Goal: Task Accomplishment & Management: Manage account settings

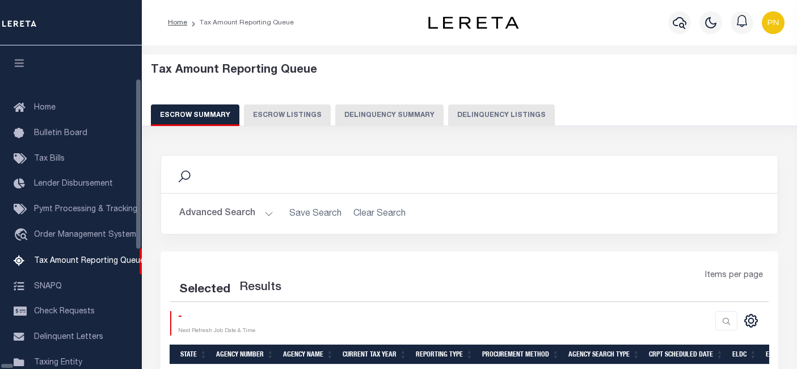
select select "100"
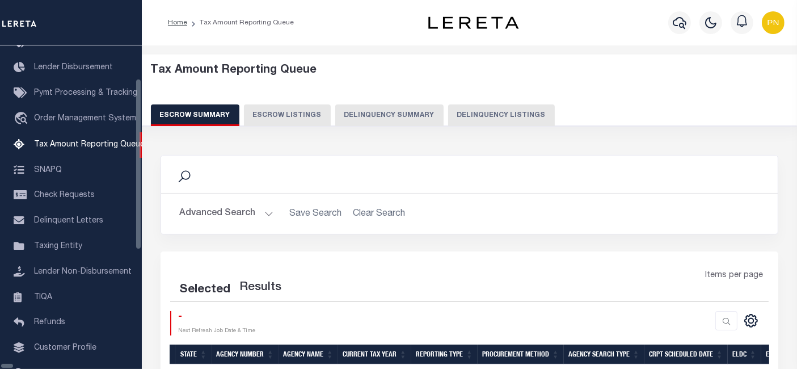
select select "100"
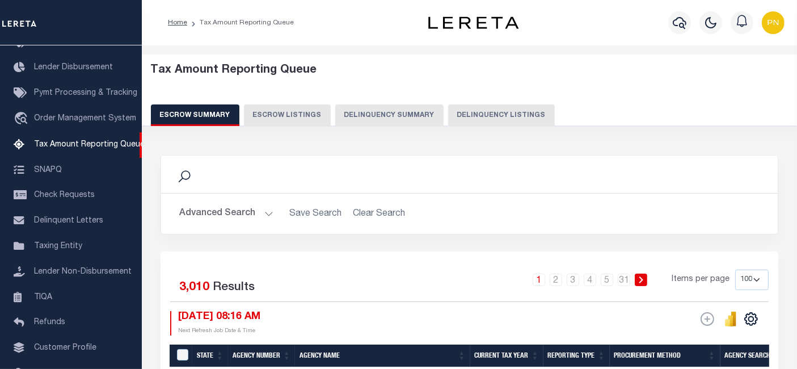
click at [497, 116] on button "Delinquency Listings" at bounding box center [501, 115] width 107 height 22
select select
select select "100"
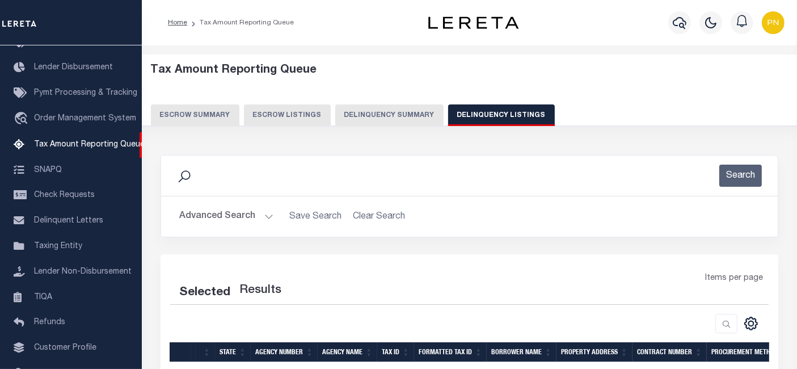
select select "100"
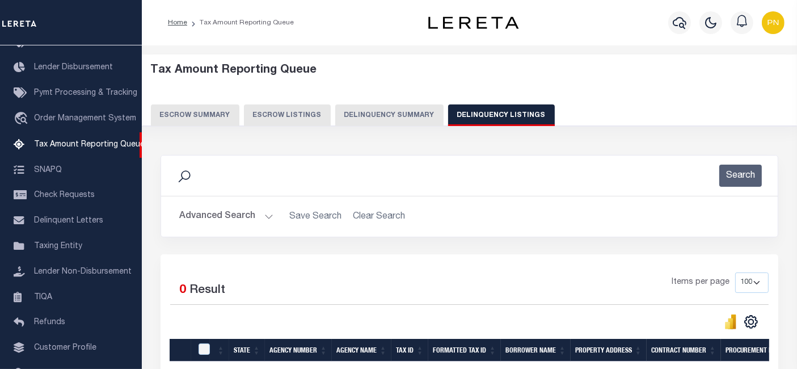
click at [240, 213] on button "Advanced Search" at bounding box center [226, 216] width 94 height 22
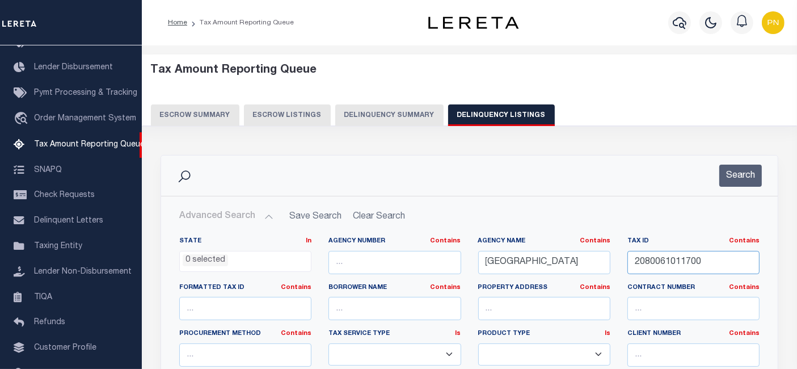
drag, startPoint x: 691, startPoint y: 264, endPoint x: 614, endPoint y: 263, distance: 77.8
click at [614, 263] on div "State In In AK AL AR AZ CA CO CT DC DE FL GA GU HI IA ID IL IN KS KY LA MA MD M…" at bounding box center [470, 353] width 598 height 232
click at [748, 176] on button "Search" at bounding box center [741, 176] width 43 height 22
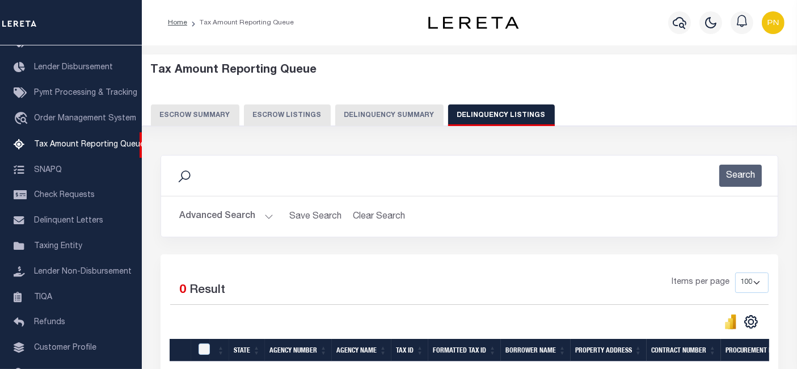
scroll to position [126, 0]
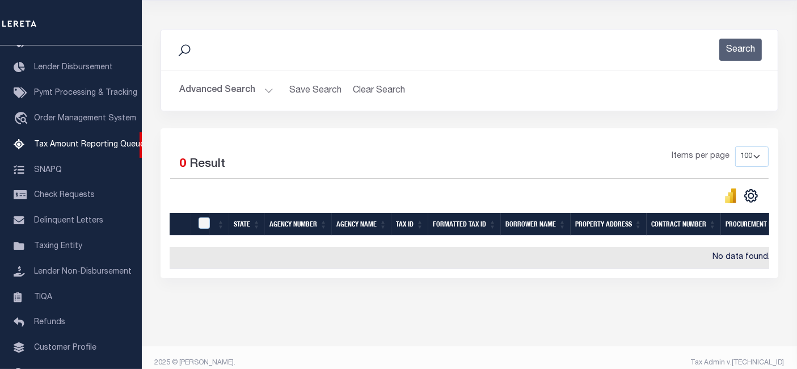
click at [230, 89] on button "Advanced Search" at bounding box center [226, 90] width 94 height 22
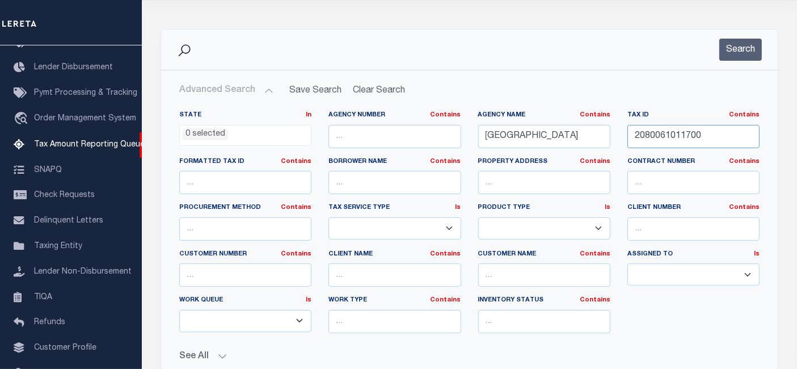
drag, startPoint x: 631, startPoint y: 140, endPoint x: 662, endPoint y: 124, distance: 35.0
click at [599, 140] on div "State In In AK AL AR AZ CA CO CT DC DE FL GA GU HI IA ID IL IN KS KY LA MA MD M…" at bounding box center [470, 227] width 598 height 232
click at [738, 48] on button "Search" at bounding box center [741, 50] width 43 height 22
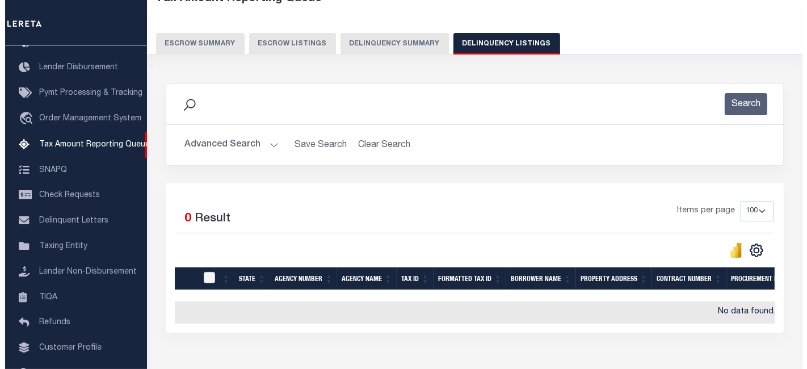
scroll to position [0, 0]
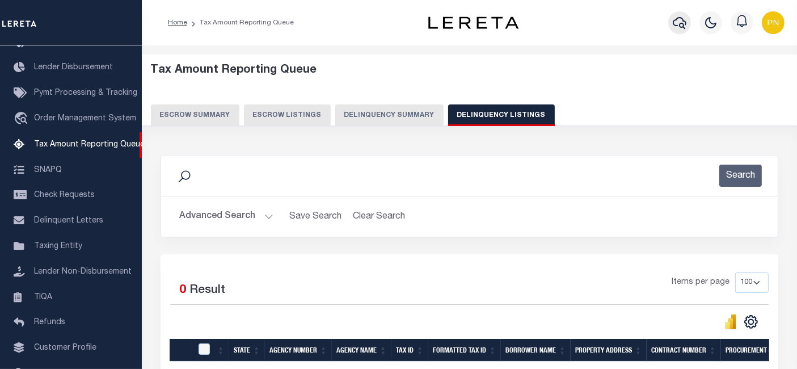
click at [680, 24] on icon "button" at bounding box center [680, 23] width 14 height 12
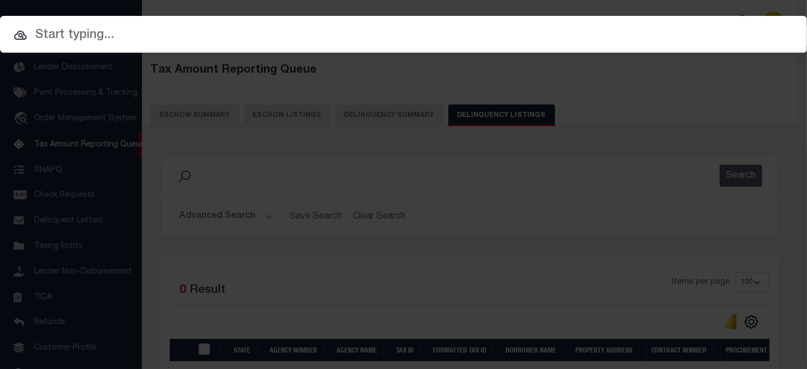
paste input "10036378"
type input "10036378"
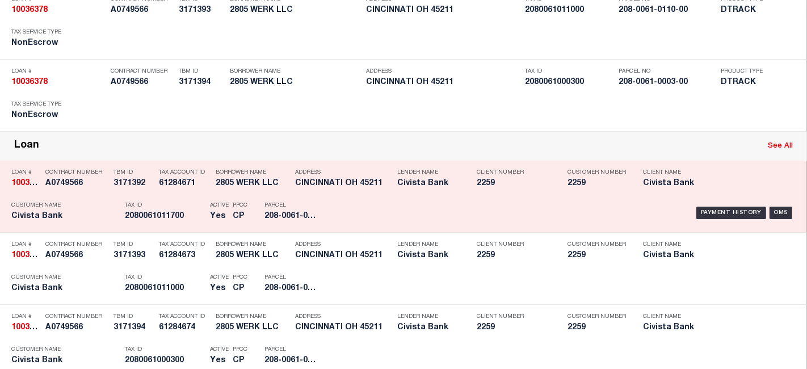
scroll to position [189, 0]
click at [712, 211] on div "Payment History" at bounding box center [731, 212] width 70 height 12
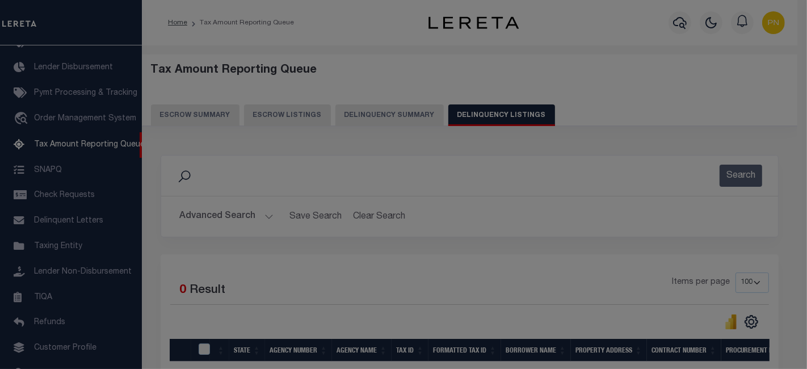
scroll to position [0, 0]
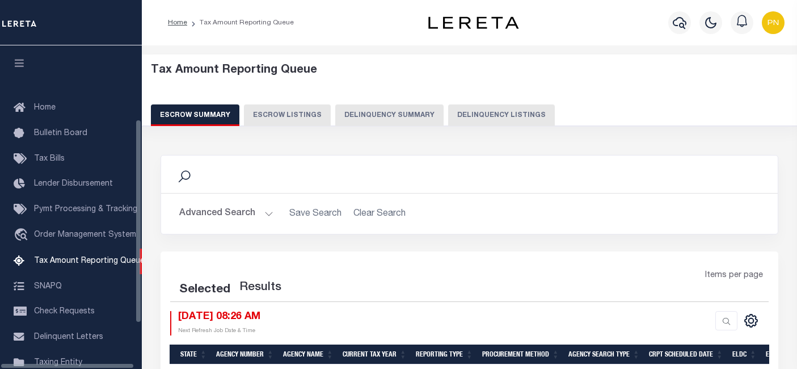
select select
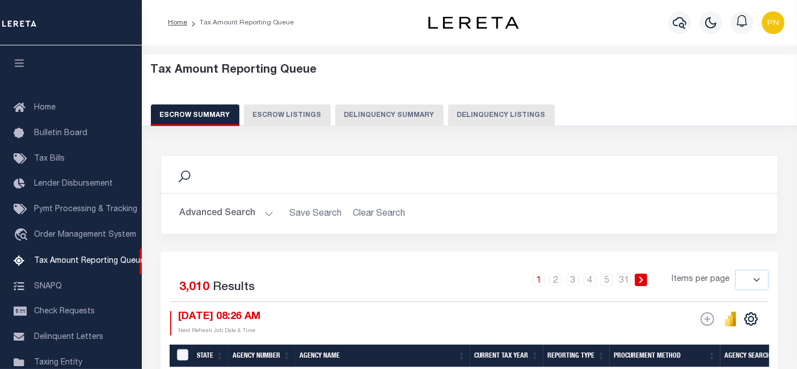
scroll to position [116, 0]
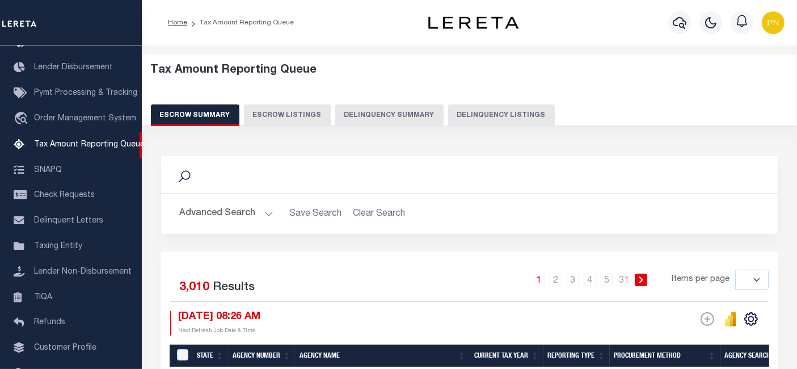
click at [478, 115] on button "Delinquency Listings" at bounding box center [501, 115] width 107 height 22
select select
select select "100"
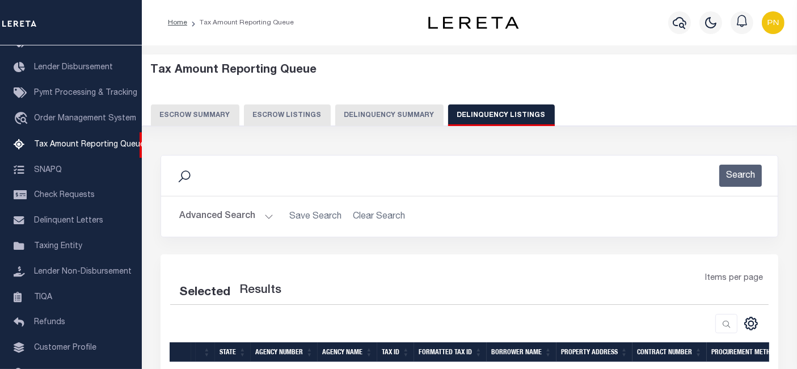
select select "100"
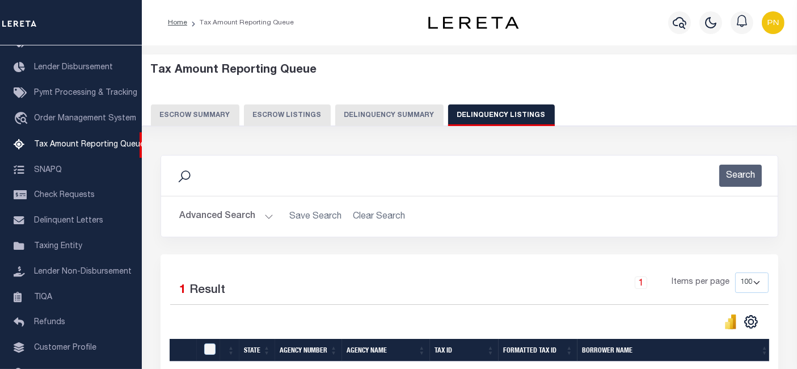
drag, startPoint x: 237, startPoint y: 218, endPoint x: 289, endPoint y: 214, distance: 52.4
click at [237, 217] on button "Advanced Search" at bounding box center [226, 216] width 94 height 22
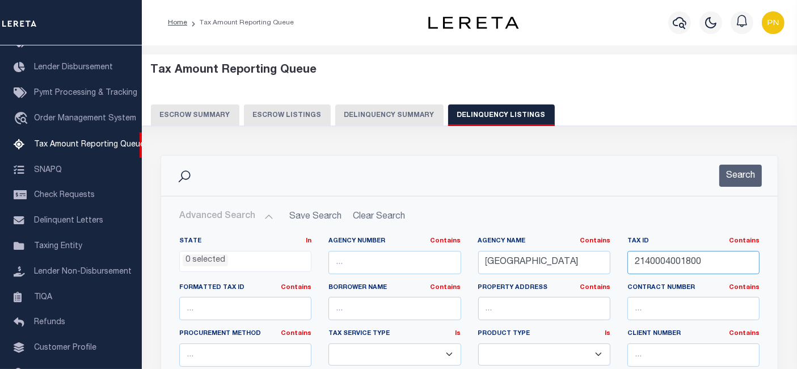
drag, startPoint x: 661, startPoint y: 266, endPoint x: 611, endPoint y: 268, distance: 50.0
click at [612, 268] on div "State In In AK AL AR AZ CA CO CT DC DE FL GA GU HI IA ID IL IN KS KY LA MA MD M…" at bounding box center [470, 353] width 598 height 232
paste input "52"
type input "2140004005200"
click at [733, 171] on button "Search" at bounding box center [741, 176] width 43 height 22
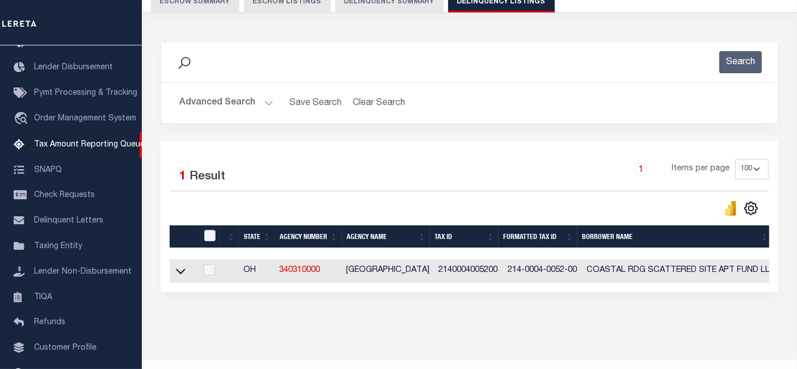
scroll to position [126, 0]
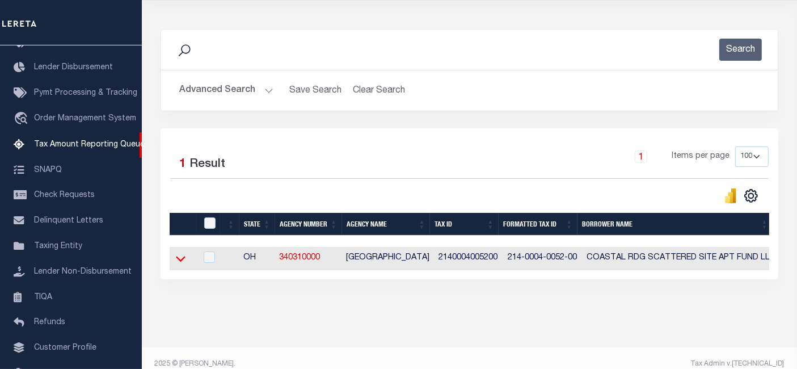
click at [182, 261] on icon at bounding box center [181, 260] width 10 height 6
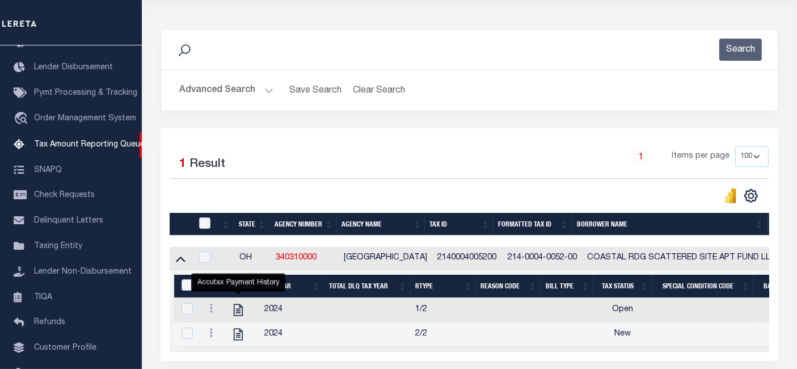
click at [240, 311] on icon "" at bounding box center [238, 310] width 15 height 15
checkbox input "true"
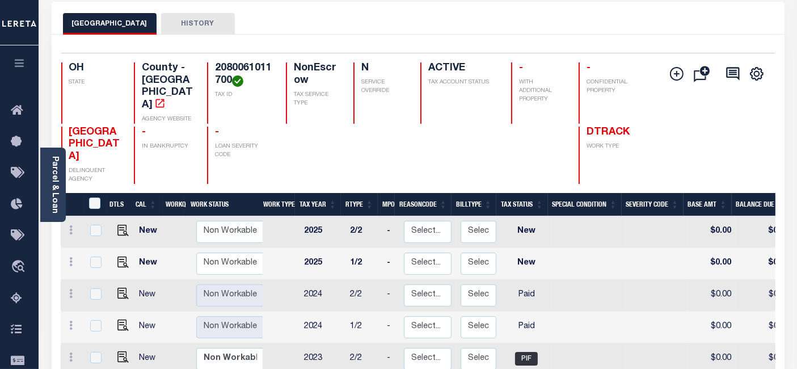
scroll to position [63, 0]
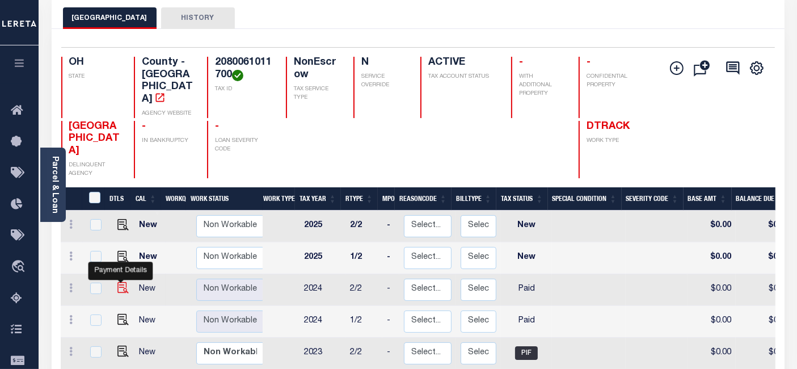
click at [119, 282] on img "" at bounding box center [122, 287] width 11 height 11
checkbox input "true"
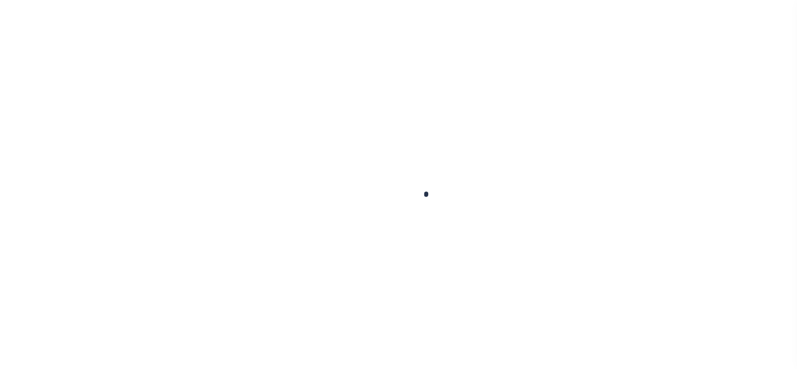
checkbox input "false"
type input "[DATE]"
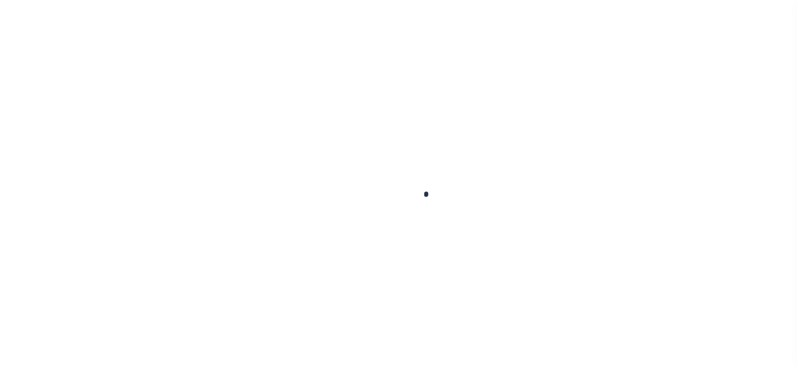
select select "PYD"
type input "$0"
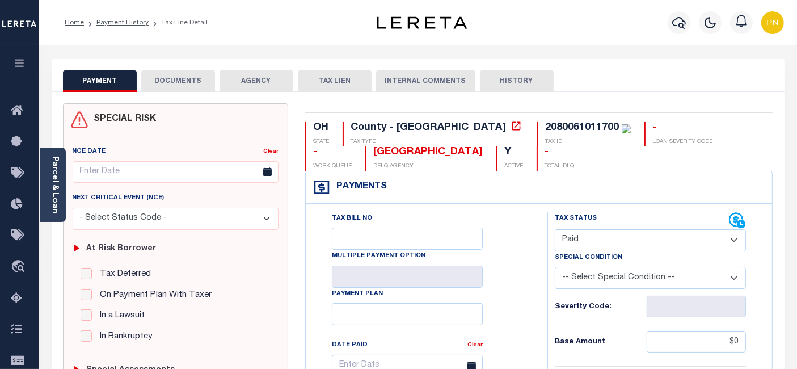
click at [193, 85] on button "DOCUMENTS" at bounding box center [178, 81] width 74 height 22
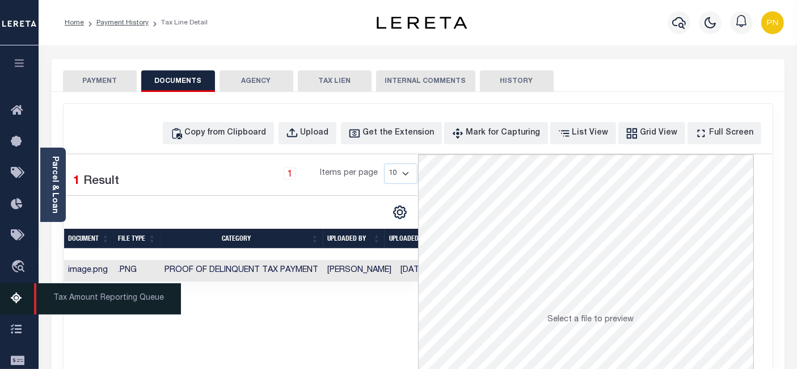
click at [15, 304] on icon at bounding box center [20, 299] width 18 height 14
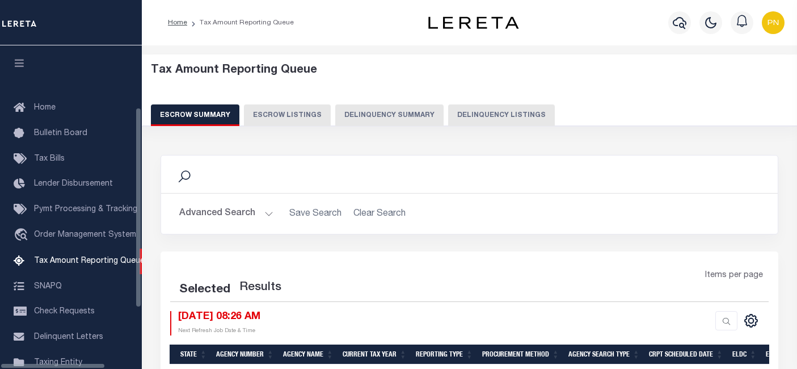
click at [474, 117] on button "Delinquency Listings" at bounding box center [501, 115] width 107 height 22
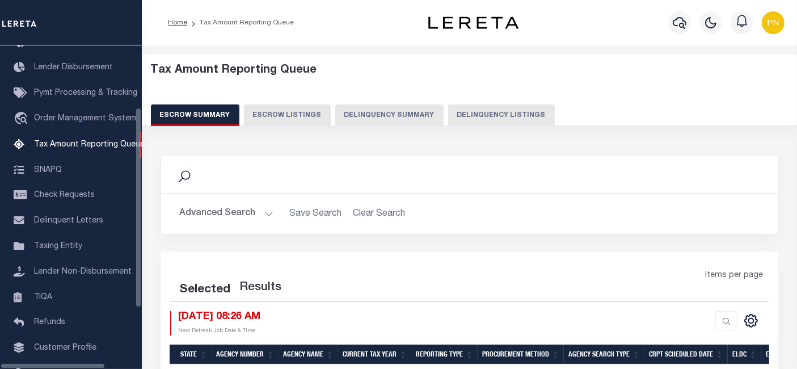
select select "100"
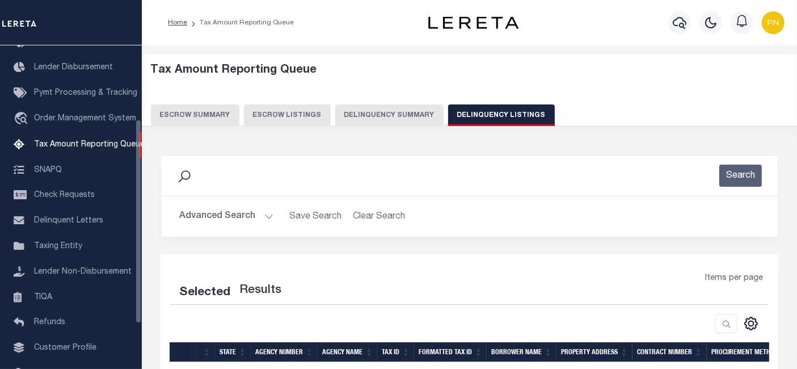
select select "100"
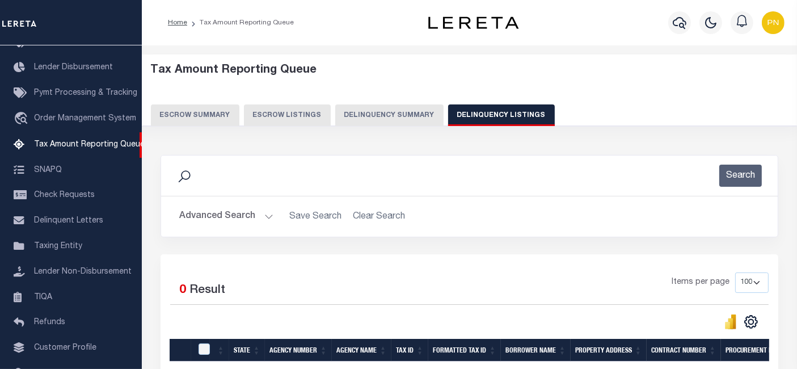
click at [235, 213] on button "Advanced Search" at bounding box center [226, 216] width 94 height 22
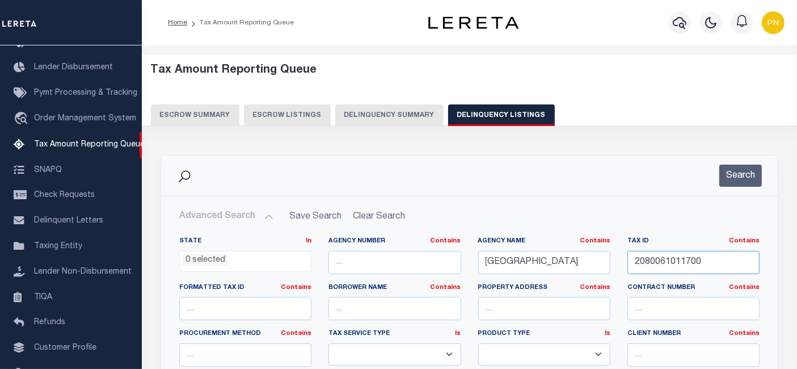
drag, startPoint x: 711, startPoint y: 261, endPoint x: 620, endPoint y: 268, distance: 91.1
click at [620, 268] on div "Tax ID Contains Contains Is 2080061011700" at bounding box center [693, 260] width 149 height 47
paste input "1400040018"
type input "2140004001800"
click at [741, 167] on button "Search" at bounding box center [741, 176] width 43 height 22
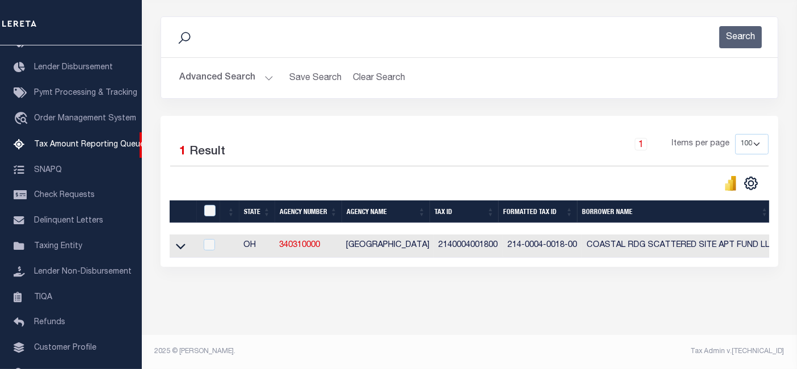
scroll to position [146, 0]
drag, startPoint x: 183, startPoint y: 243, endPoint x: 267, endPoint y: 249, distance: 84.8
click at [183, 243] on icon at bounding box center [181, 246] width 10 height 12
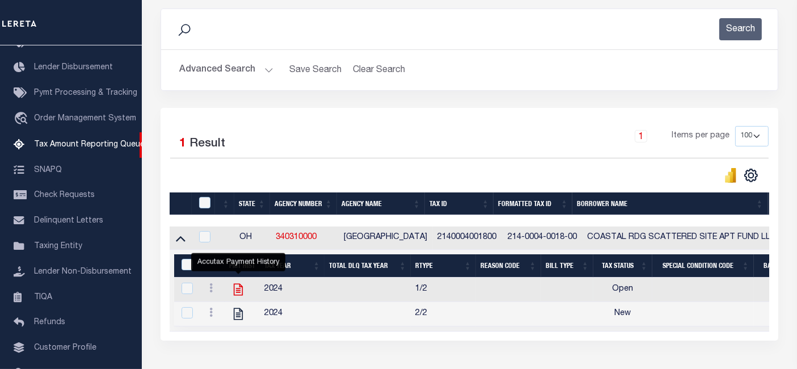
click at [236, 290] on icon "" at bounding box center [238, 289] width 15 height 15
checkbox input "true"
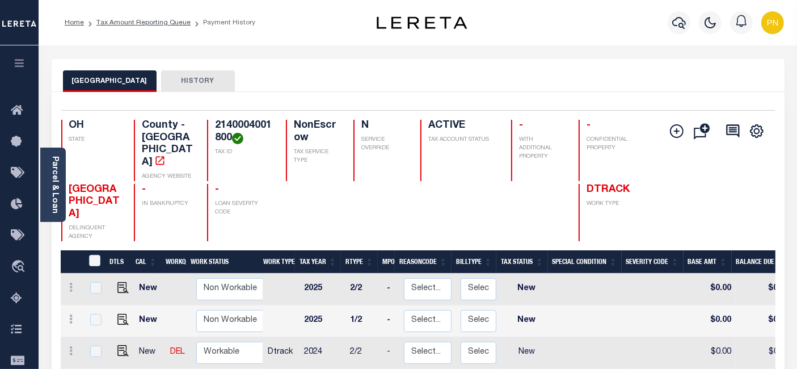
scroll to position [126, 0]
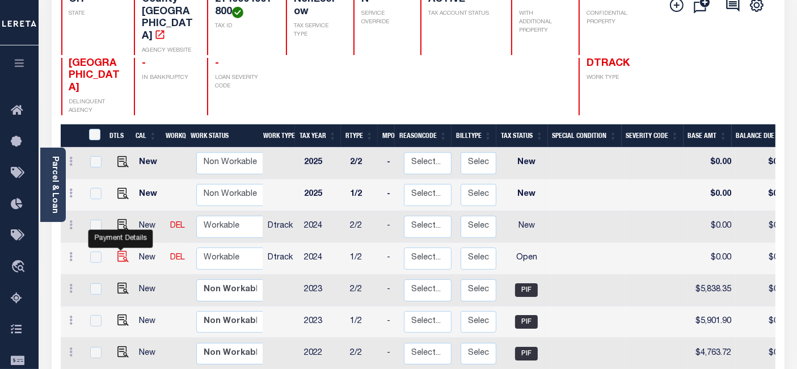
click at [120, 251] on img "" at bounding box center [122, 256] width 11 height 11
checkbox input "true"
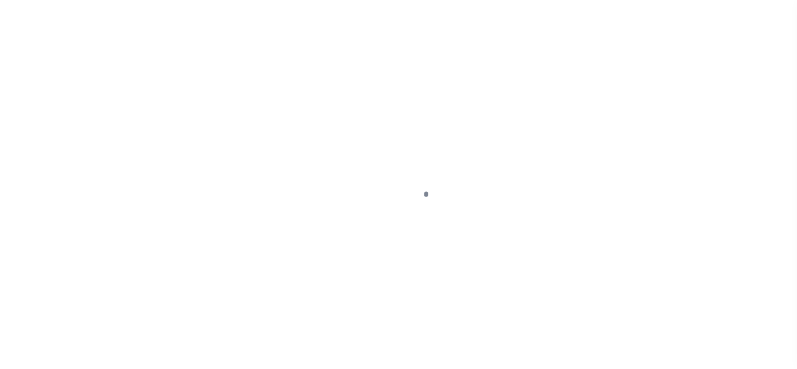
select select "OP2"
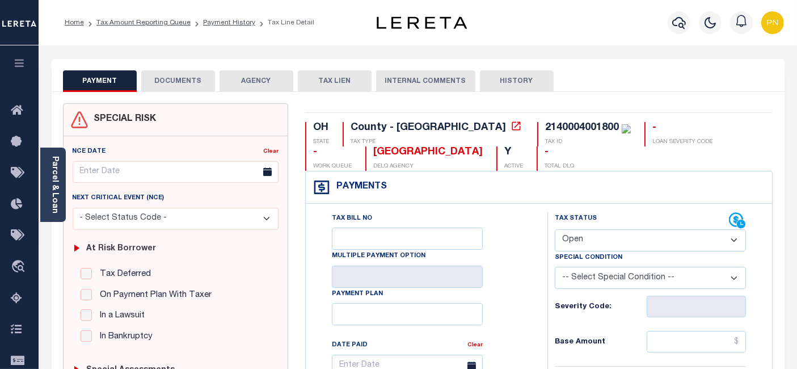
click at [178, 80] on button "DOCUMENTS" at bounding box center [178, 81] width 74 height 22
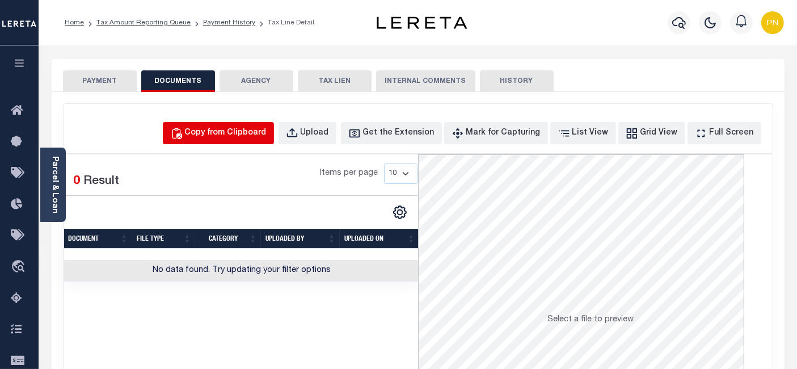
click at [251, 135] on div "Copy from Clipboard" at bounding box center [226, 133] width 82 height 12
select select "POP"
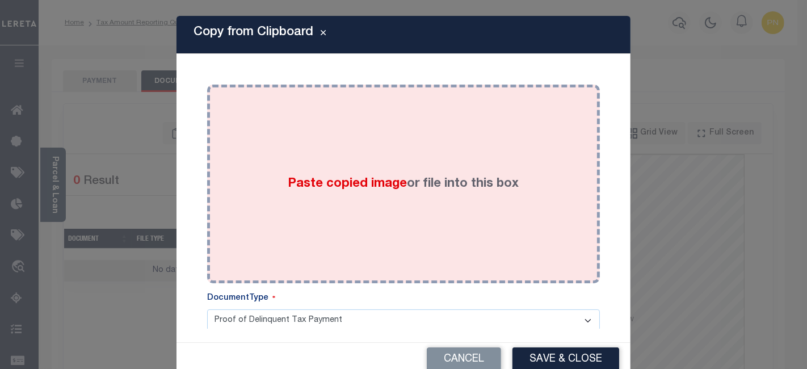
click at [358, 138] on div "Paste copied image or file into this box" at bounding box center [404, 184] width 376 height 182
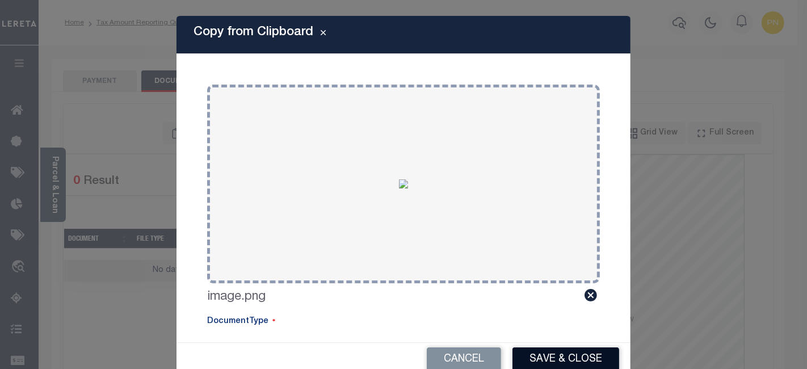
click at [538, 354] on button "Save & Close" at bounding box center [565, 359] width 107 height 24
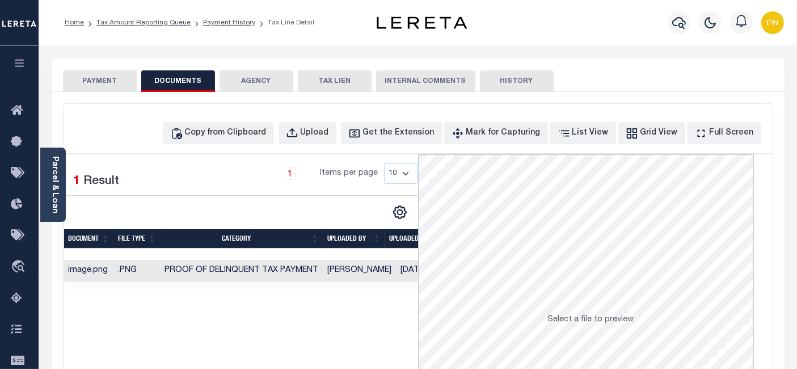
click at [87, 83] on button "PAYMENT" at bounding box center [100, 81] width 74 height 22
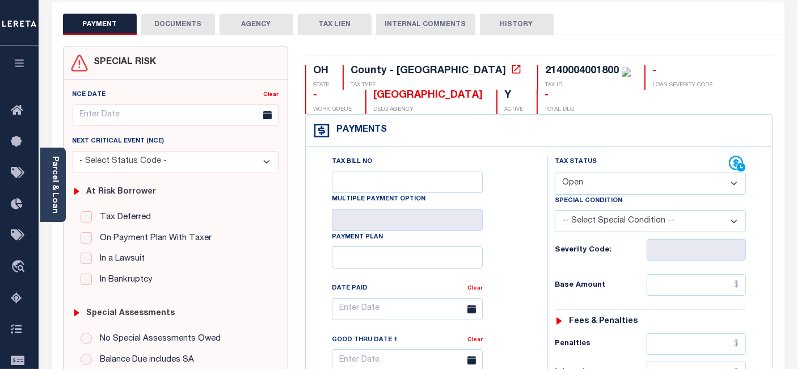
scroll to position [63, 0]
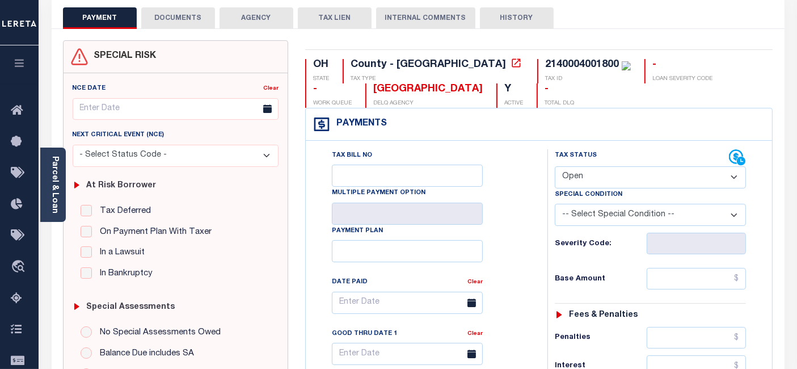
click at [734, 180] on select "- Select Status Code - Open Due/Unpaid Paid Incomplete No Tax Due Internal Refu…" at bounding box center [650, 177] width 191 height 22
select select "PYD"
click at [555, 166] on select "- Select Status Code - Open Due/Unpaid Paid Incomplete No Tax Due Internal Refu…" at bounding box center [650, 177] width 191 height 22
type input "[DATE]"
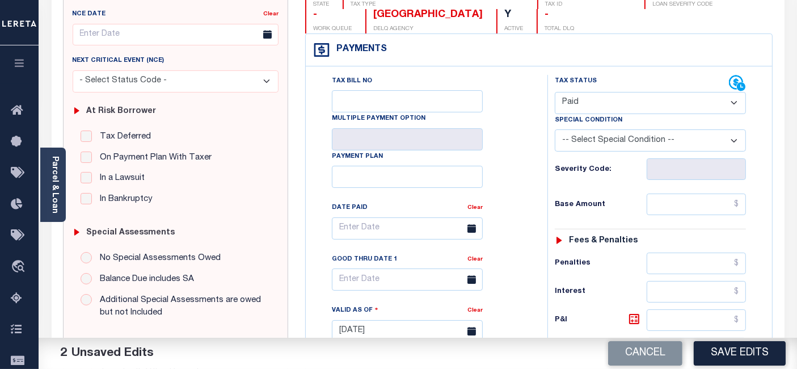
scroll to position [189, 0]
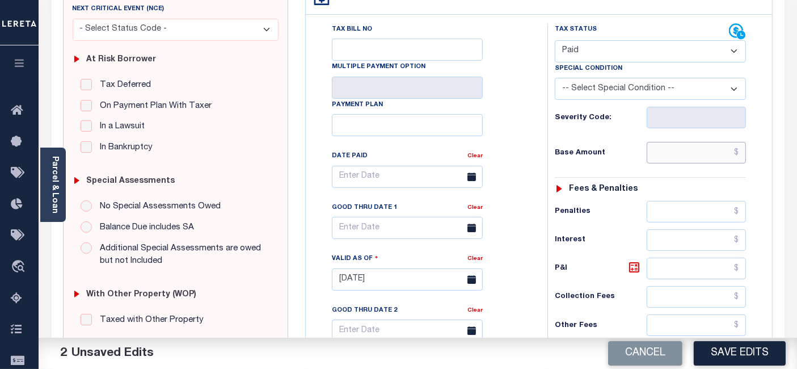
click at [740, 156] on input "text" at bounding box center [696, 153] width 99 height 22
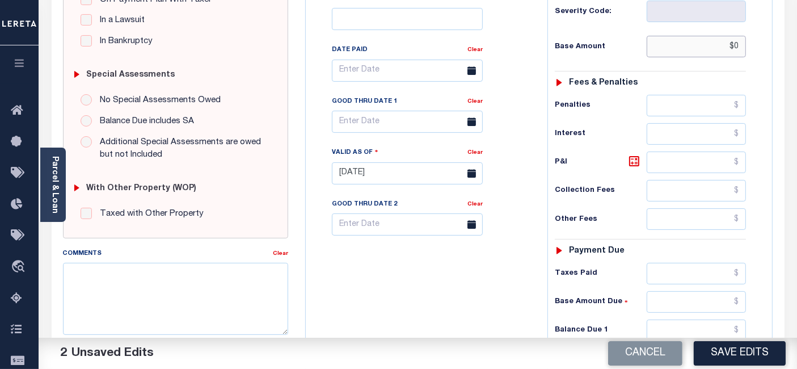
scroll to position [315, 0]
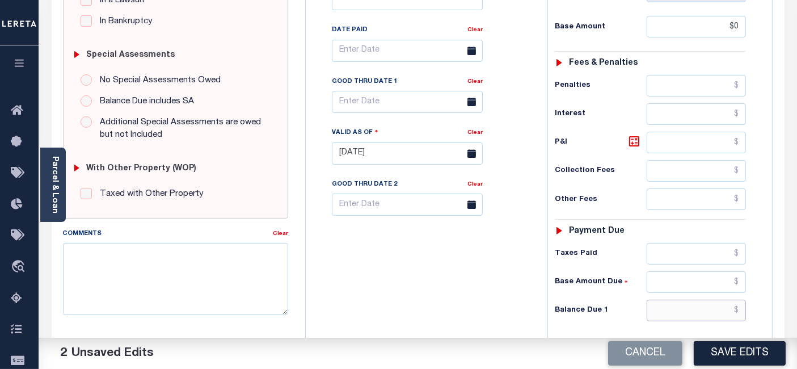
type input "$0.00"
click at [740, 313] on input "text" at bounding box center [696, 311] width 99 height 22
type input "$0.00"
click at [632, 138] on icon at bounding box center [634, 141] width 7 height 7
type input "$0.00"
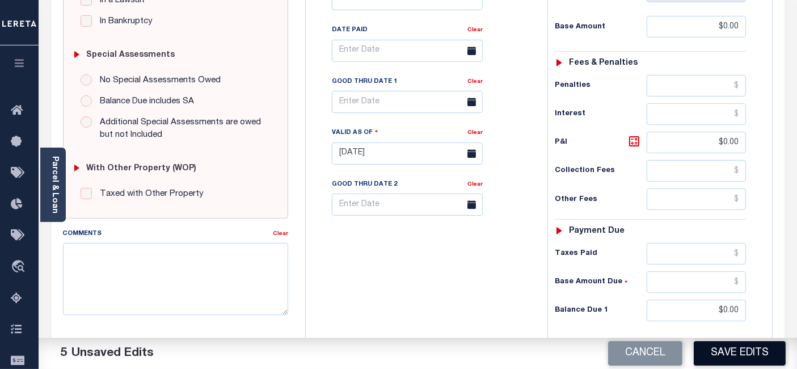
click at [729, 348] on button "Save Edits" at bounding box center [740, 353] width 92 height 24
checkbox input "false"
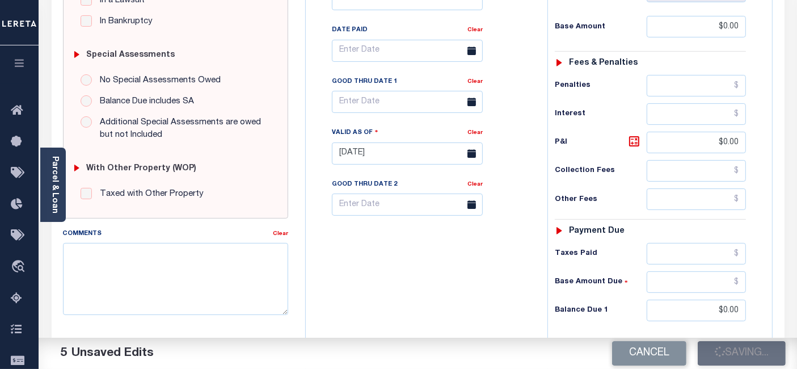
type input "$0"
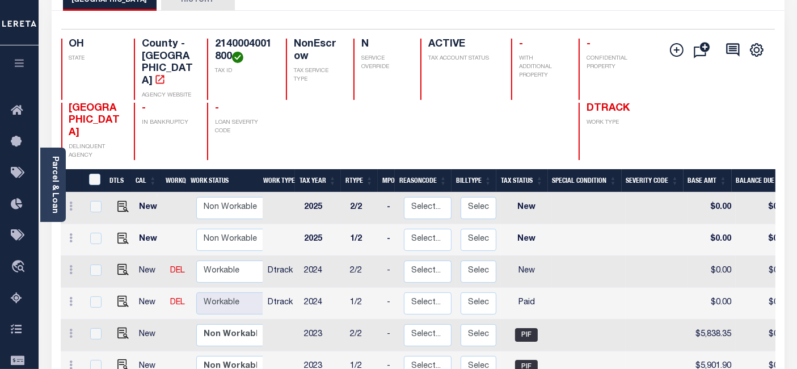
scroll to position [126, 0]
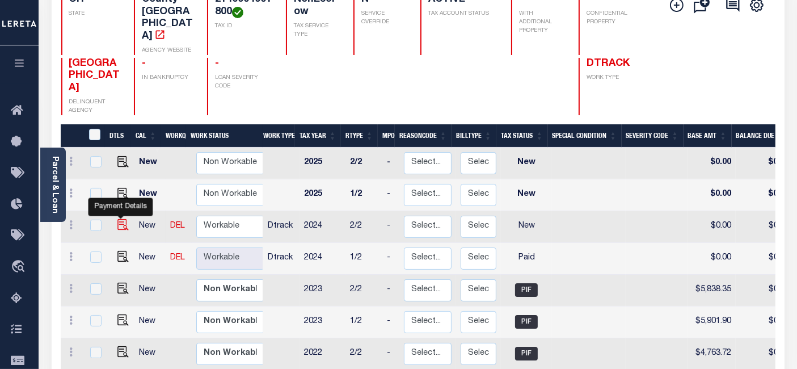
click at [118, 219] on img "" at bounding box center [122, 224] width 11 height 11
checkbox input "true"
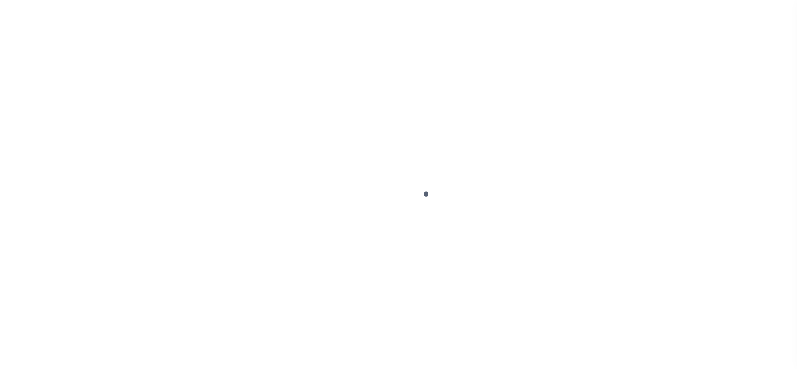
select select "NW2"
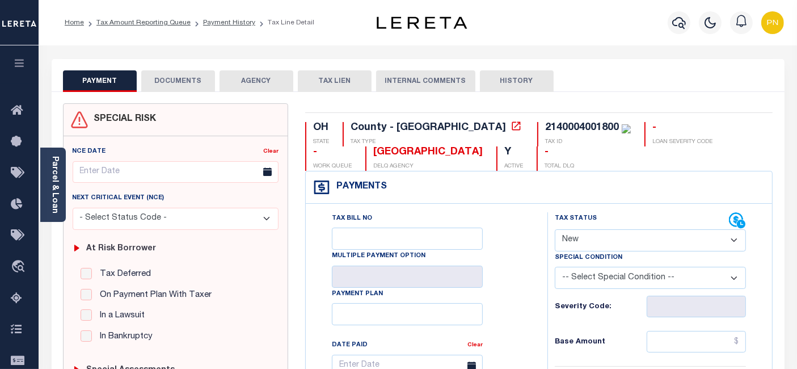
click at [174, 82] on button "DOCUMENTS" at bounding box center [178, 81] width 74 height 22
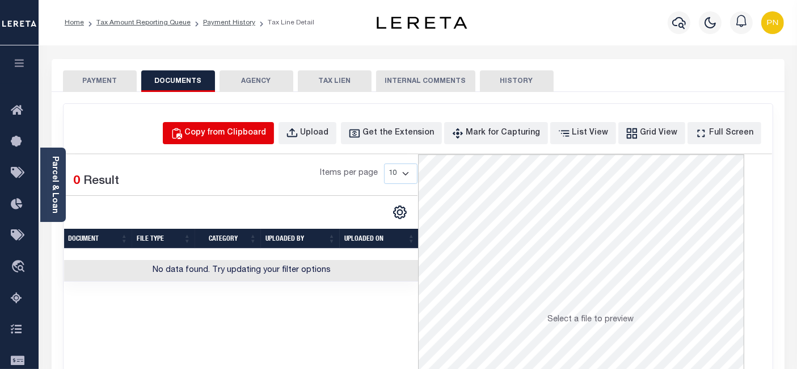
click at [266, 138] on div "Copy from Clipboard" at bounding box center [226, 133] width 82 height 12
select select "POP"
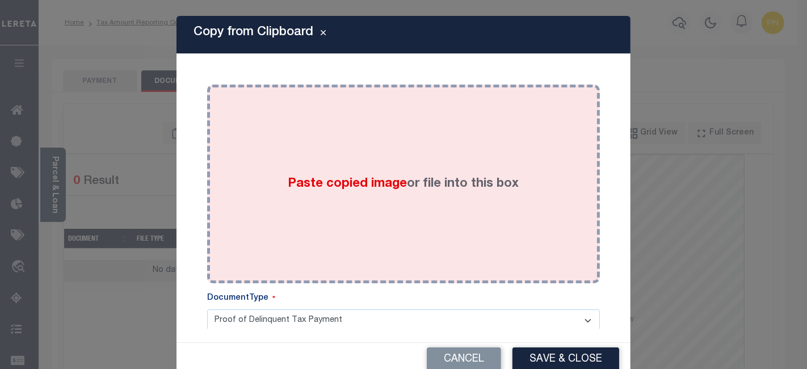
click at [398, 141] on div "Paste copied image or file into this box" at bounding box center [404, 184] width 376 height 182
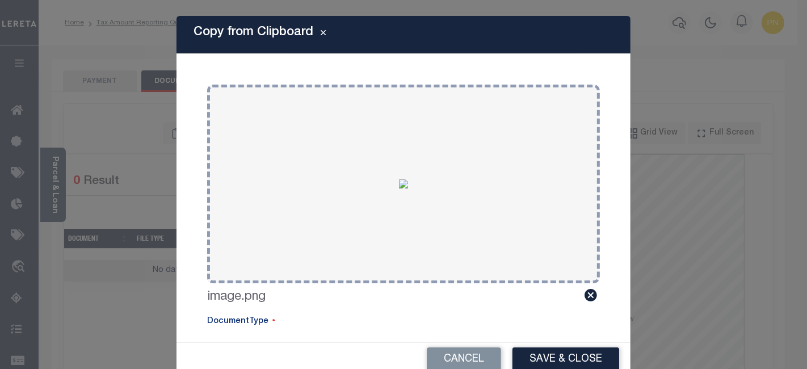
click at [559, 346] on div "Cancel Save & Close" at bounding box center [404, 359] width 454 height 33
click at [559, 352] on button "Save & Close" at bounding box center [565, 359] width 107 height 24
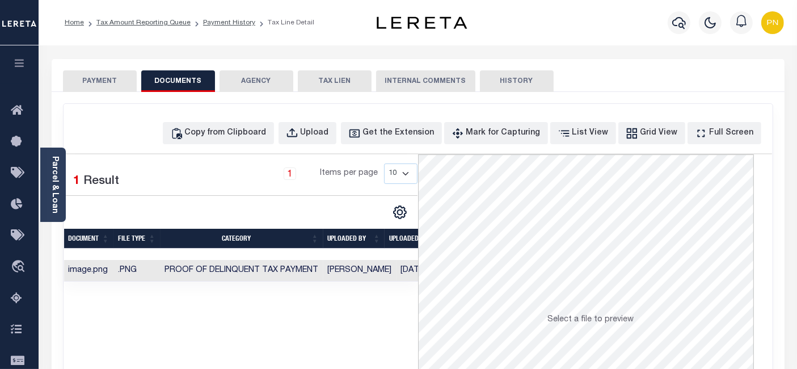
click at [119, 85] on button "PAYMENT" at bounding box center [100, 81] width 74 height 22
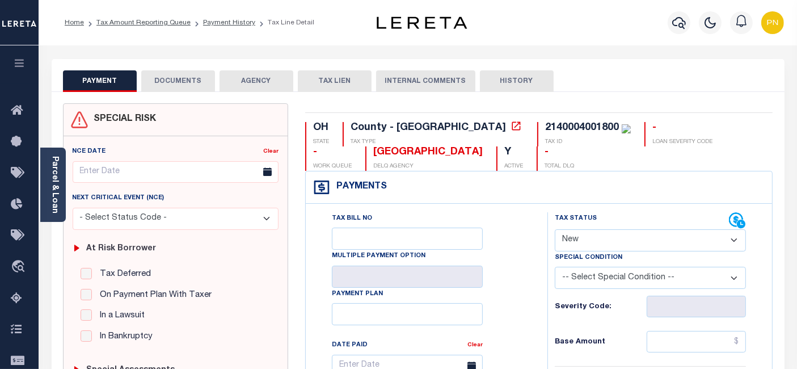
click at [654, 242] on select "- Select Status Code - Open Due/Unpaid Paid Incomplete No Tax Due Internal Refu…" at bounding box center [650, 240] width 191 height 22
select select "PYD"
click at [555, 229] on select "- Select Status Code - Open Due/Unpaid Paid Incomplete No Tax Due Internal Refu…" at bounding box center [650, 240] width 191 height 22
type input "[DATE]"
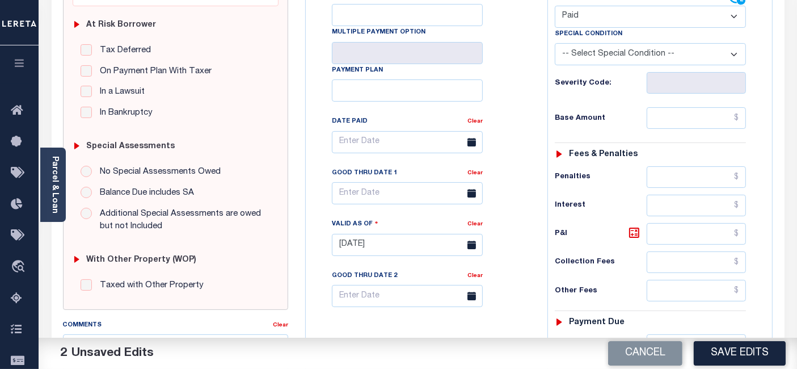
scroll to position [252, 0]
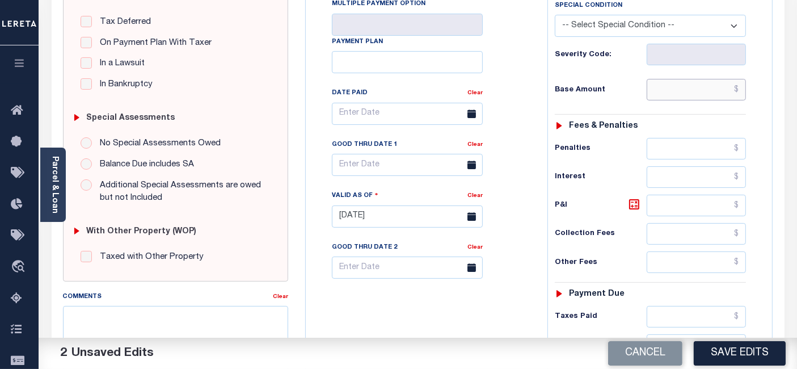
click at [742, 90] on input "text" at bounding box center [696, 90] width 99 height 22
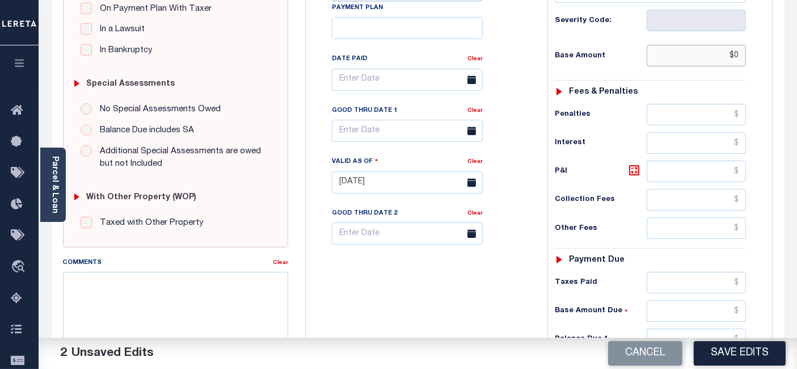
scroll to position [315, 0]
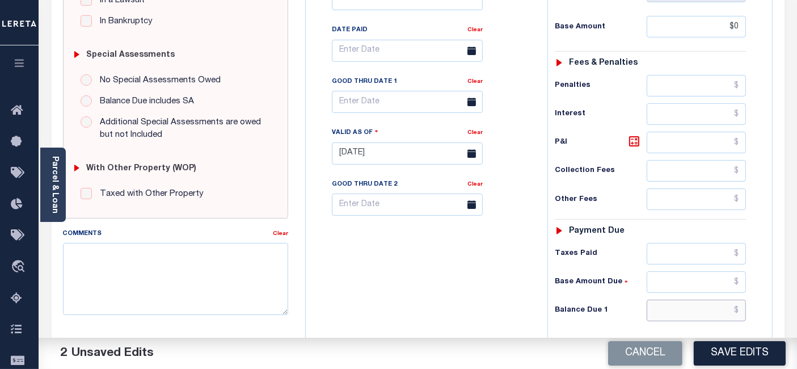
type input "$0.00"
drag, startPoint x: 740, startPoint y: 304, endPoint x: 741, endPoint y: 291, distance: 12.5
click at [740, 304] on input "text" at bounding box center [696, 311] width 99 height 22
type input "$0.00"
click at [631, 140] on icon at bounding box center [634, 141] width 10 height 10
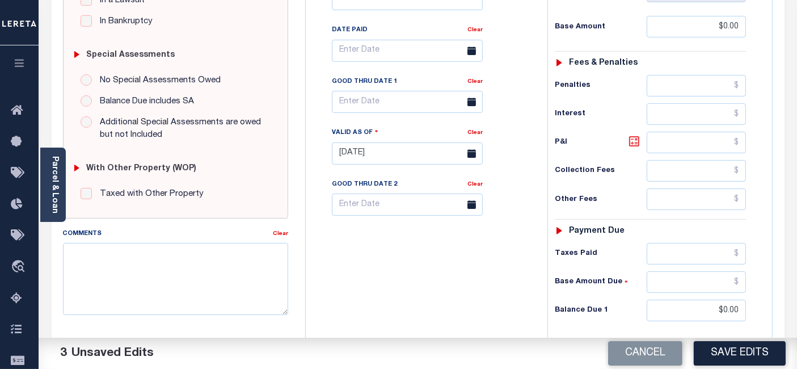
type input "$0.00"
click at [730, 355] on button "Save Edits" at bounding box center [740, 353] width 92 height 24
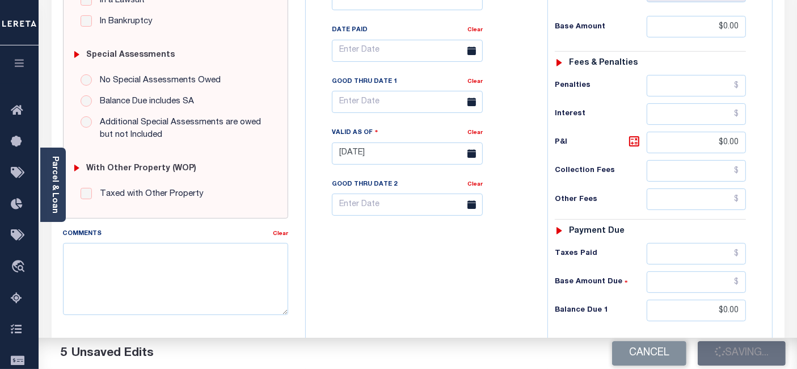
checkbox input "false"
type input "$0"
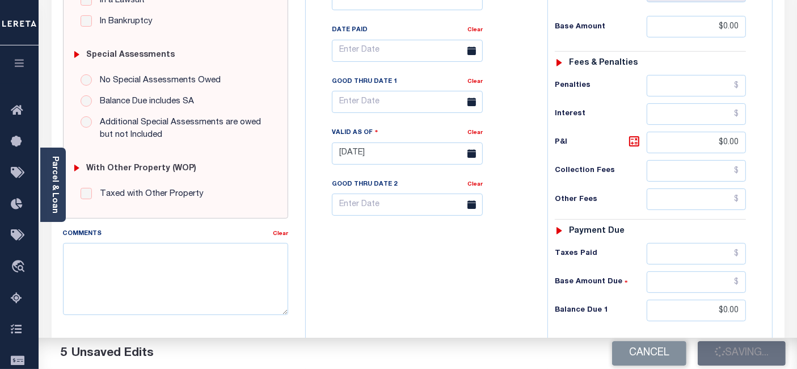
type input "$0"
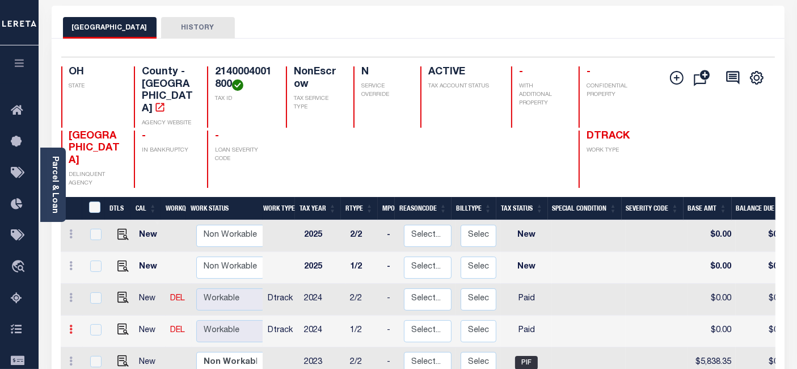
scroll to position [63, 0]
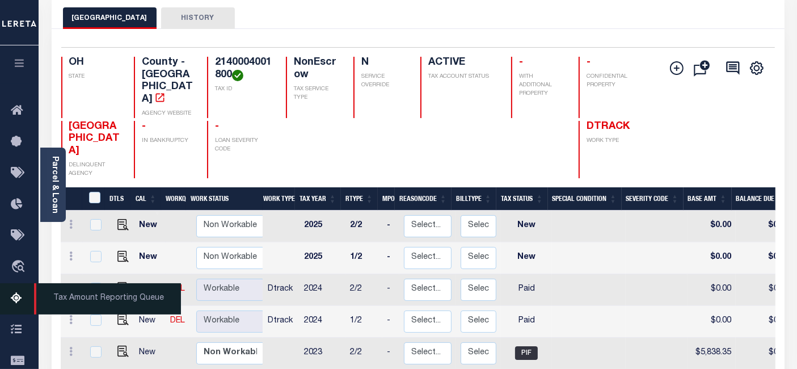
click at [17, 303] on icon at bounding box center [20, 299] width 18 height 14
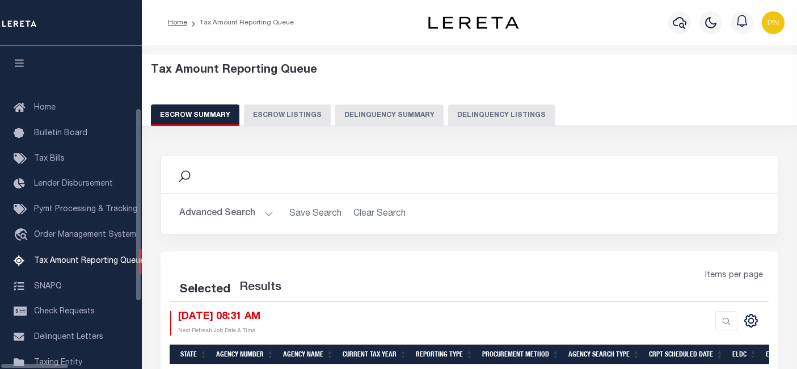
click at [491, 114] on button "Delinquency Listings" at bounding box center [501, 115] width 107 height 22
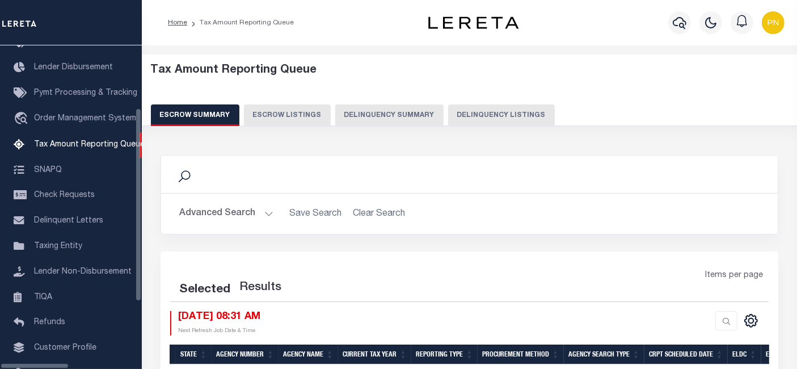
select select "100"
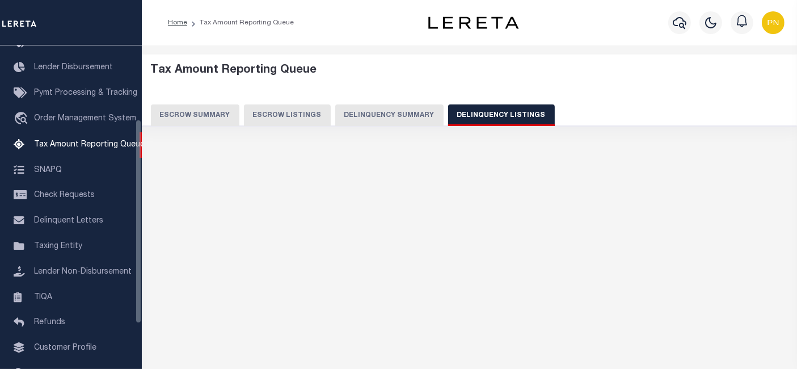
select select "100"
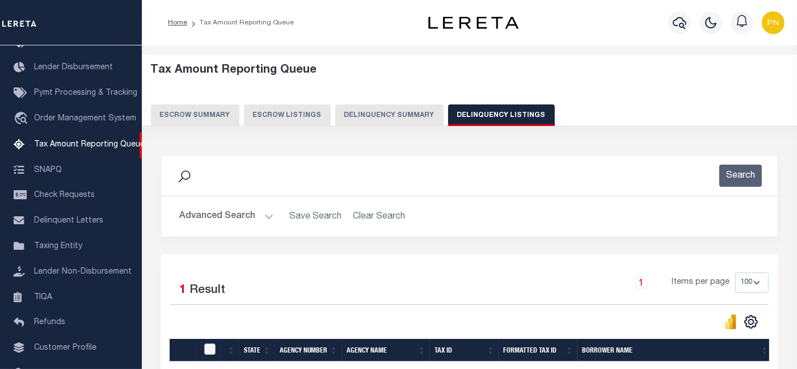
click at [209, 347] on input "checkbox" at bounding box center [209, 348] width 11 height 11
checkbox input "true"
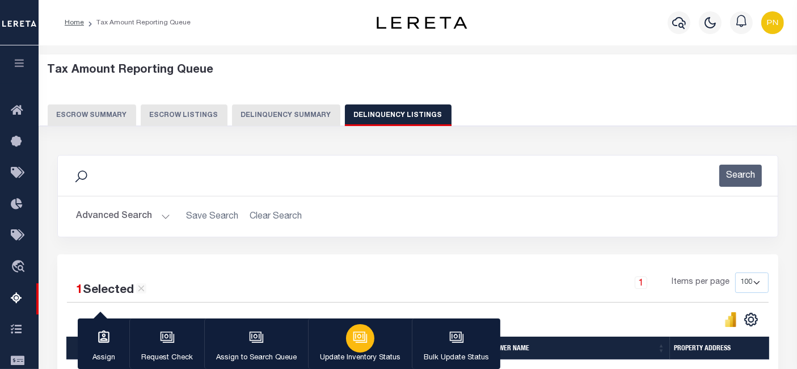
click at [364, 333] on icon "button" at bounding box center [360, 337] width 15 height 15
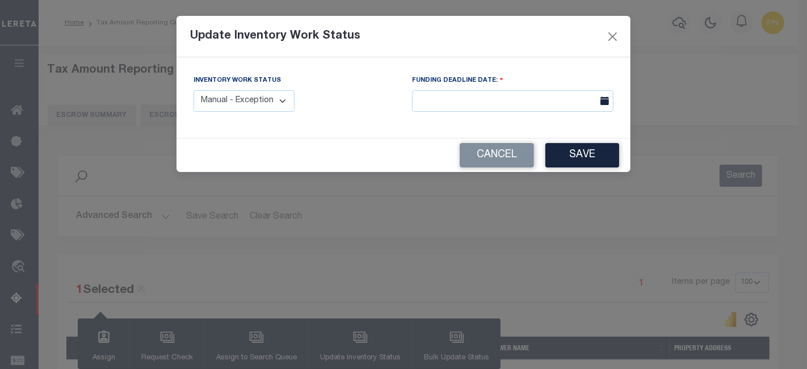
click at [282, 100] on select "Manual - Exception Pended - Awaiting Search Late Add Exception Completed" at bounding box center [244, 101] width 101 height 22
select select "4"
click at [194, 90] on select "Manual - Exception Pended - Awaiting Search Late Add Exception Completed" at bounding box center [244, 101] width 101 height 22
click at [587, 158] on button "Save" at bounding box center [582, 155] width 74 height 24
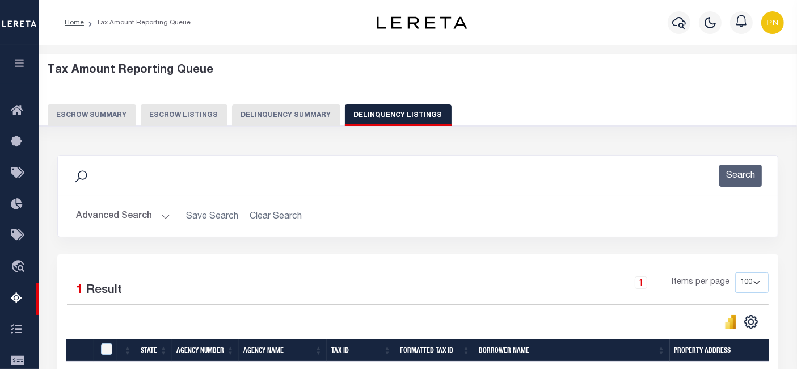
click at [140, 216] on button "Advanced Search" at bounding box center [123, 216] width 94 height 22
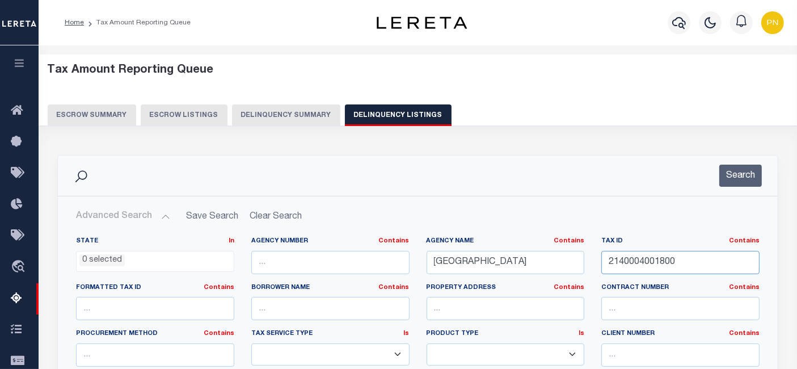
drag, startPoint x: 687, startPoint y: 262, endPoint x: 582, endPoint y: 267, distance: 105.1
click at [582, 267] on div "State In In AK AL AR AZ CA CO CT DC DE FL GA GU HI IA ID IL IN KS KY LA MA MD M…" at bounding box center [418, 353] width 701 height 232
paste input "61"
type input "2140004006100"
click at [734, 177] on button "Search" at bounding box center [741, 176] width 43 height 22
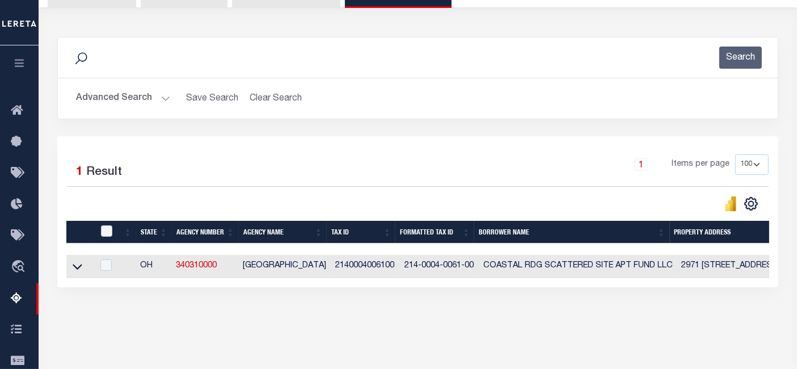
scroll to position [189, 0]
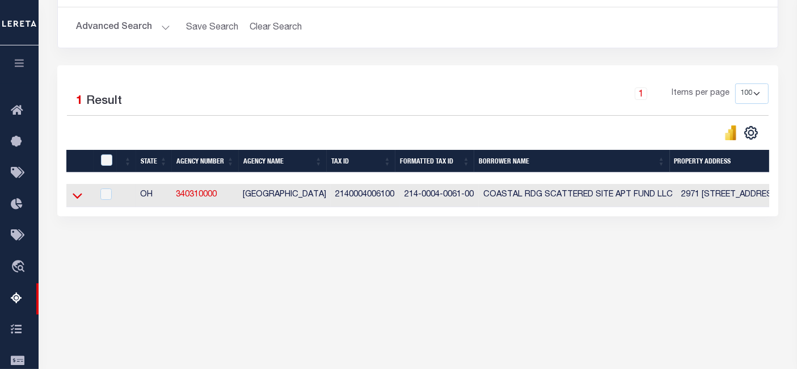
click at [77, 198] on icon at bounding box center [78, 196] width 10 height 12
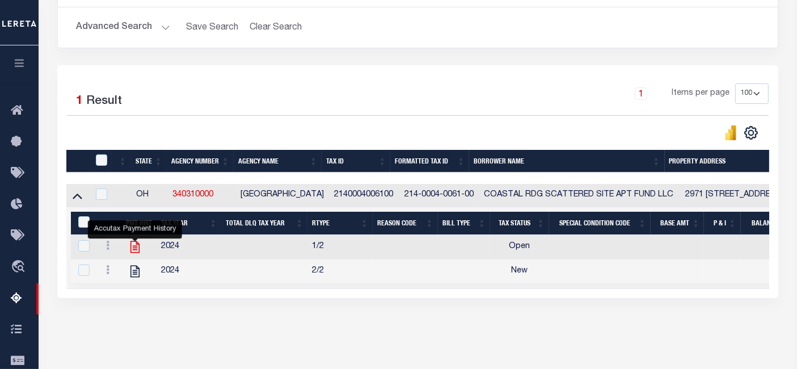
click at [137, 249] on icon "" at bounding box center [135, 247] width 15 height 15
checkbox input "true"
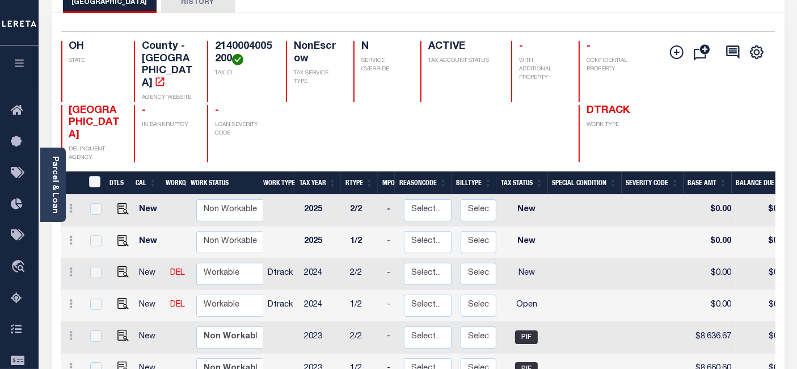
scroll to position [126, 0]
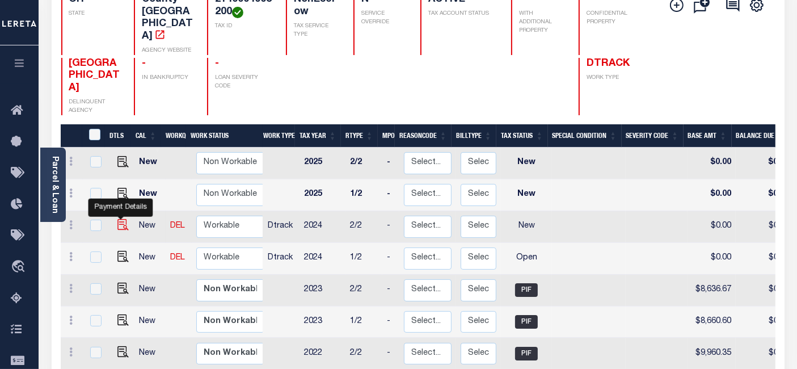
click at [118, 219] on img "" at bounding box center [122, 224] width 11 height 11
checkbox input "true"
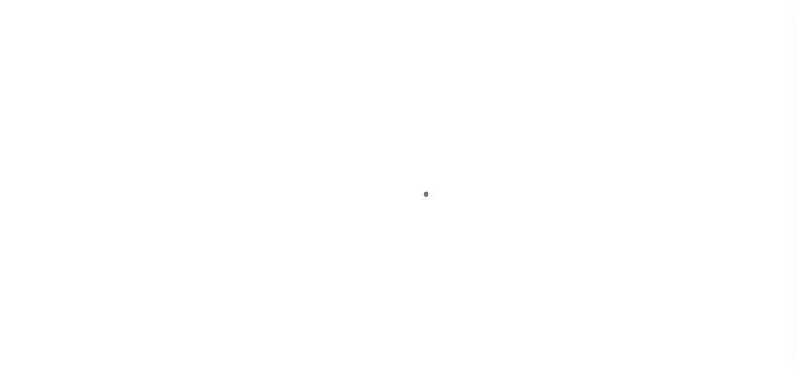
select select "NW2"
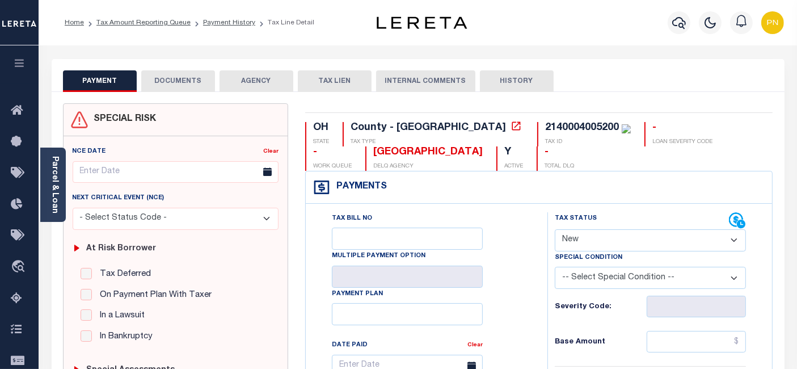
click at [194, 87] on button "DOCUMENTS" at bounding box center [178, 81] width 74 height 22
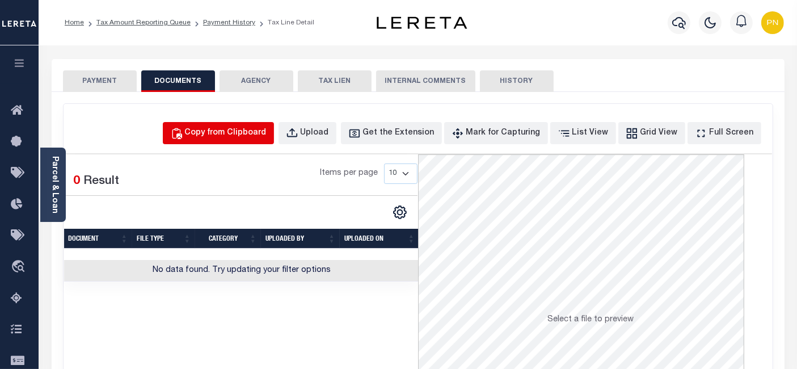
click at [241, 127] on div "Copy from Clipboard" at bounding box center [226, 133] width 82 height 12
select select "POP"
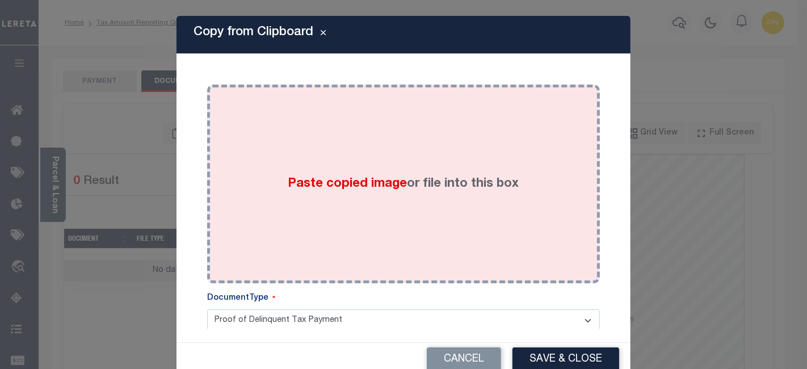
click at [393, 145] on div "Paste copied image or file into this box" at bounding box center [404, 184] width 376 height 182
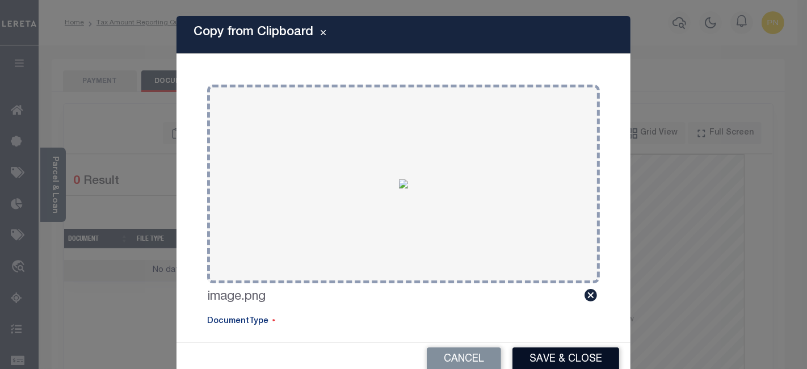
click at [547, 355] on button "Save & Close" at bounding box center [565, 359] width 107 height 24
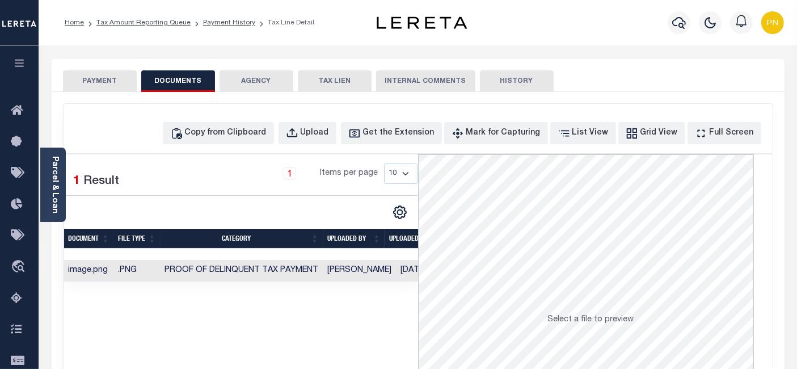
click at [96, 81] on button "PAYMENT" at bounding box center [100, 81] width 74 height 22
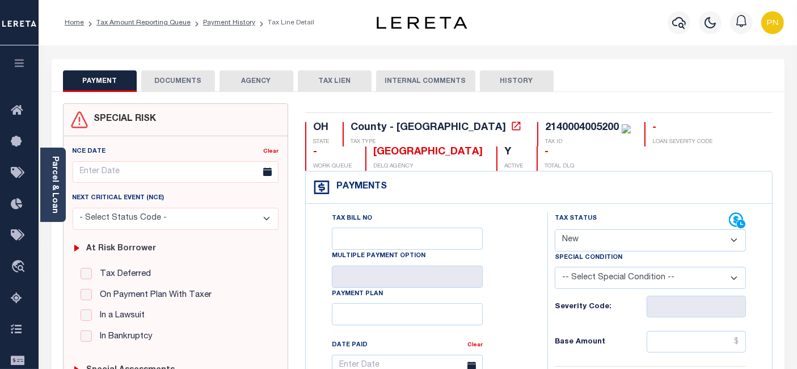
click at [631, 242] on select "- Select Status Code - Open Due/Unpaid Paid Incomplete No Tax Due Internal Refu…" at bounding box center [650, 240] width 191 height 22
select select "PYD"
click at [555, 229] on select "- Select Status Code - Open Due/Unpaid Paid Incomplete No Tax Due Internal Refu…" at bounding box center [650, 240] width 191 height 22
type input "[DATE]"
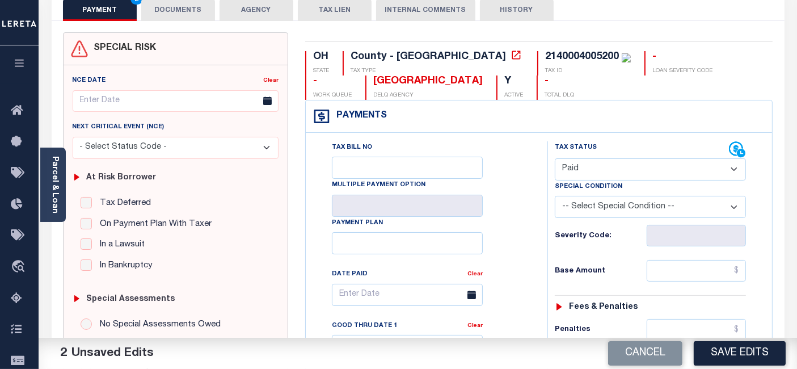
scroll to position [189, 0]
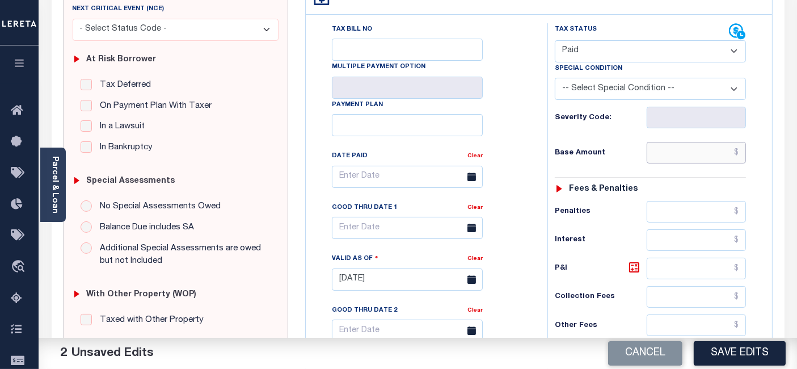
click at [743, 156] on input "text" at bounding box center [696, 153] width 99 height 22
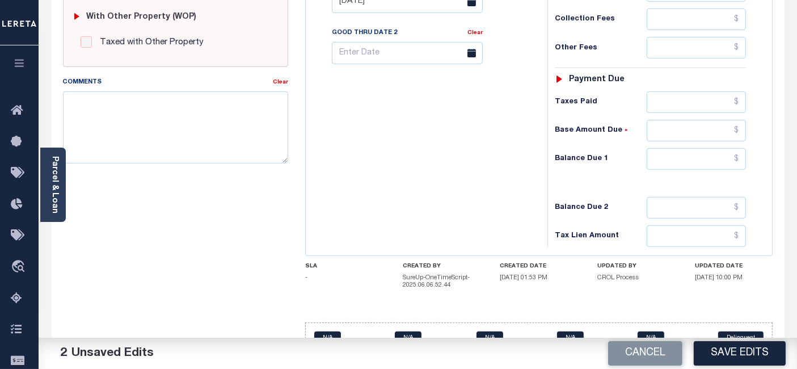
scroll to position [489, 0]
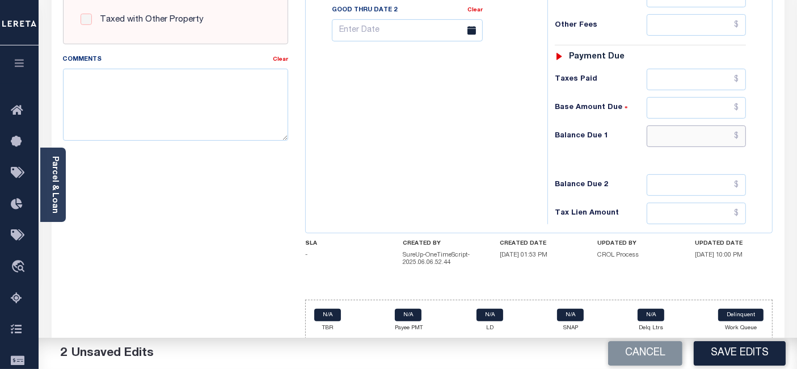
type input "$0.00"
click at [739, 135] on input "text" at bounding box center [696, 136] width 99 height 22
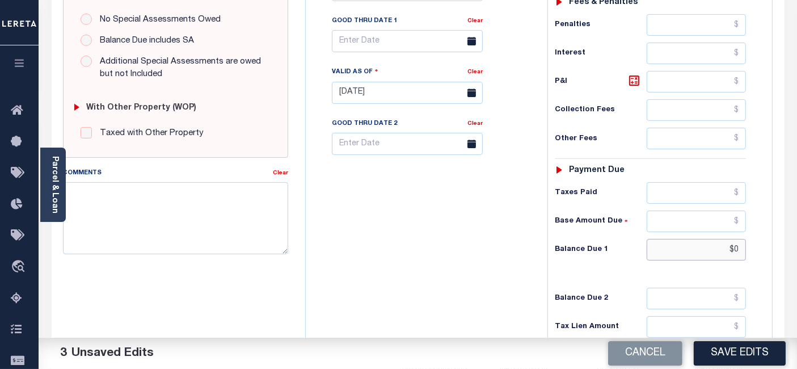
scroll to position [363, 0]
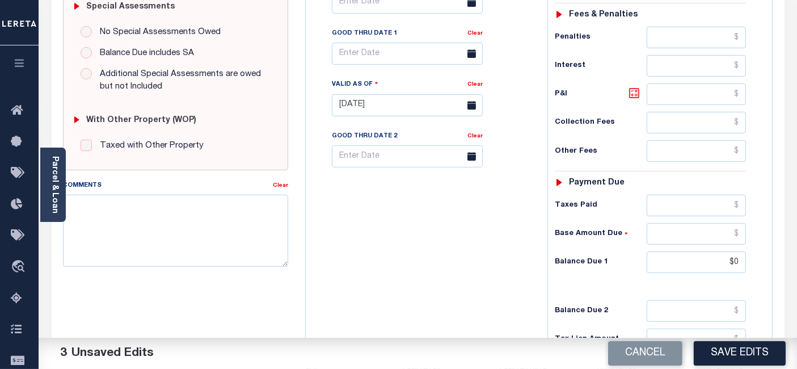
type input "$0.00"
click at [637, 91] on icon at bounding box center [635, 93] width 14 height 14
type input "$0.00"
click at [729, 351] on button "Save Edits" at bounding box center [740, 353] width 92 height 24
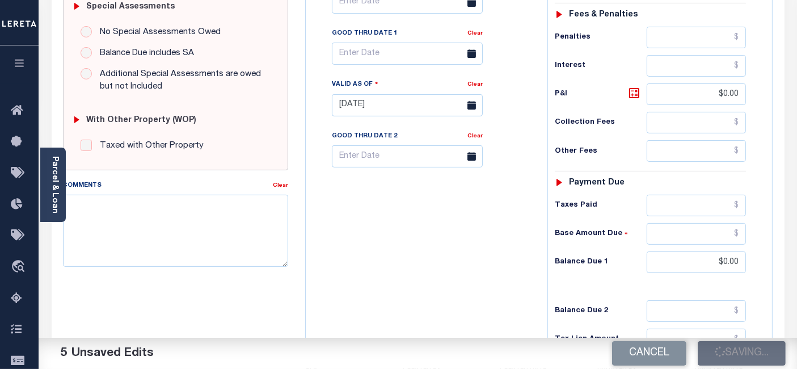
checkbox input "false"
type input "$0"
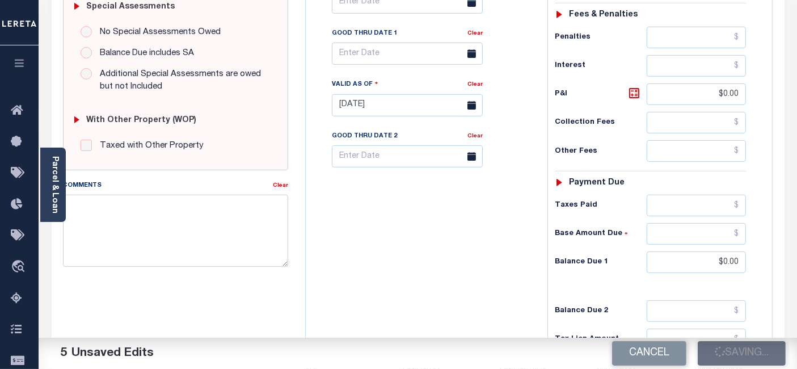
type input "$0"
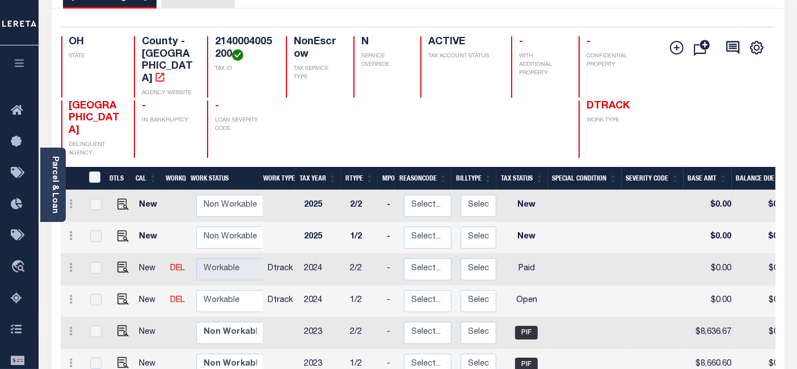
scroll to position [126, 0]
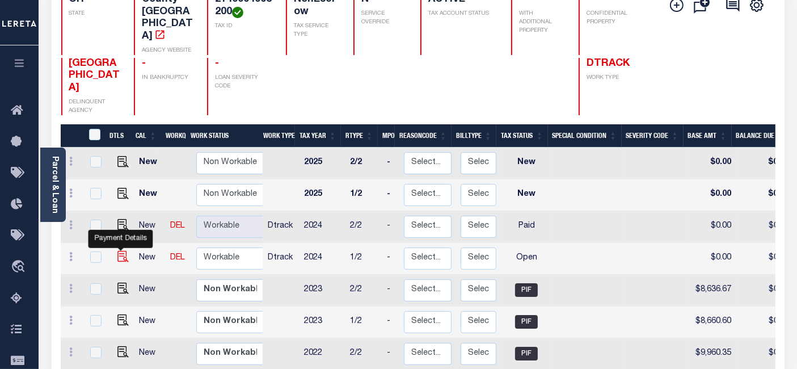
click at [120, 251] on img "" at bounding box center [122, 256] width 11 height 11
checkbox input "true"
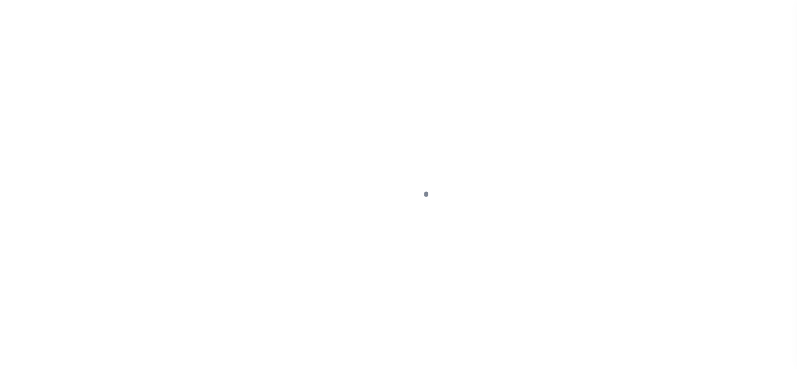
select select "OP2"
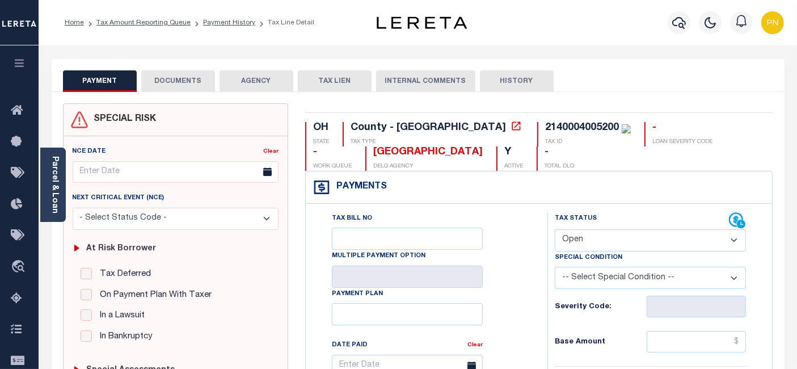
click at [190, 77] on button "DOCUMENTS" at bounding box center [178, 81] width 74 height 22
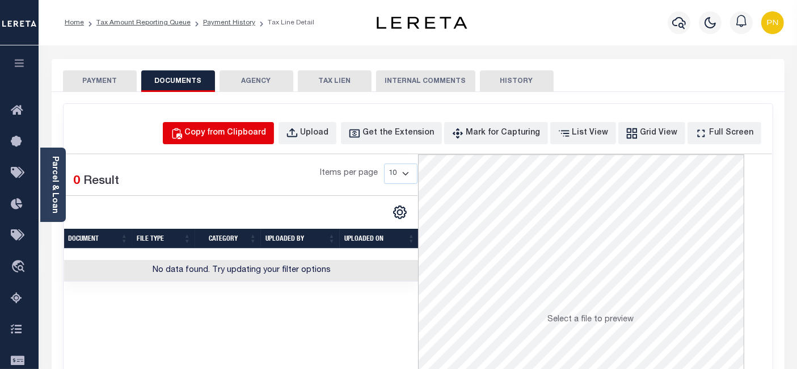
click at [246, 135] on div "Copy from Clipboard" at bounding box center [226, 133] width 82 height 12
select select "POP"
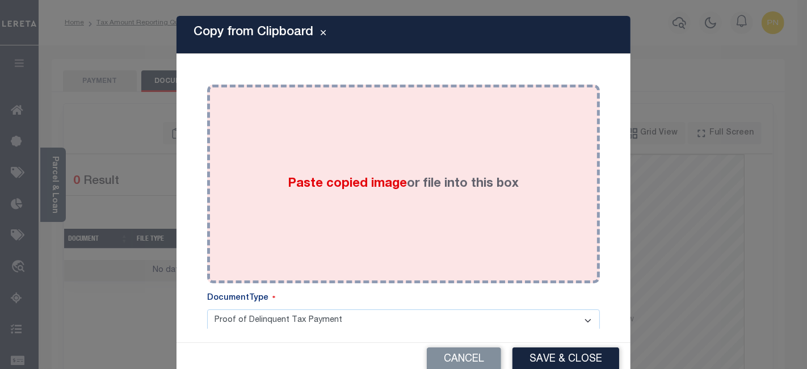
click at [335, 134] on div "Paste copied image or file into this box" at bounding box center [404, 184] width 376 height 182
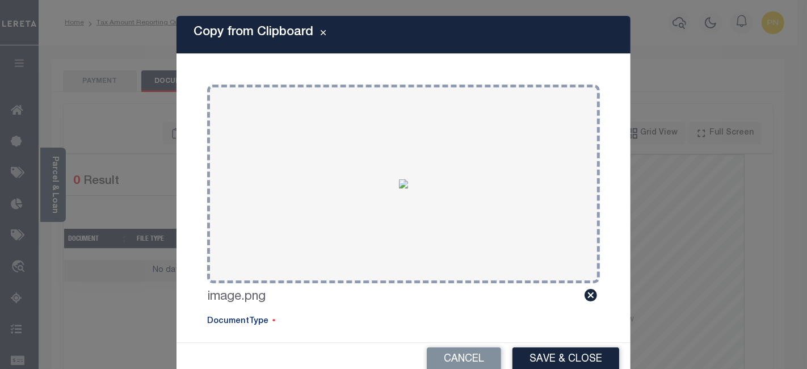
click at [527, 355] on button "Save & Close" at bounding box center [565, 359] width 107 height 24
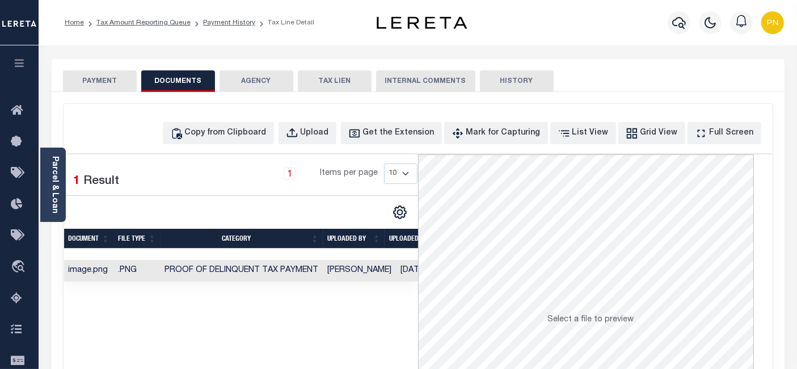
click at [110, 85] on button "PAYMENT" at bounding box center [100, 81] width 74 height 22
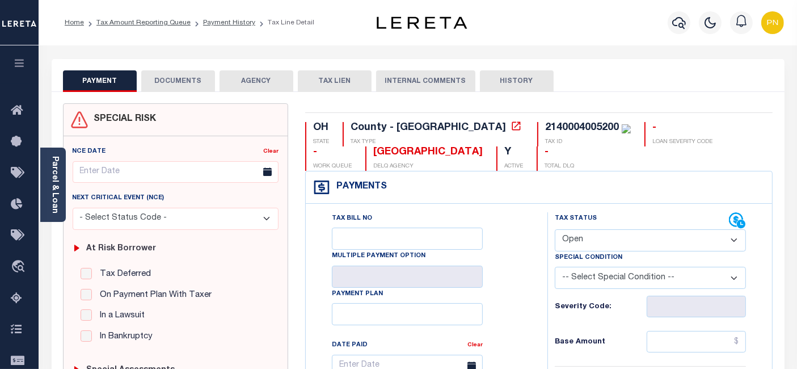
click at [631, 233] on select "- Select Status Code - Open Due/Unpaid Paid Incomplete No Tax Due Internal Refu…" at bounding box center [650, 240] width 191 height 22
select select "PYD"
click at [555, 229] on select "- Select Status Code - Open Due/Unpaid Paid Incomplete No Tax Due Internal Refu…" at bounding box center [650, 240] width 191 height 22
type input "[DATE]"
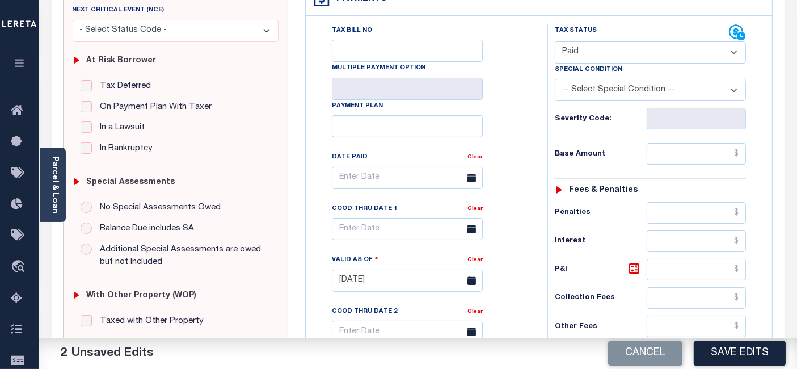
scroll to position [189, 0]
click at [738, 149] on input "text" at bounding box center [696, 153] width 99 height 22
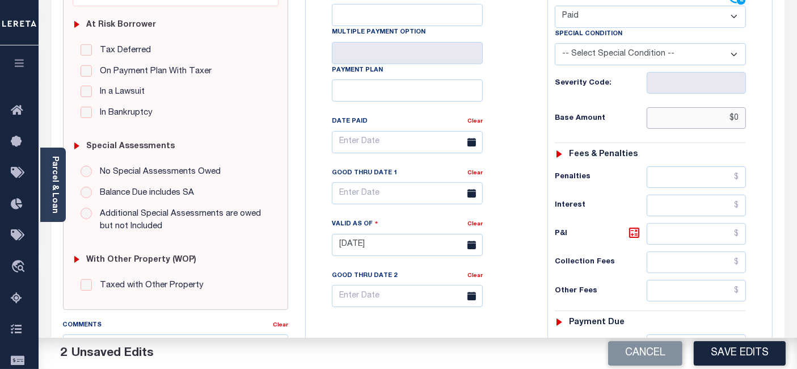
scroll to position [315, 0]
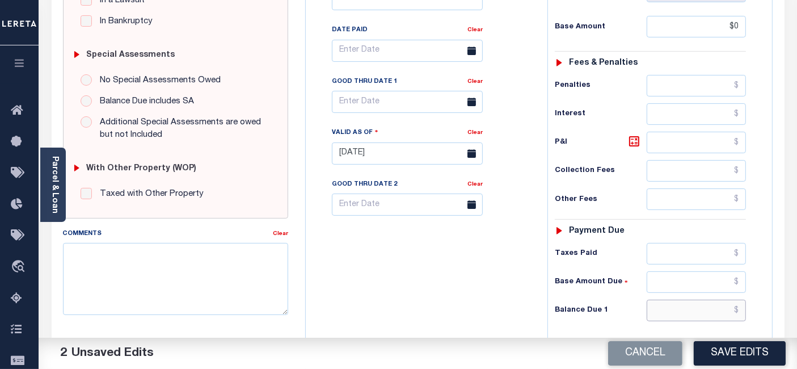
type input "$0.00"
drag, startPoint x: 741, startPoint y: 303, endPoint x: 737, endPoint y: 282, distance: 21.4
click at [741, 303] on input "text" at bounding box center [696, 311] width 99 height 22
type input "$0.00"
click at [633, 138] on icon at bounding box center [634, 141] width 7 height 7
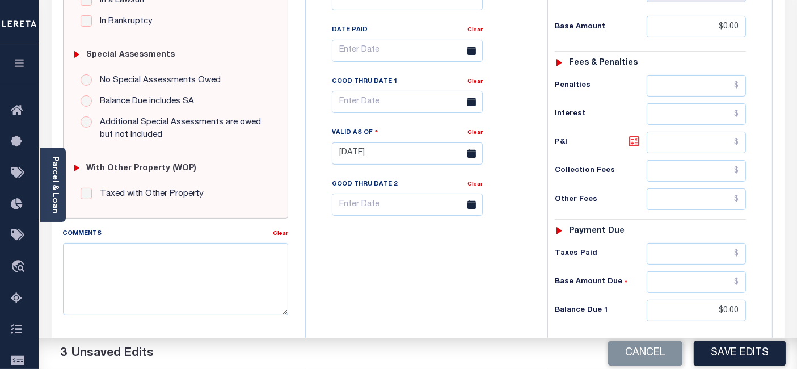
type input "$0.00"
click at [734, 347] on button "Save Edits" at bounding box center [740, 353] width 92 height 24
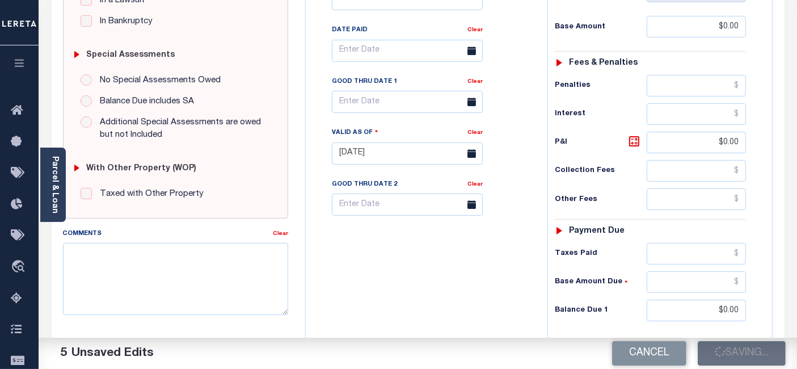
checkbox input "false"
type input "$0"
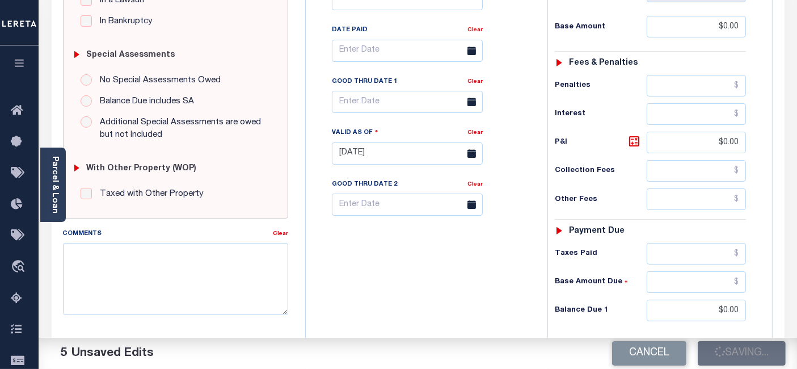
type input "$0"
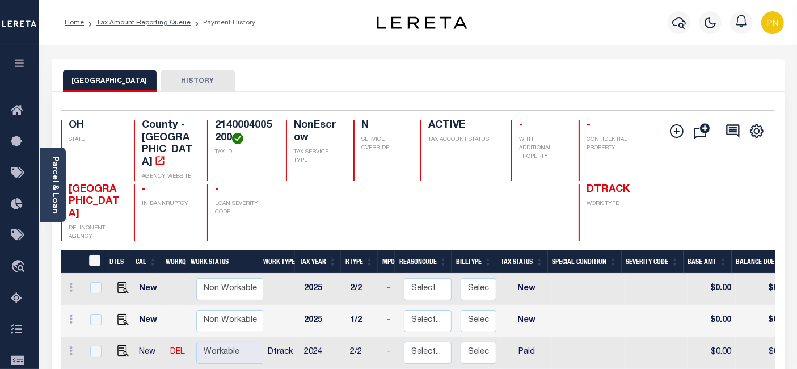
scroll to position [63, 0]
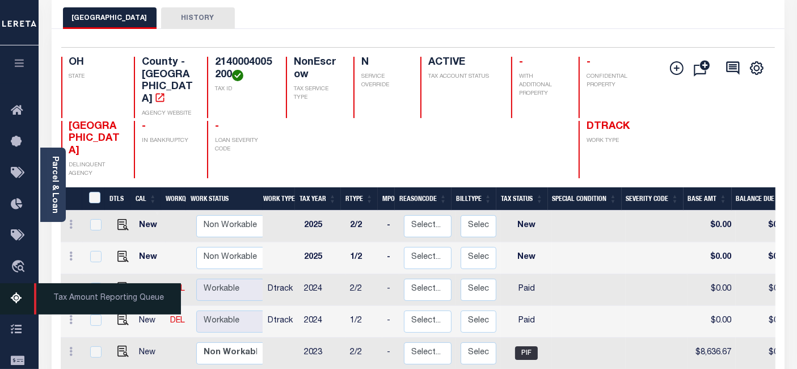
click at [14, 302] on icon at bounding box center [20, 299] width 18 height 14
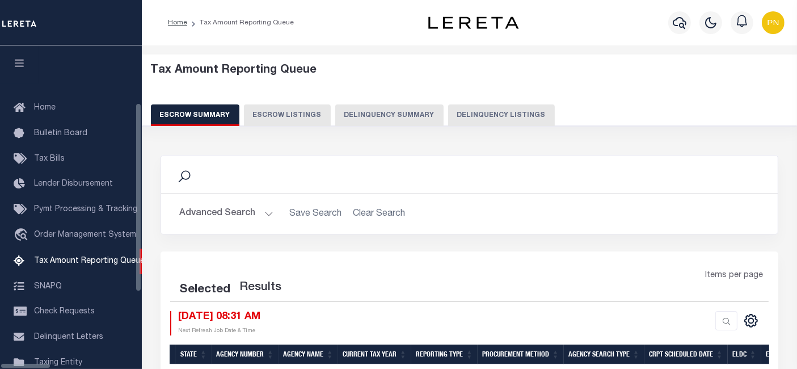
scroll to position [116, 0]
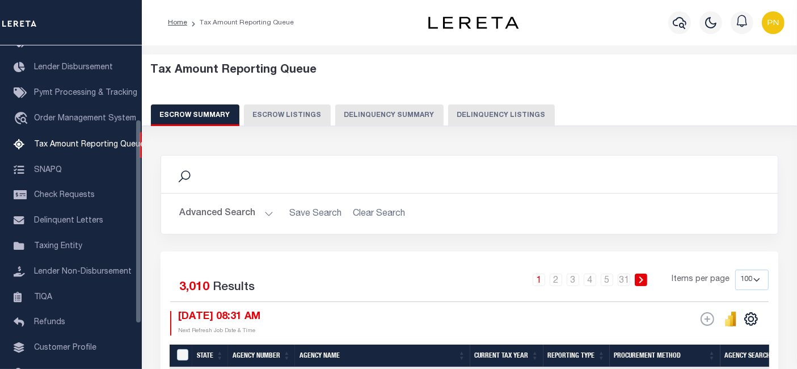
click at [473, 109] on button "Delinquency Listings" at bounding box center [501, 115] width 107 height 22
select select "100"
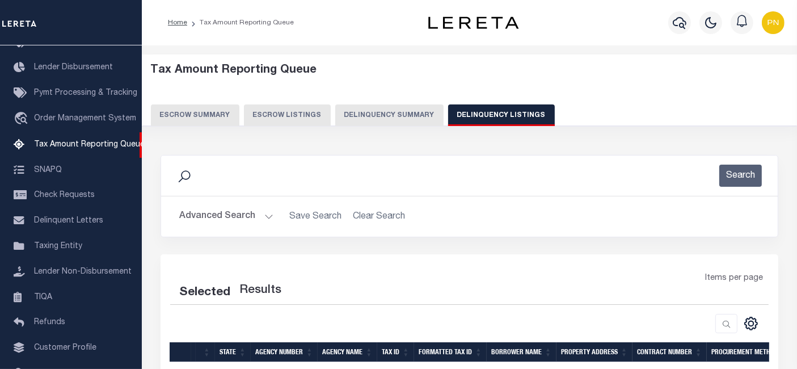
select select "100"
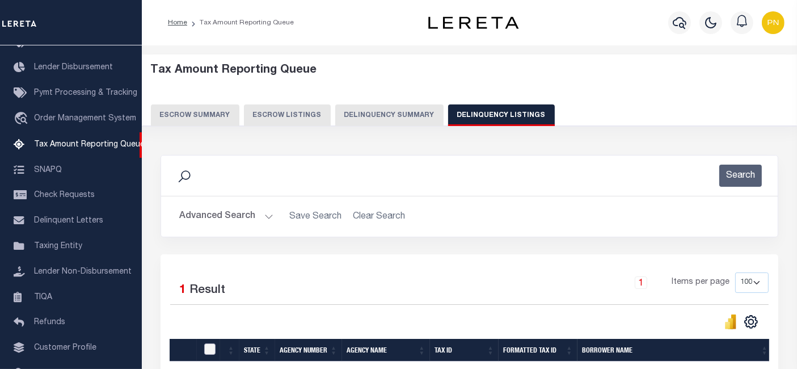
click at [212, 352] on input "checkbox" at bounding box center [209, 348] width 11 height 11
checkbox input "true"
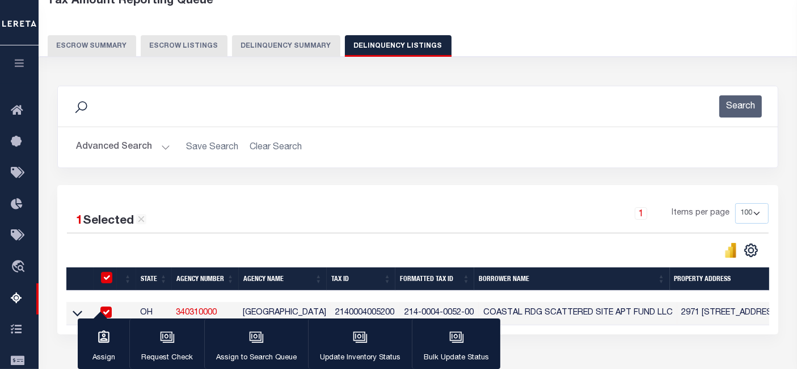
scroll to position [126, 0]
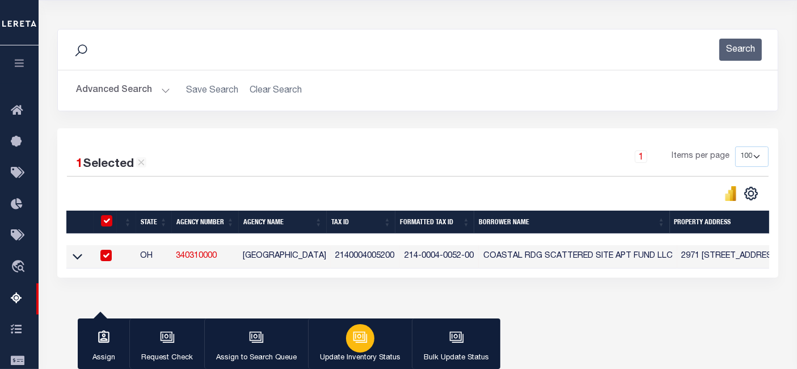
click at [360, 338] on icon "button" at bounding box center [359, 336] width 9 height 5
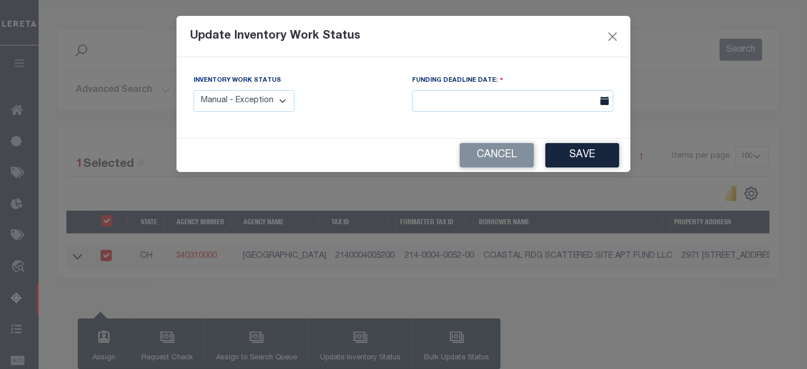
click at [251, 103] on select "Manual - Exception Pended - Awaiting Search Late Add Exception Completed" at bounding box center [244, 101] width 101 height 22
select select "4"
click at [194, 90] on select "Manual - Exception Pended - Awaiting Search Late Add Exception Completed" at bounding box center [244, 101] width 101 height 22
click at [582, 149] on button "Save" at bounding box center [582, 155] width 74 height 24
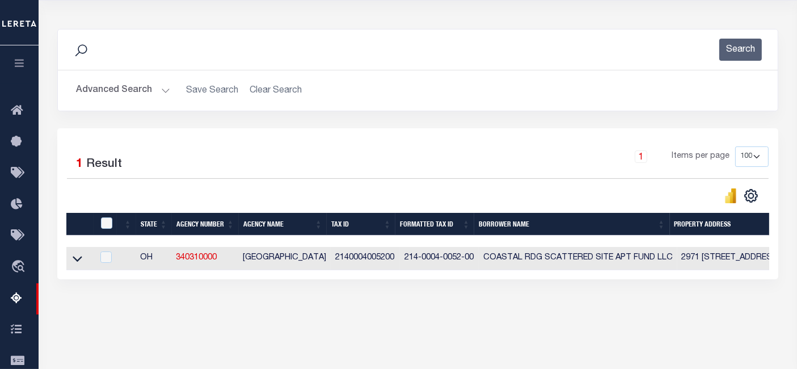
click at [139, 91] on button "Advanced Search" at bounding box center [123, 90] width 94 height 22
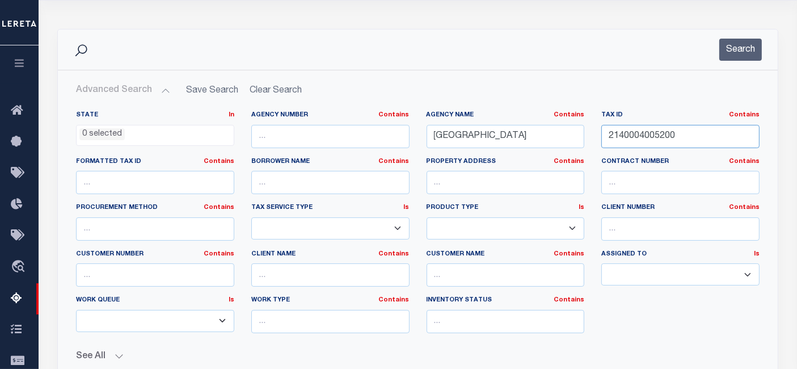
drag, startPoint x: 665, startPoint y: 136, endPoint x: 601, endPoint y: 138, distance: 63.6
click at [601, 138] on div "Tax ID Contains Contains Is 2140004005200" at bounding box center [680, 134] width 175 height 47
paste input "50079"
type input "2140005007900"
click at [735, 54] on button "Search" at bounding box center [741, 50] width 43 height 22
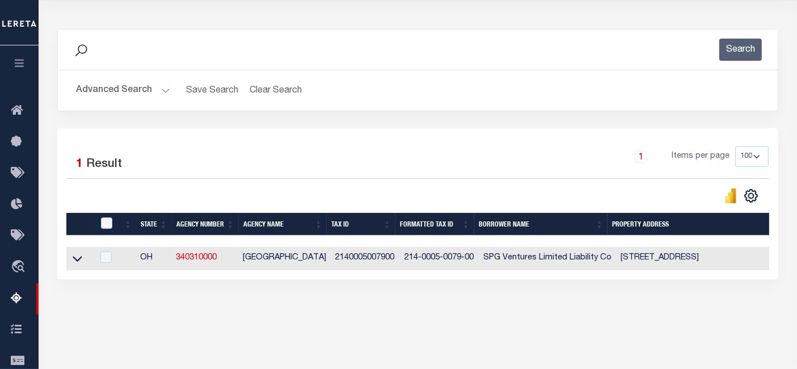
click at [75, 259] on icon at bounding box center [78, 259] width 10 height 12
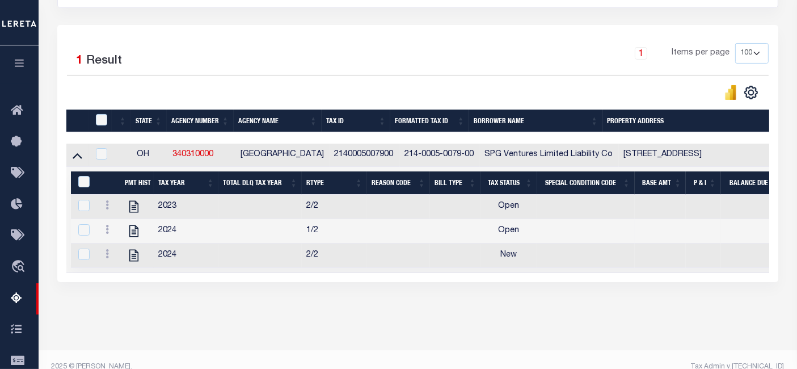
scroll to position [252, 0]
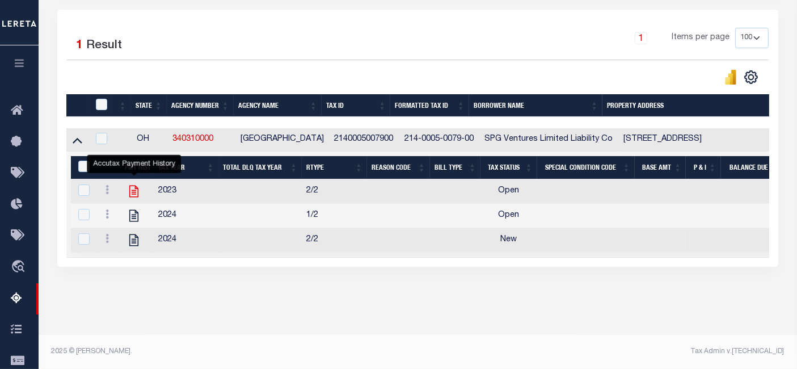
click at [135, 186] on icon "" at bounding box center [133, 192] width 9 height 12
checkbox input "true"
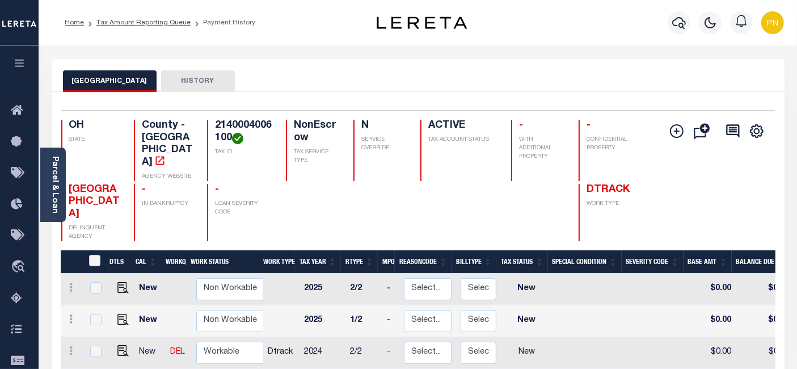
scroll to position [2, 0]
checkbox input "true"
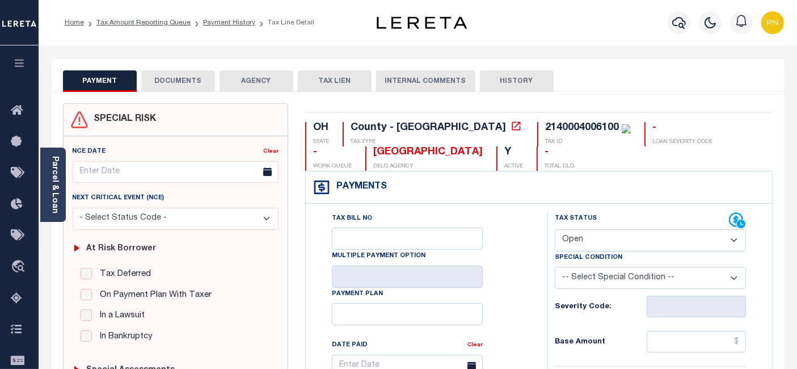
click at [178, 73] on button "DOCUMENTS" at bounding box center [178, 81] width 74 height 22
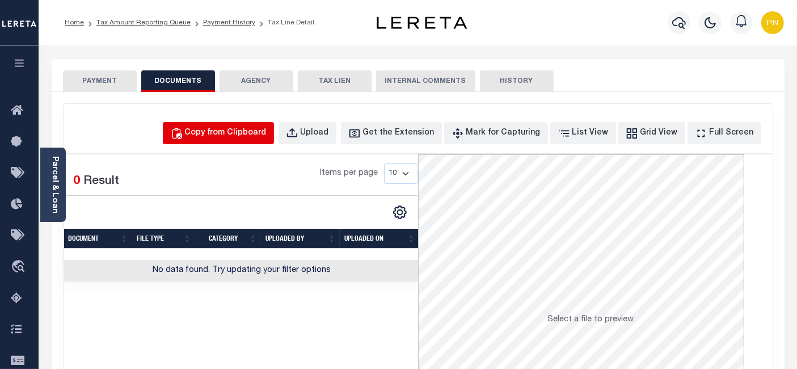
click at [232, 129] on div "Copy from Clipboard" at bounding box center [226, 133] width 82 height 12
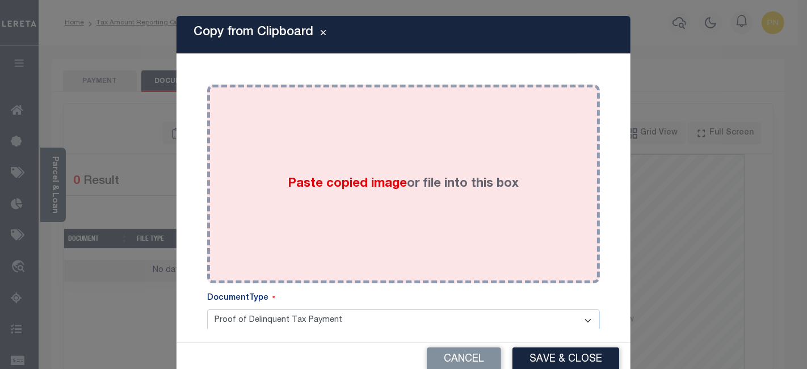
click at [375, 169] on div "Paste copied image or file into this box" at bounding box center [404, 184] width 376 height 182
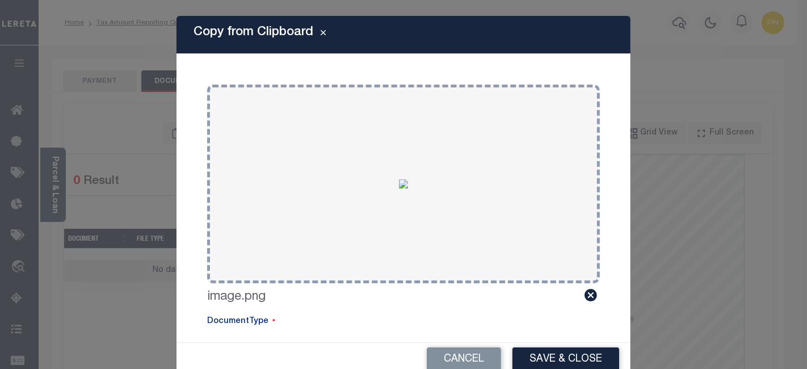
click at [558, 351] on button "Save & Close" at bounding box center [565, 359] width 107 height 24
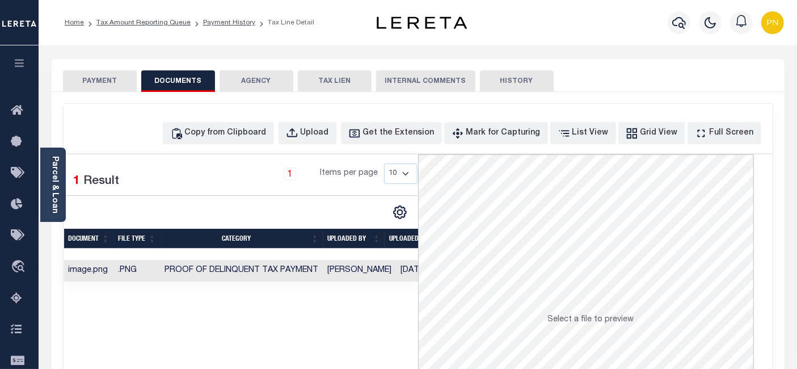
click at [86, 83] on button "PAYMENT" at bounding box center [100, 81] width 74 height 22
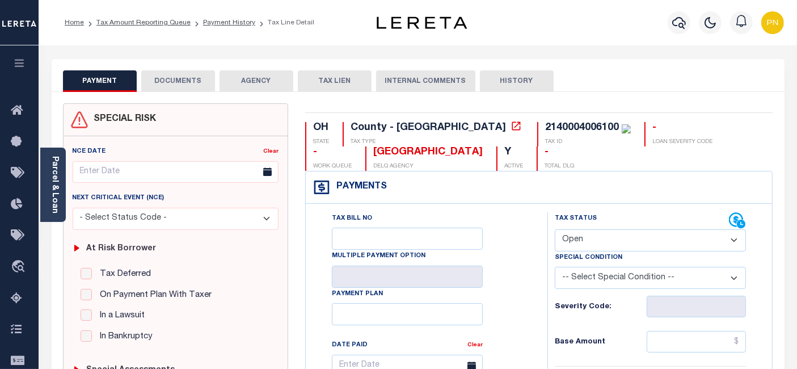
drag, startPoint x: 679, startPoint y: 246, endPoint x: 665, endPoint y: 237, distance: 16.5
click at [679, 246] on select "- Select Status Code - Open Due/Unpaid Paid Incomplete No Tax Due Internal Refu…" at bounding box center [650, 240] width 191 height 22
select select "PYD"
click at [555, 229] on select "- Select Status Code - Open Due/Unpaid Paid Incomplete No Tax Due Internal Refu…" at bounding box center [650, 240] width 191 height 22
type input "[DATE]"
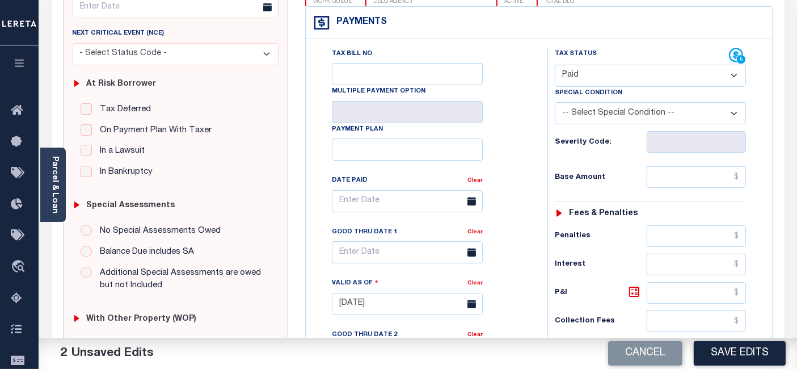
scroll to position [189, 0]
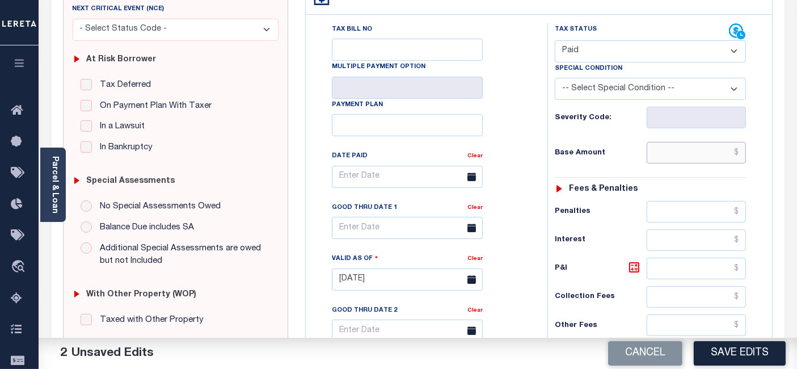
click at [740, 154] on input "text" at bounding box center [696, 153] width 99 height 22
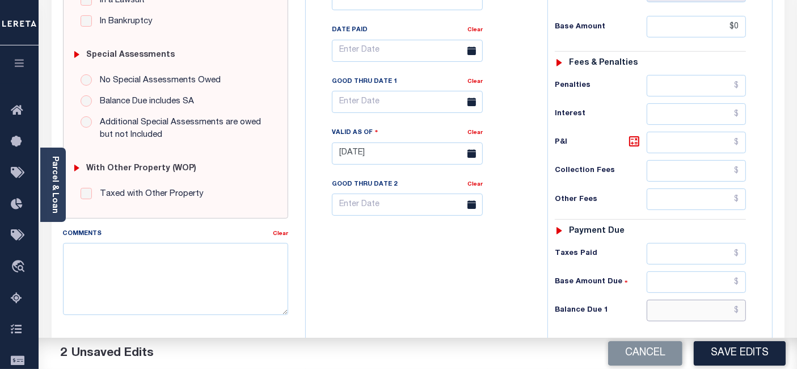
type input "$0.00"
click at [741, 310] on input "text" at bounding box center [696, 311] width 99 height 22
type input "$0"
click at [632, 141] on icon at bounding box center [635, 142] width 14 height 14
type input "$0.00"
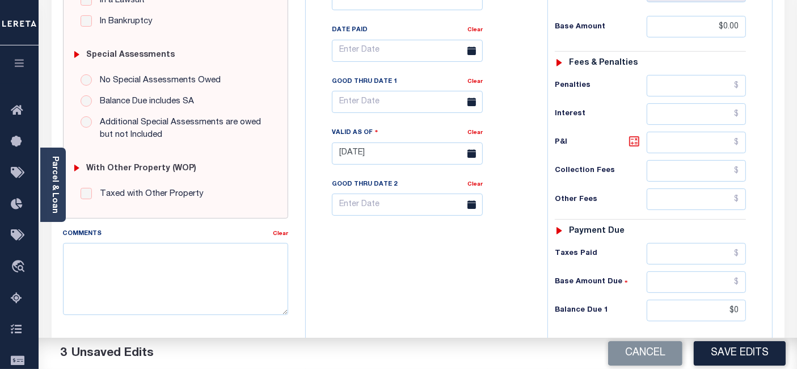
type input "$0.00"
click at [742, 351] on button "Save Edits" at bounding box center [740, 353] width 92 height 24
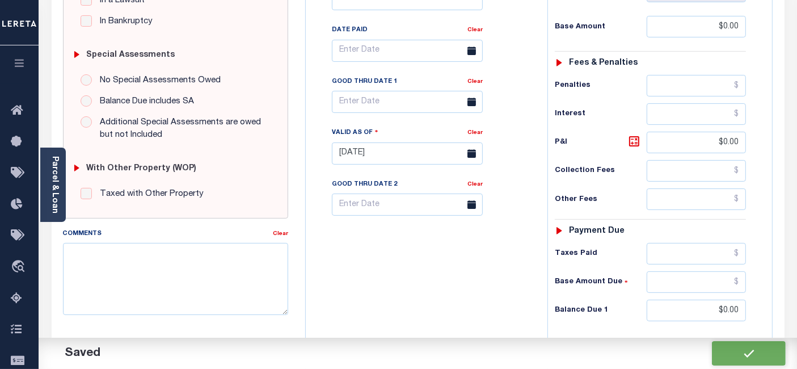
checkbox input "false"
type input "$0"
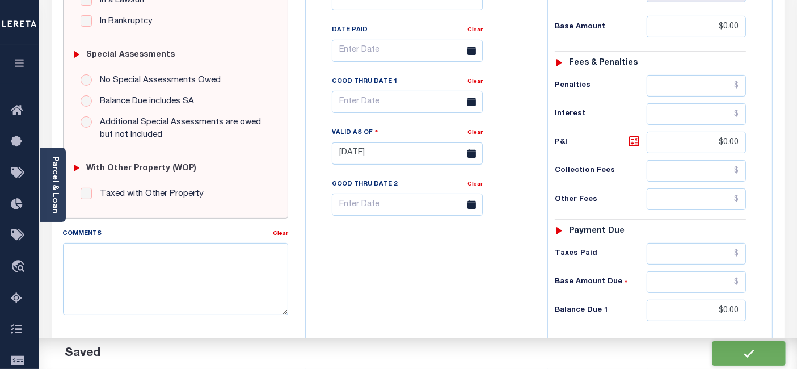
type input "$0"
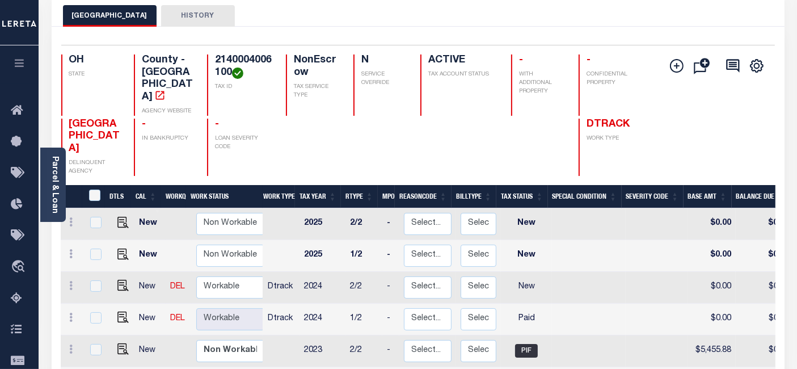
scroll to position [126, 0]
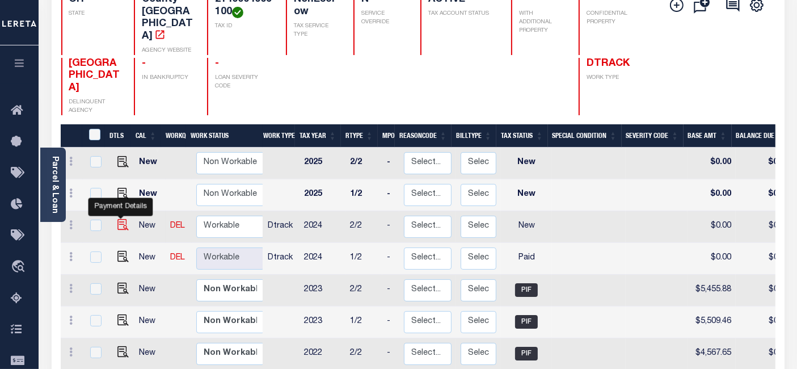
click at [117, 219] on img "" at bounding box center [122, 224] width 11 height 11
checkbox input "true"
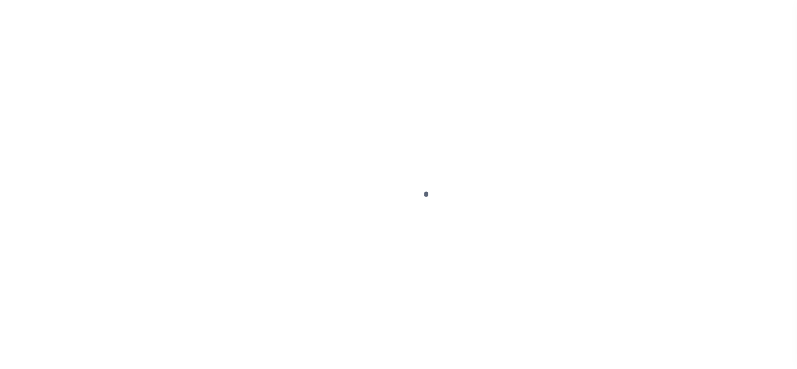
select select "NW2"
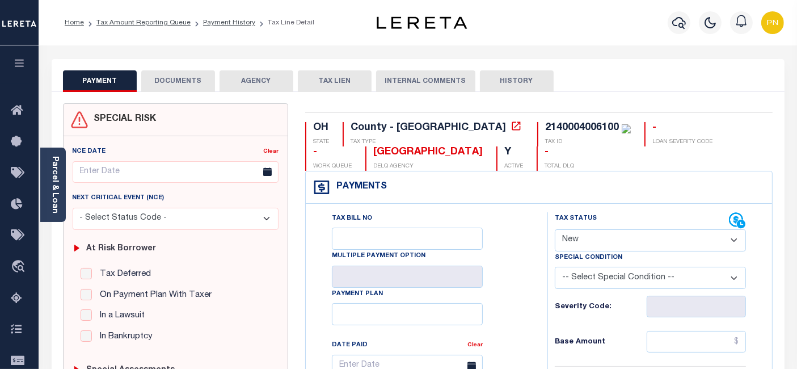
click at [166, 82] on button "DOCUMENTS" at bounding box center [178, 81] width 74 height 22
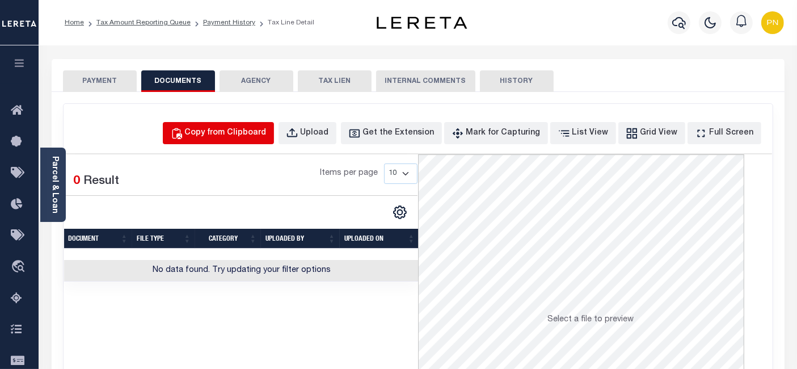
click at [241, 128] on div "Copy from Clipboard" at bounding box center [226, 133] width 82 height 12
select select "POP"
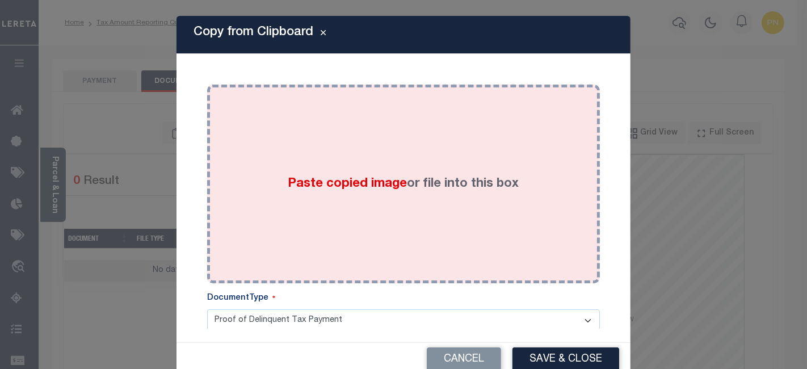
click at [363, 125] on div "Paste copied image or file into this box" at bounding box center [404, 184] width 376 height 182
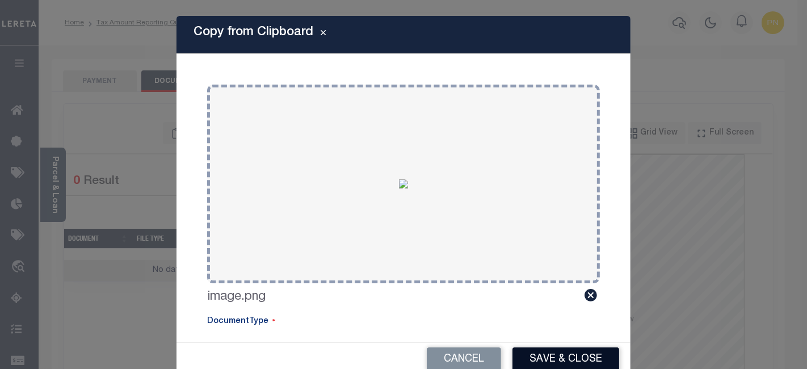
click at [556, 351] on button "Save & Close" at bounding box center [565, 359] width 107 height 24
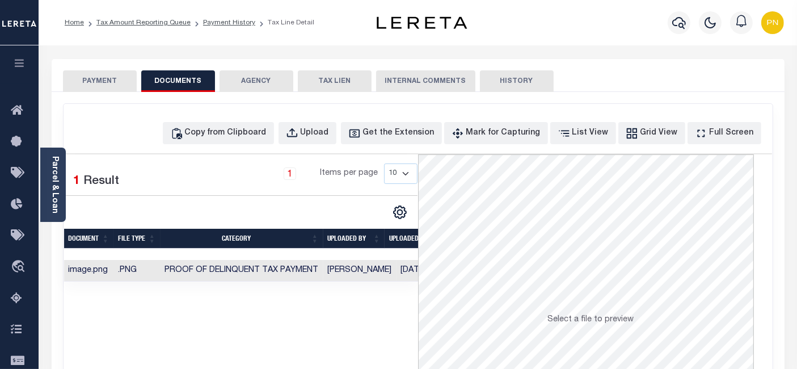
click at [108, 79] on button "PAYMENT" at bounding box center [100, 81] width 74 height 22
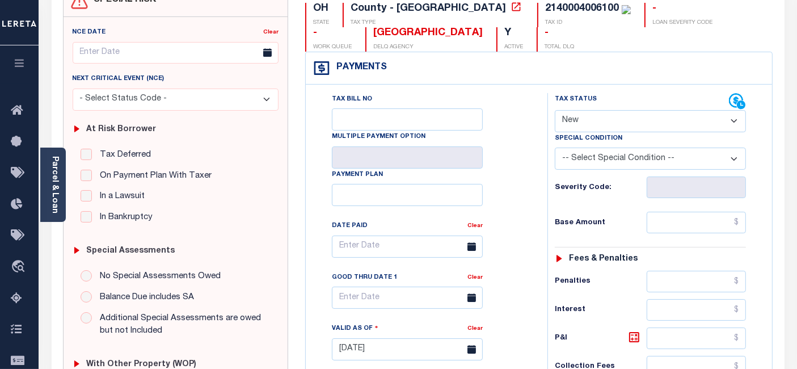
scroll to position [126, 0]
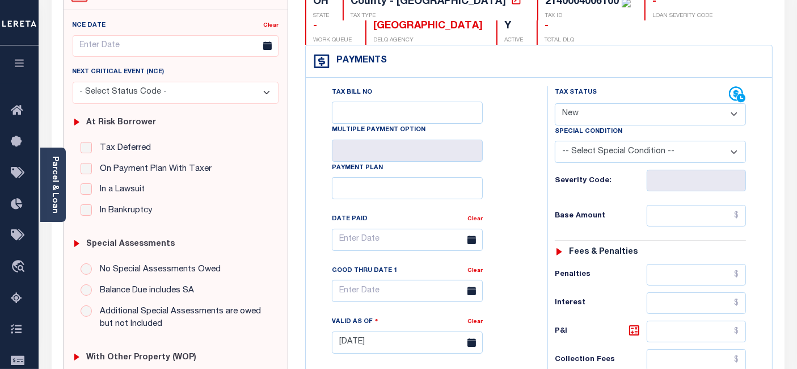
click at [696, 120] on select "- Select Status Code - Open Due/Unpaid Paid Incomplete No Tax Due Internal Refu…" at bounding box center [650, 114] width 191 height 22
select select "PYD"
click at [555, 103] on select "- Select Status Code - Open Due/Unpaid Paid Incomplete No Tax Due Internal Refu…" at bounding box center [650, 114] width 191 height 22
type input "[DATE]"
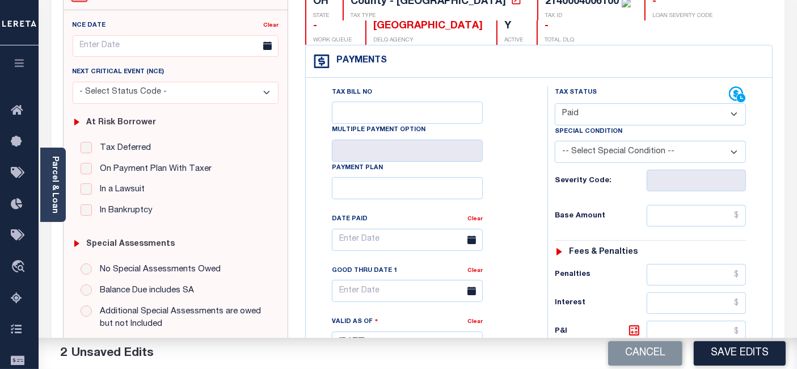
click at [743, 204] on div "Tax Status Status - Select Status Code -" at bounding box center [654, 336] width 213 height 501
click at [742, 213] on input "text" at bounding box center [696, 216] width 99 height 22
type input "$0.00"
click at [755, 234] on div "Tax Status Status - Select Status Code -" at bounding box center [654, 336] width 213 height 501
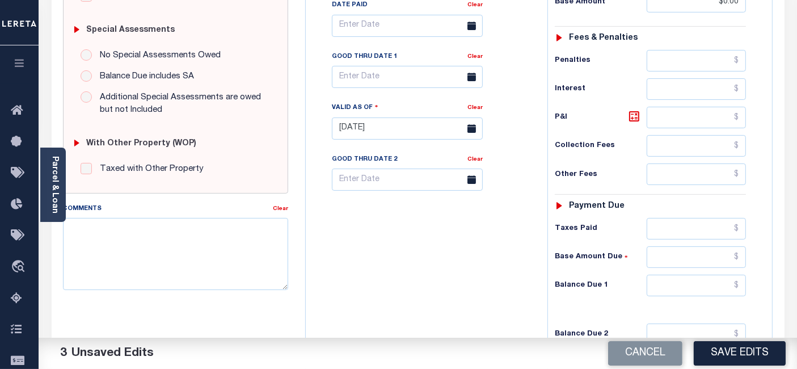
scroll to position [378, 0]
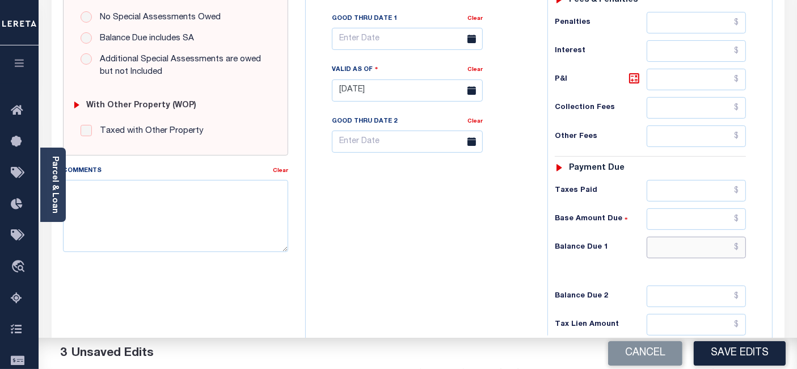
click at [741, 244] on input "text" at bounding box center [696, 248] width 99 height 22
type input "$0"
click at [630, 74] on icon at bounding box center [634, 78] width 10 height 10
type input "$0.00"
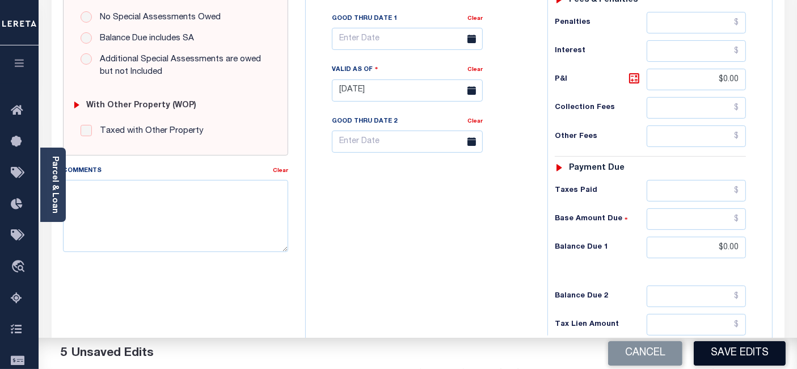
click at [736, 352] on button "Save Edits" at bounding box center [740, 353] width 92 height 24
checkbox input "false"
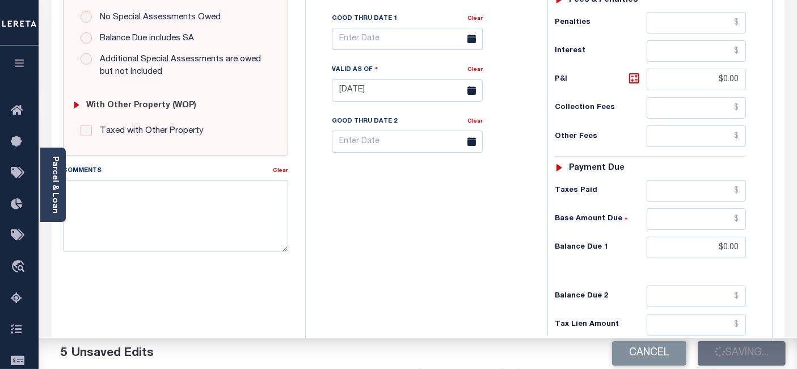
type input "$0"
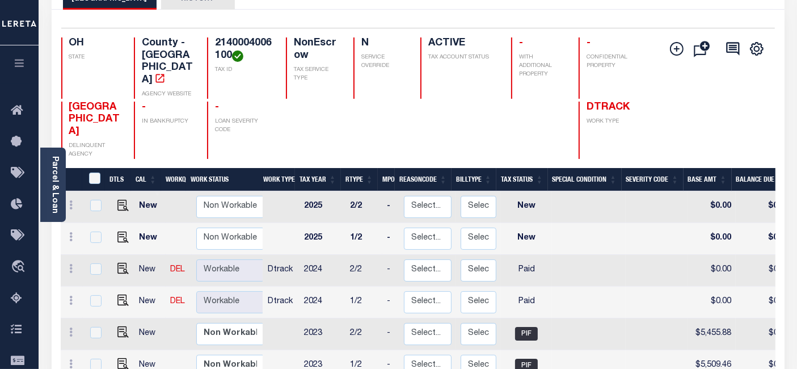
scroll to position [126, 0]
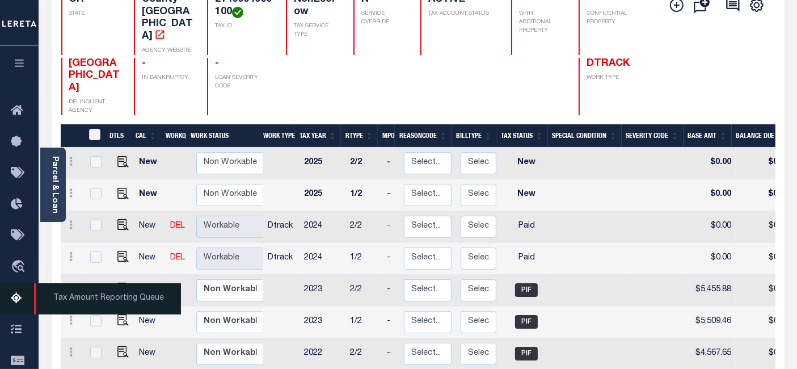
click at [16, 305] on icon at bounding box center [20, 299] width 18 height 14
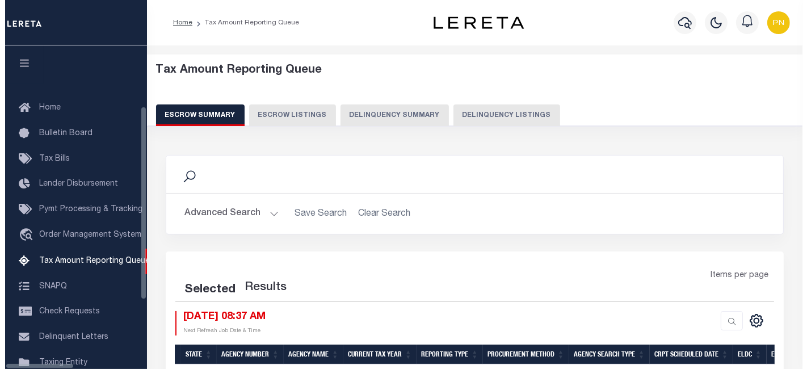
scroll to position [116, 0]
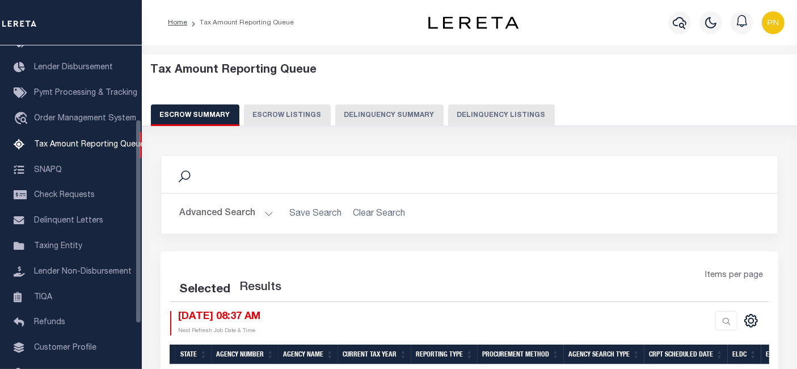
select select "100"
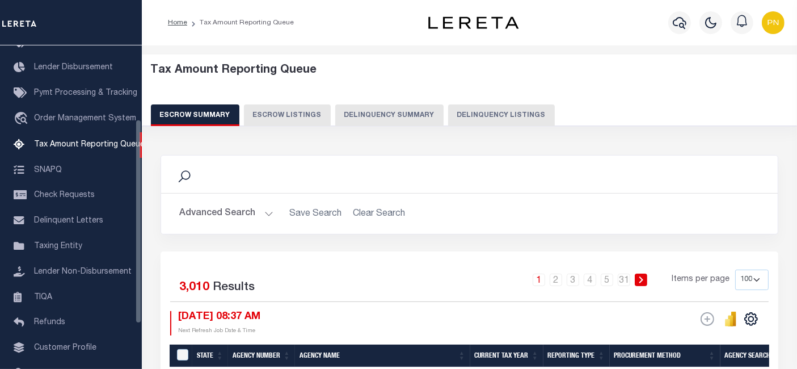
click at [501, 118] on button "Delinquency Listings" at bounding box center [501, 115] width 107 height 22
select select "100"
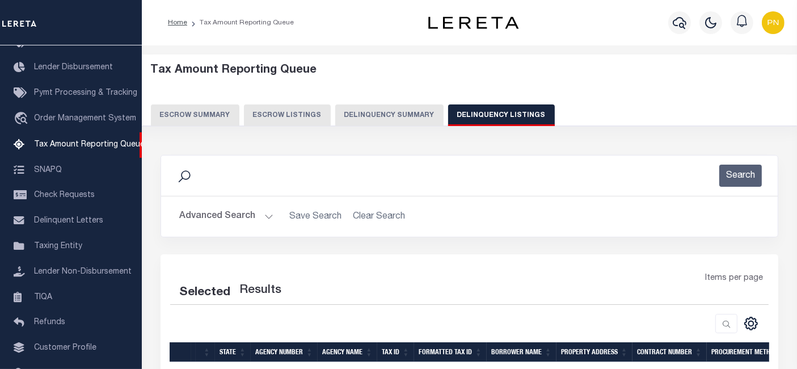
select select "100"
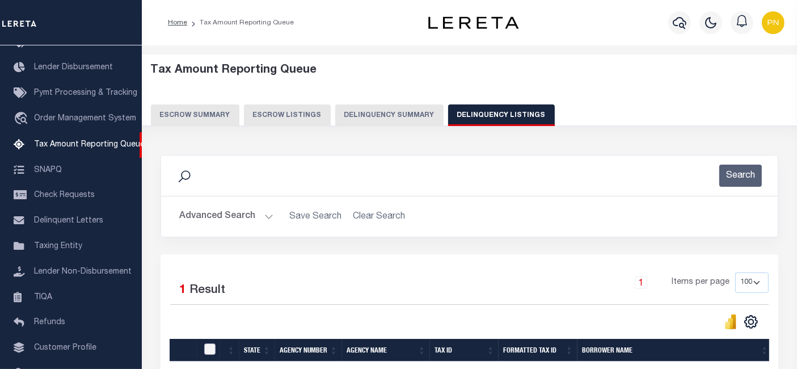
click at [209, 351] on input "checkbox" at bounding box center [209, 348] width 11 height 11
checkbox input "true"
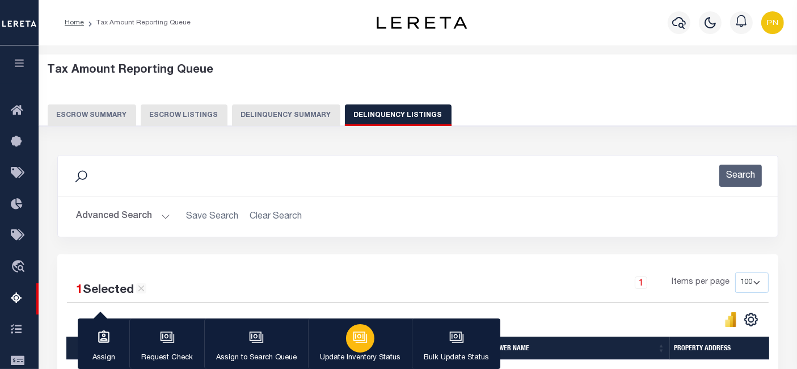
click at [356, 341] on icon "button" at bounding box center [360, 335] width 12 height 9
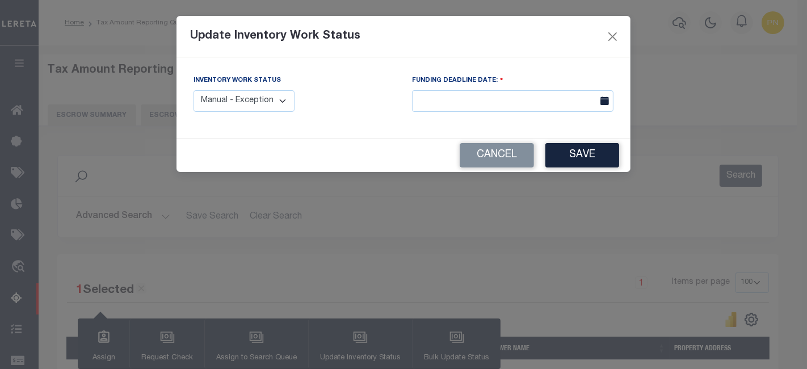
click at [271, 104] on select "Manual - Exception Pended - Awaiting Search Late Add Exception Completed" at bounding box center [244, 101] width 101 height 22
select select "4"
click at [194, 90] on select "Manual - Exception Pended - Awaiting Search Late Add Exception Completed" at bounding box center [244, 101] width 101 height 22
click at [590, 154] on button "Save" at bounding box center [582, 155] width 74 height 24
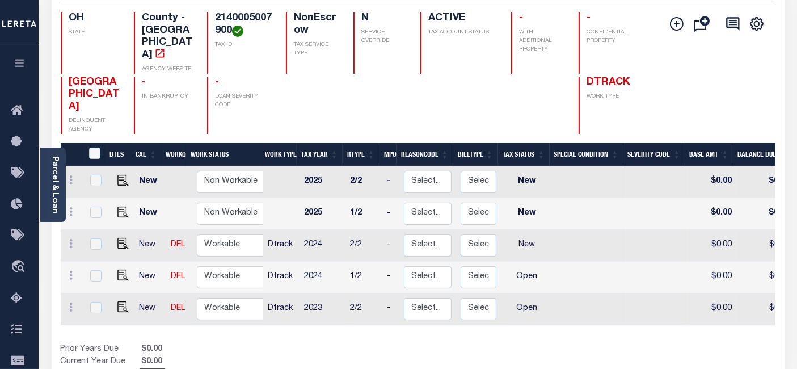
scroll to position [126, 0]
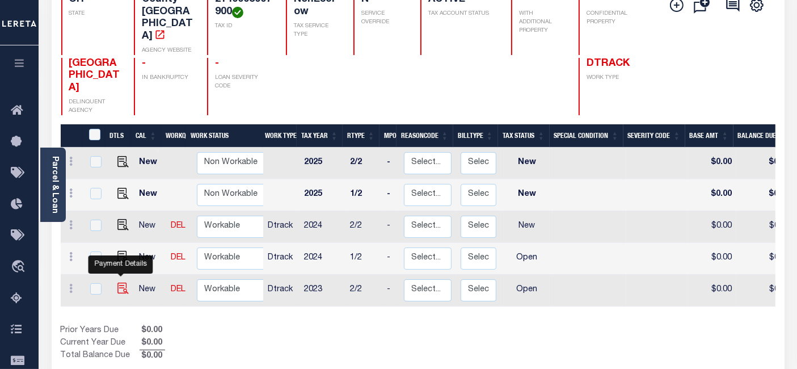
click at [120, 283] on img "" at bounding box center [122, 288] width 11 height 11
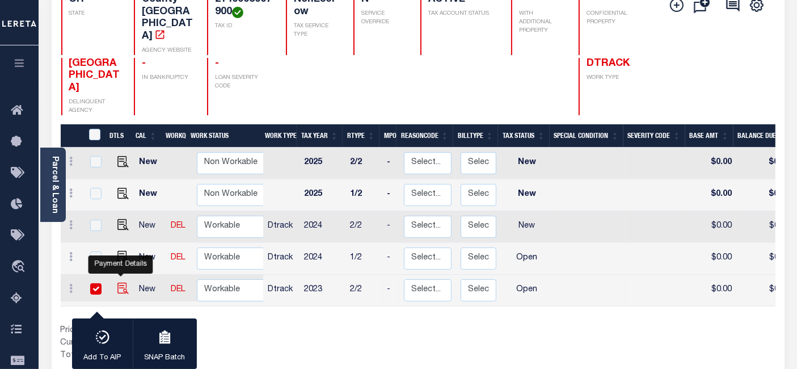
checkbox input "true"
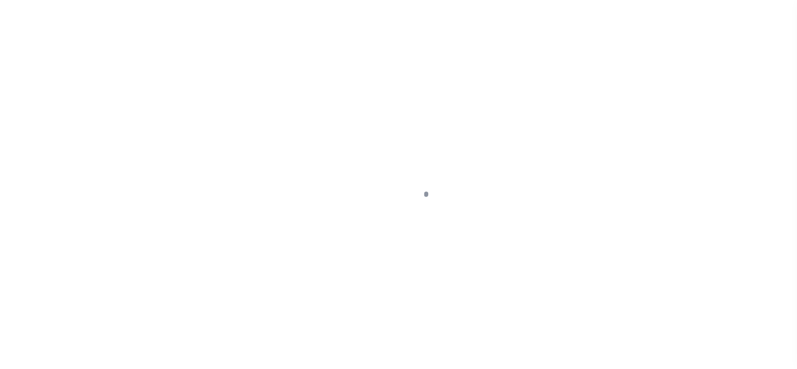
select select "OP2"
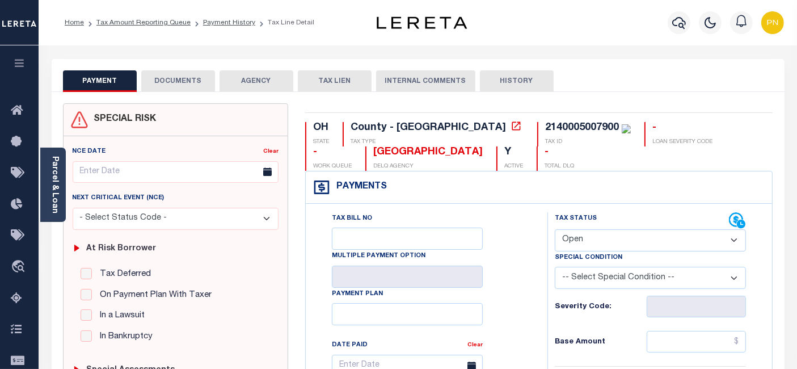
click at [167, 86] on button "DOCUMENTS" at bounding box center [178, 81] width 74 height 22
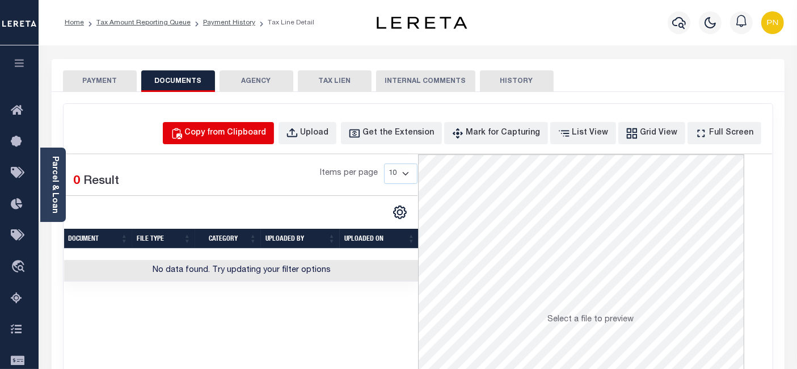
click at [254, 134] on div "Copy from Clipboard" at bounding box center [226, 133] width 82 height 12
select select "POP"
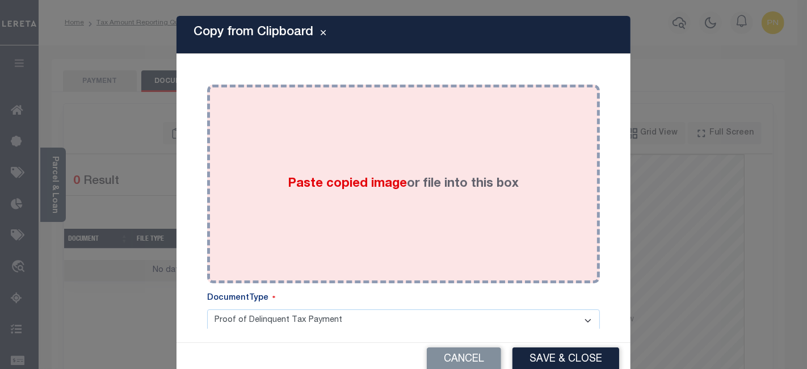
click at [369, 127] on div "Paste copied image or file into this box" at bounding box center [404, 184] width 376 height 182
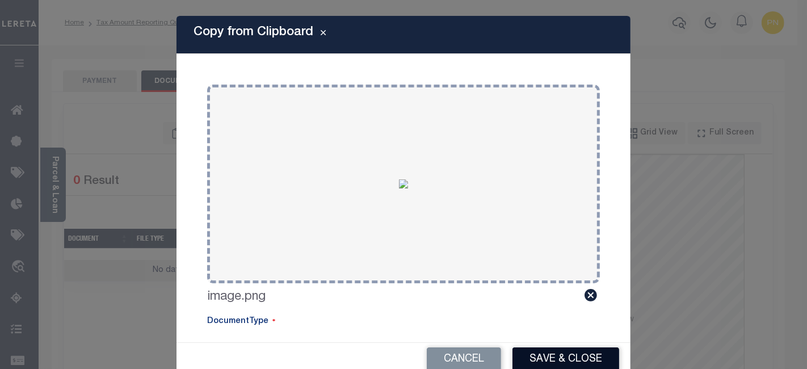
click at [548, 359] on button "Save & Close" at bounding box center [565, 359] width 107 height 24
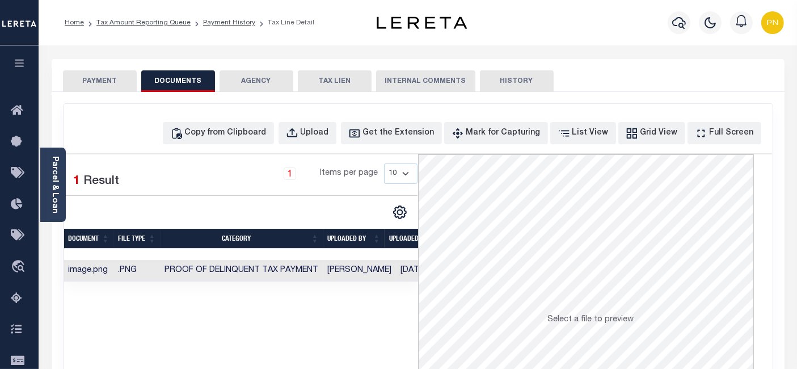
click at [112, 82] on button "PAYMENT" at bounding box center [100, 81] width 74 height 22
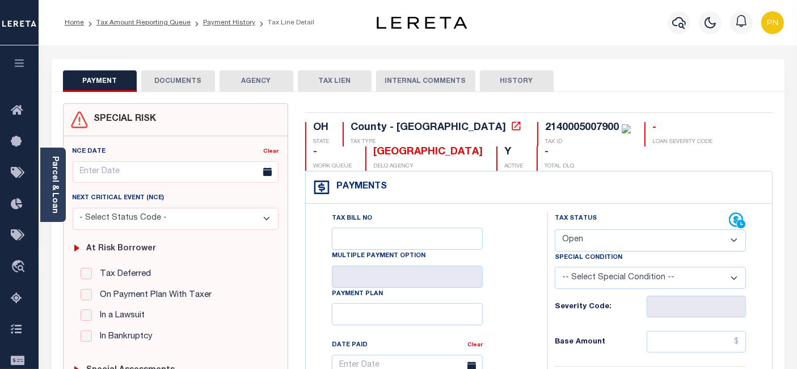
click at [711, 242] on select "- Select Status Code - Open Due/Unpaid Paid Incomplete No Tax Due Internal Refu…" at bounding box center [650, 240] width 191 height 22
select select "PYD"
click at [555, 229] on select "- Select Status Code - Open Due/Unpaid Paid Incomplete No Tax Due Internal Refu…" at bounding box center [650, 240] width 191 height 22
type input "[DATE]"
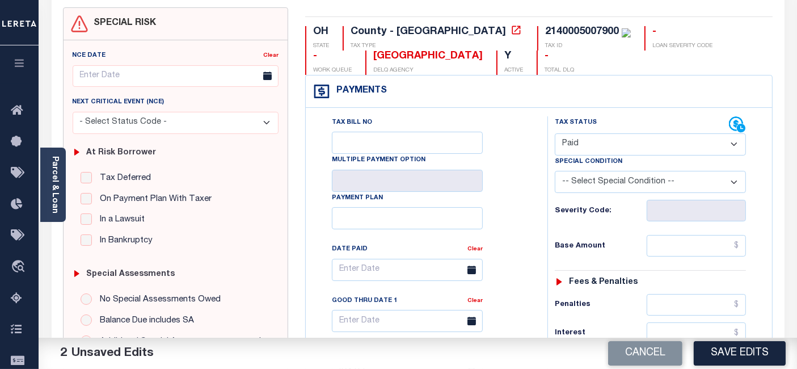
scroll to position [189, 0]
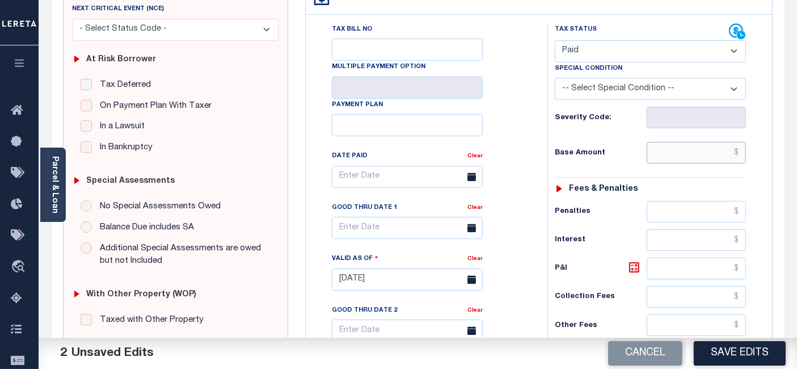
click at [740, 153] on input "text" at bounding box center [696, 153] width 99 height 22
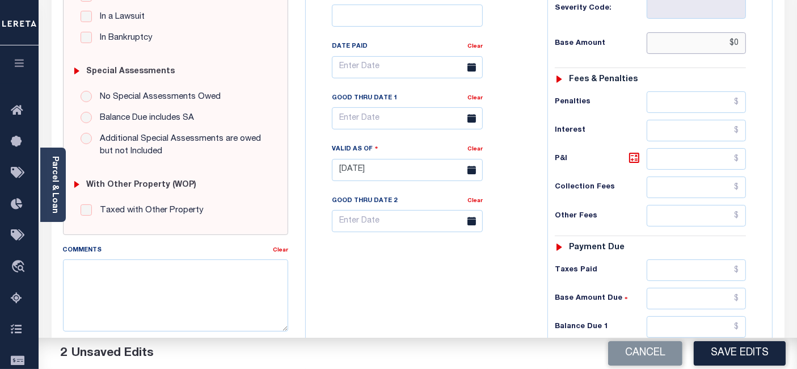
scroll to position [378, 0]
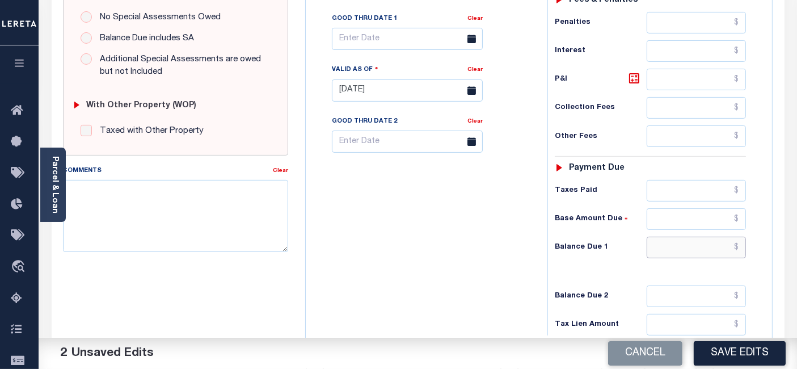
type input "$0.00"
click at [738, 244] on input "text" at bounding box center [696, 248] width 99 height 22
type input "$0.00"
click at [634, 75] on icon at bounding box center [635, 79] width 14 height 14
type input "$0.00"
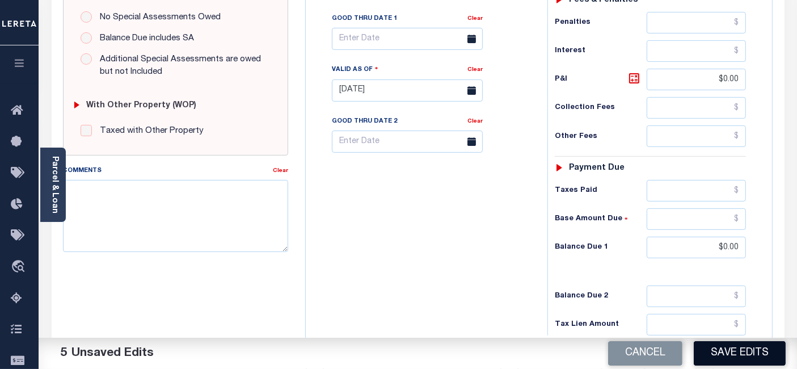
click at [732, 351] on button "Save Edits" at bounding box center [740, 353] width 92 height 24
checkbox input "false"
type input "$0"
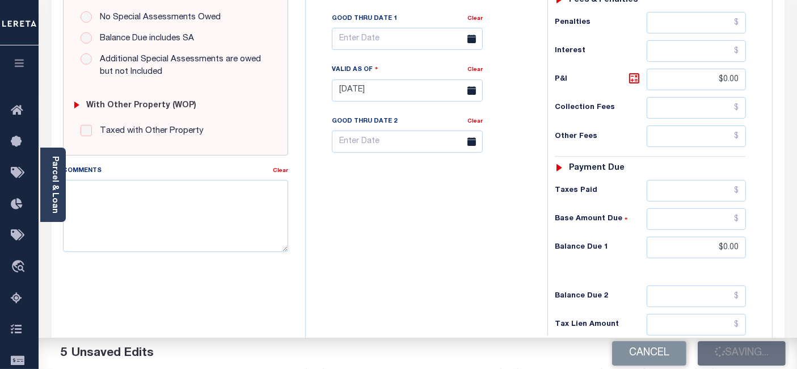
type input "$0"
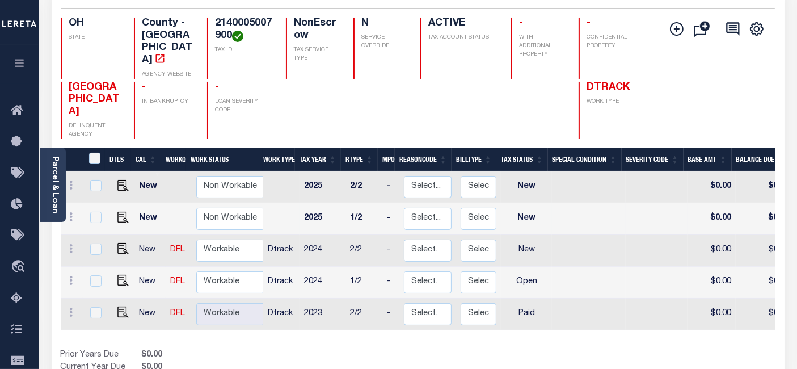
scroll to position [189, 0]
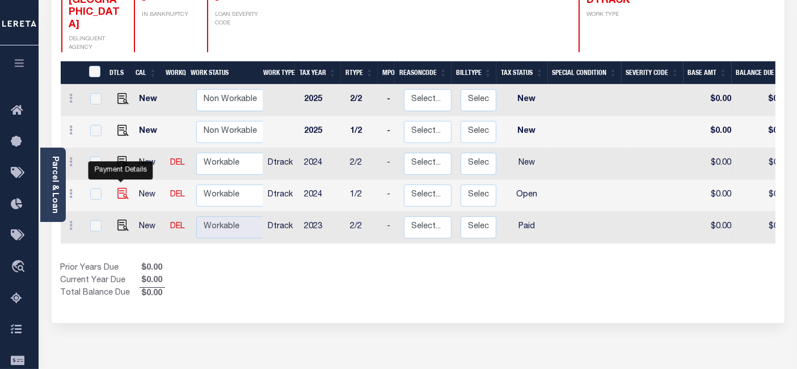
click at [122, 188] on img "" at bounding box center [122, 193] width 11 height 11
checkbox input "true"
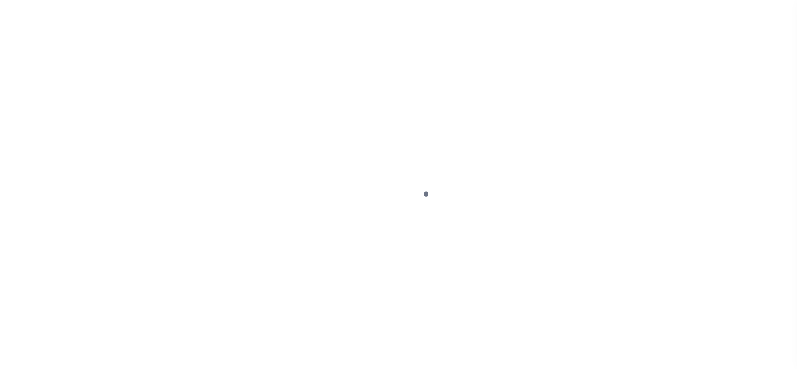
select select "OP2"
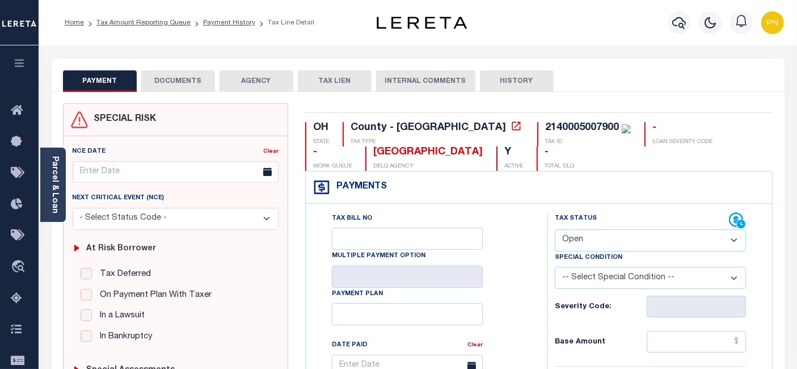
click at [170, 78] on button "DOCUMENTS" at bounding box center [178, 81] width 74 height 22
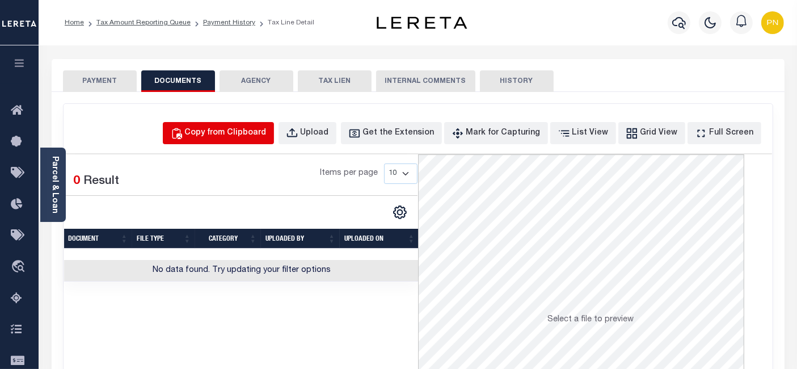
click at [256, 125] on button "Copy from Clipboard" at bounding box center [218, 133] width 111 height 22
select select "POP"
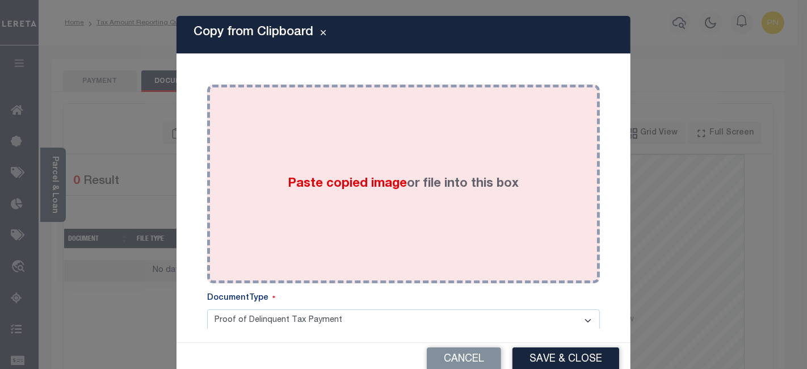
click at [317, 137] on div "Paste copied image or file into this box" at bounding box center [404, 184] width 376 height 182
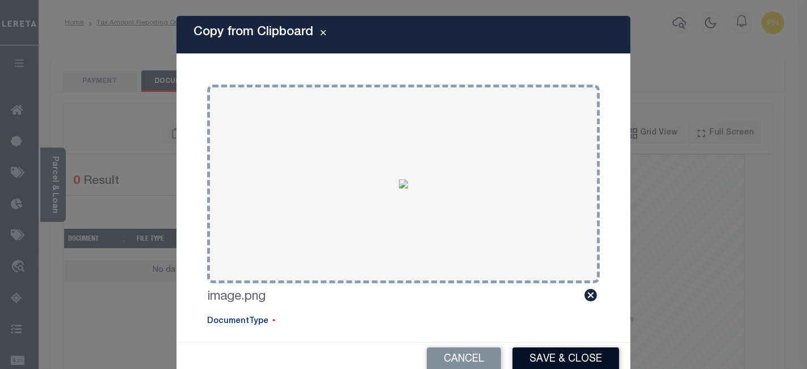
click at [556, 360] on button "Save & Close" at bounding box center [565, 359] width 107 height 24
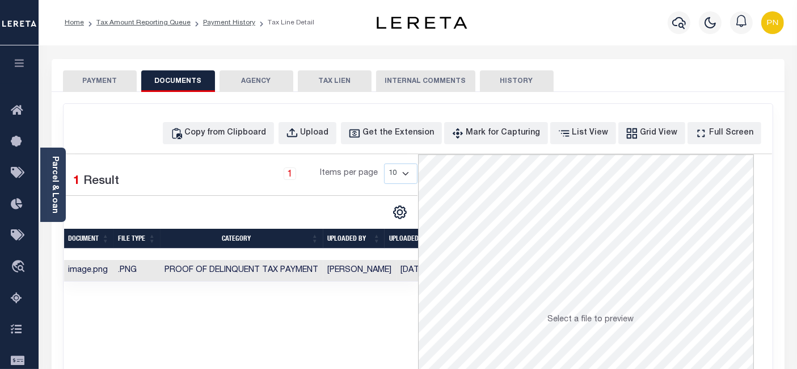
click at [97, 86] on button "PAYMENT" at bounding box center [100, 81] width 74 height 22
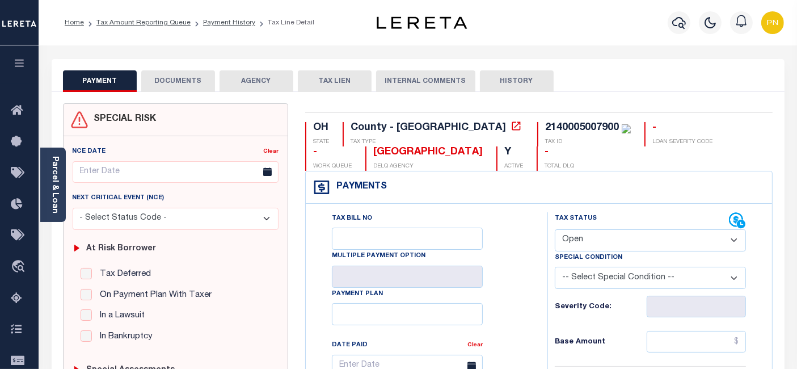
click at [697, 243] on select "- Select Status Code - Open Due/Unpaid Paid Incomplete No Tax Due Internal Refu…" at bounding box center [650, 240] width 191 height 22
select select "PYD"
click at [555, 229] on select "- Select Status Code - Open Due/Unpaid Paid Incomplete No Tax Due Internal Refu…" at bounding box center [650, 240] width 191 height 22
type input "[DATE]"
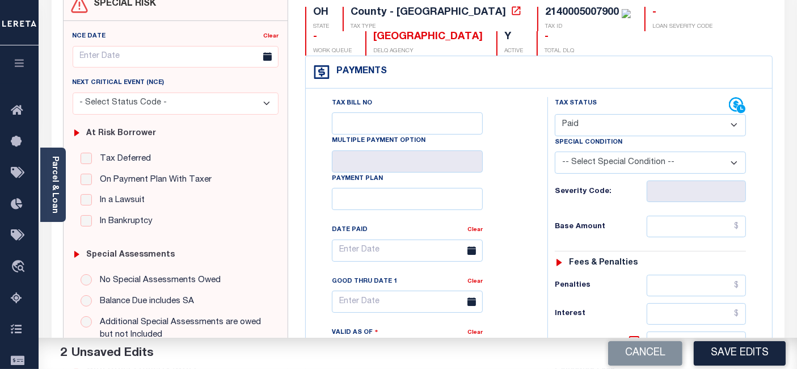
scroll to position [126, 0]
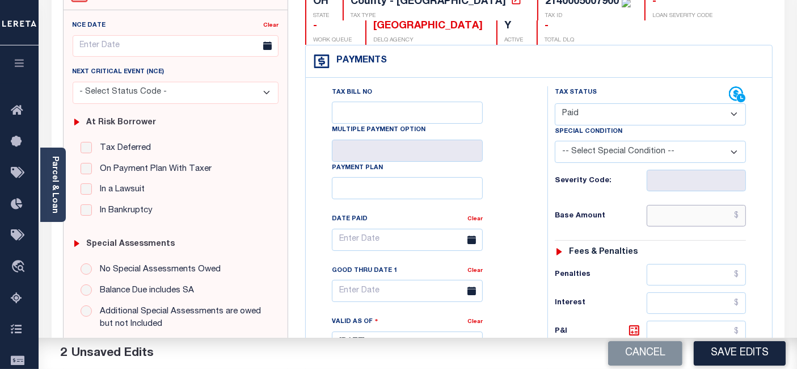
click at [742, 213] on input "text" at bounding box center [696, 216] width 99 height 22
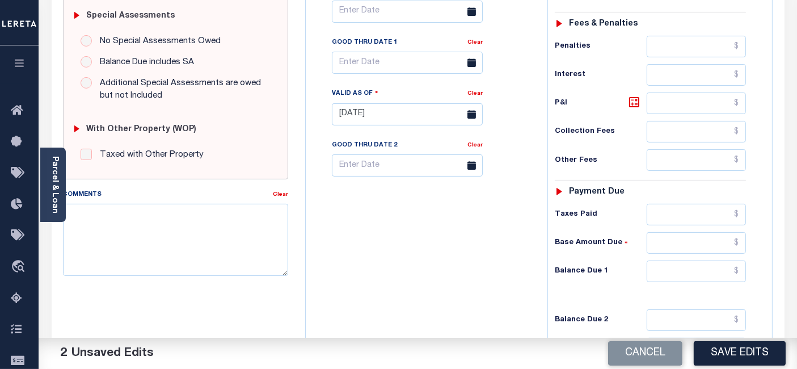
scroll to position [378, 0]
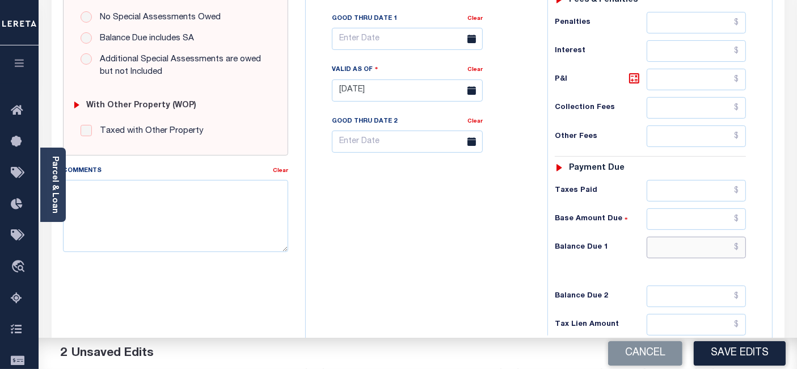
type input "$0.00"
click at [738, 245] on input "text" at bounding box center [696, 248] width 99 height 22
type input "$0.00"
click at [634, 76] on icon at bounding box center [634, 78] width 7 height 7
type input "$0.00"
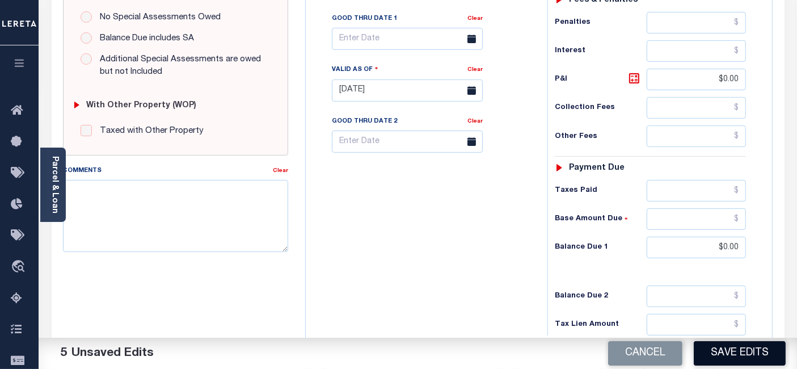
click at [729, 352] on button "Save Edits" at bounding box center [740, 353] width 92 height 24
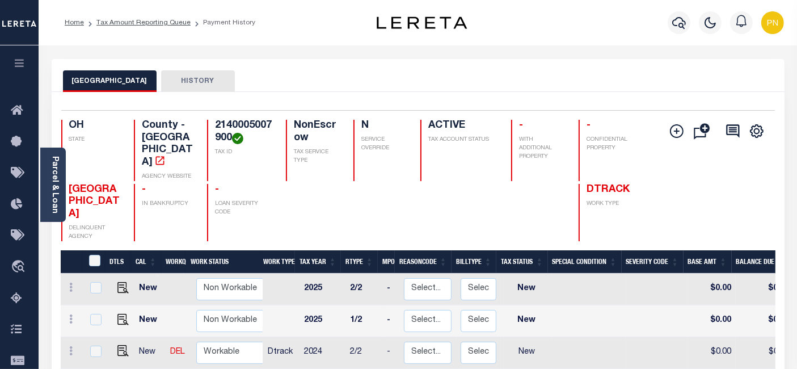
scroll to position [189, 0]
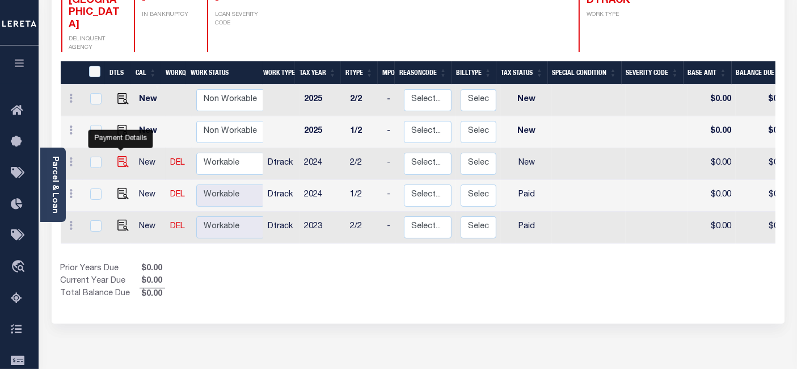
click at [120, 156] on img "" at bounding box center [122, 161] width 11 height 11
checkbox input "true"
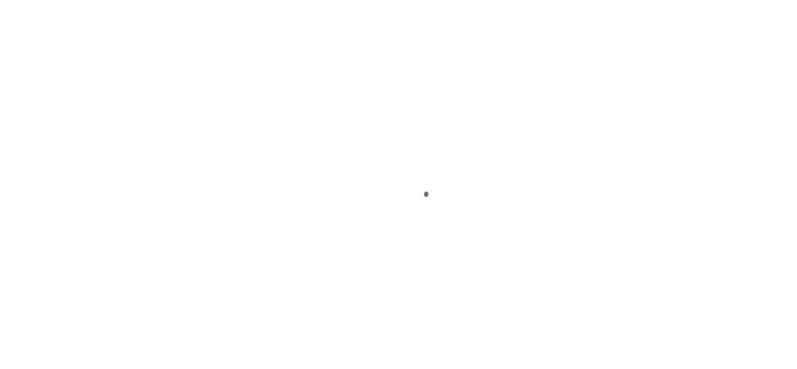
select select "NW2"
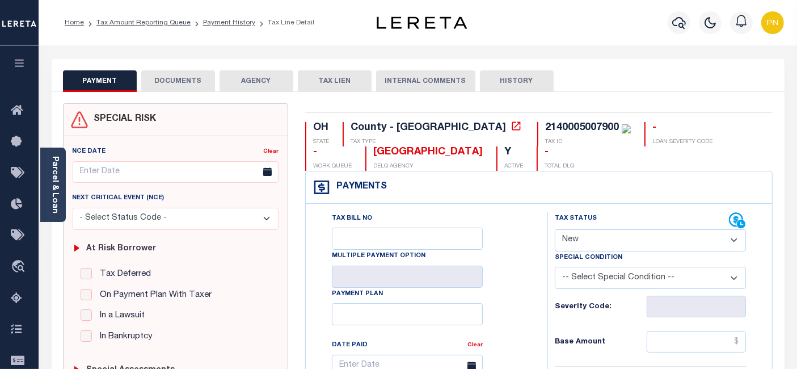
click at [56, 175] on link "Parcel & Loan" at bounding box center [55, 184] width 8 height 57
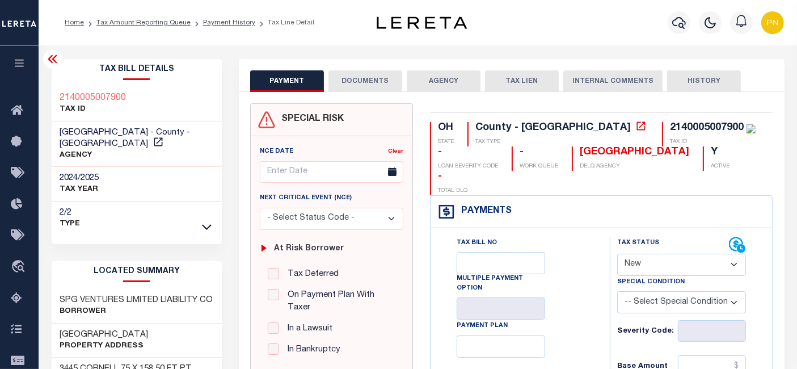
click at [53, 62] on icon at bounding box center [53, 59] width 14 height 14
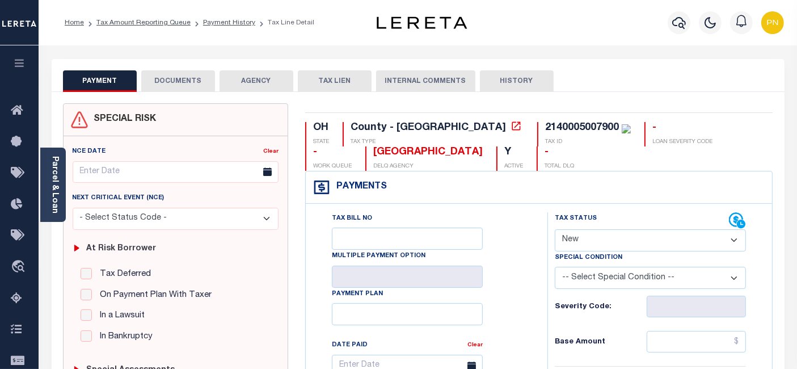
click at [356, 82] on button "TAX LIEN" at bounding box center [335, 81] width 74 height 22
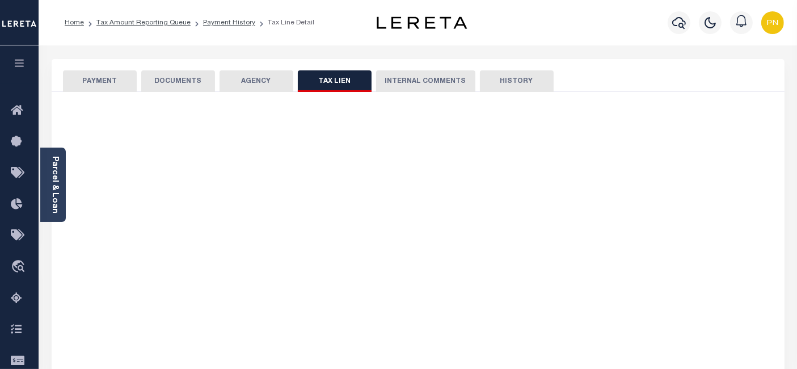
checkbox input "false"
radio input "true"
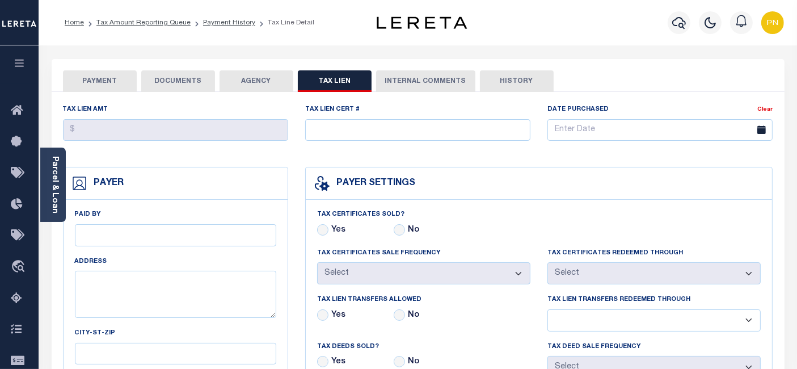
click at [186, 91] on button "DOCUMENTS" at bounding box center [178, 81] width 74 height 22
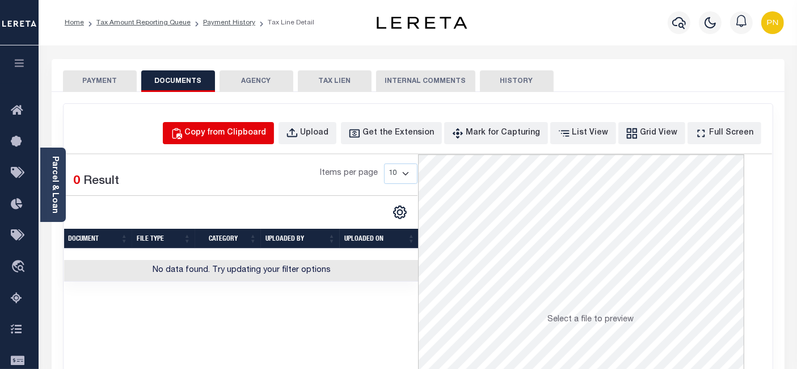
click at [238, 131] on div "Copy from Clipboard" at bounding box center [226, 133] width 82 height 12
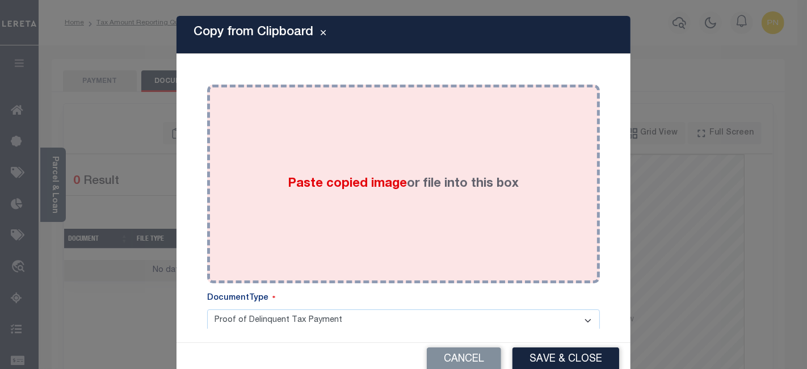
click at [381, 129] on div "Paste copied image or file into this box" at bounding box center [404, 184] width 376 height 182
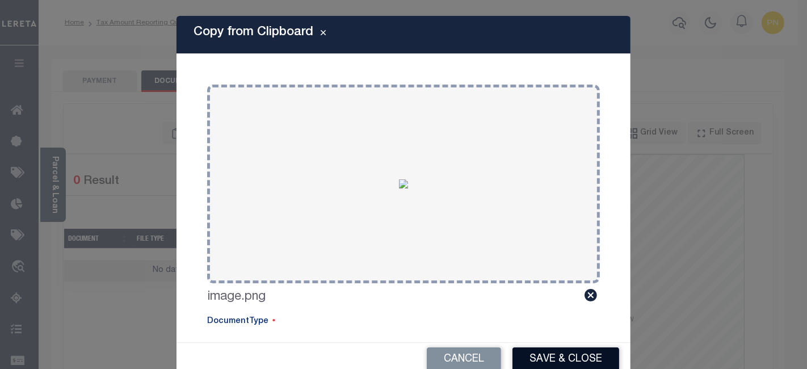
click at [586, 355] on button "Save & Close" at bounding box center [565, 359] width 107 height 24
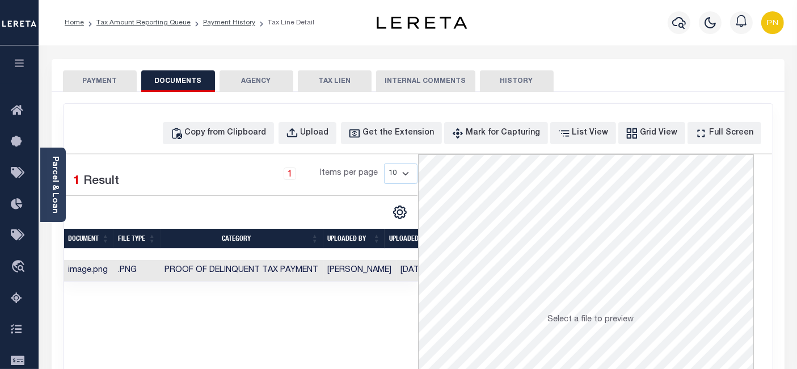
click at [110, 80] on button "PAYMENT" at bounding box center [100, 81] width 74 height 22
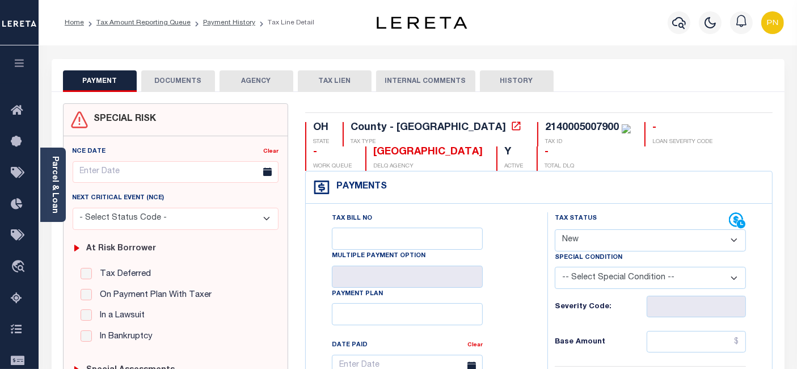
click at [645, 237] on select "- Select Status Code - Open Due/Unpaid Paid Incomplete No Tax Due Internal Refu…" at bounding box center [650, 240] width 191 height 22
select select "PYD"
click at [555, 229] on select "- Select Status Code - Open Due/Unpaid Paid Incomplete No Tax Due Internal Refu…" at bounding box center [650, 240] width 191 height 22
type input "[DATE]"
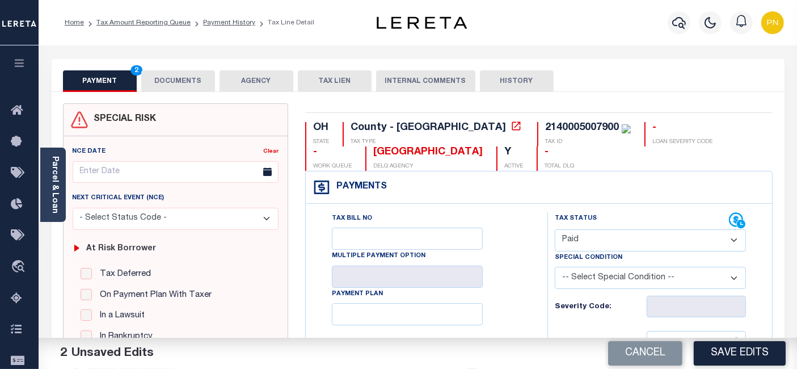
click at [648, 238] on select "- Select Status Code - Open Due/Unpaid Paid Incomplete No Tax Due Internal Refu…" at bounding box center [650, 240] width 191 height 22
select select "DUE"
click at [555, 229] on select "- Select Status Code - Open Due/Unpaid Paid Incomplete No Tax Due Internal Refu…" at bounding box center [650, 240] width 191 height 22
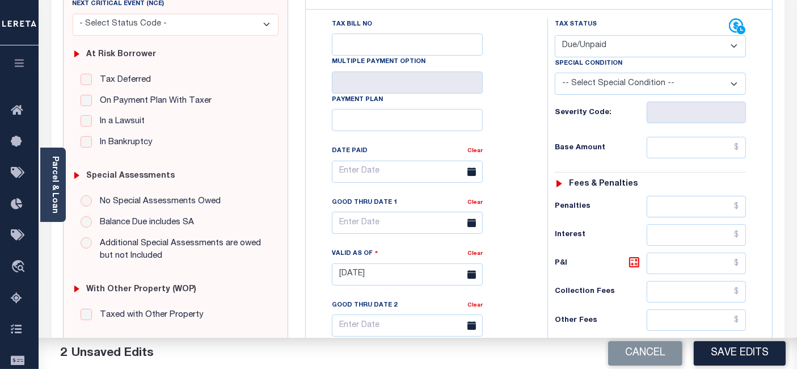
scroll to position [252, 0]
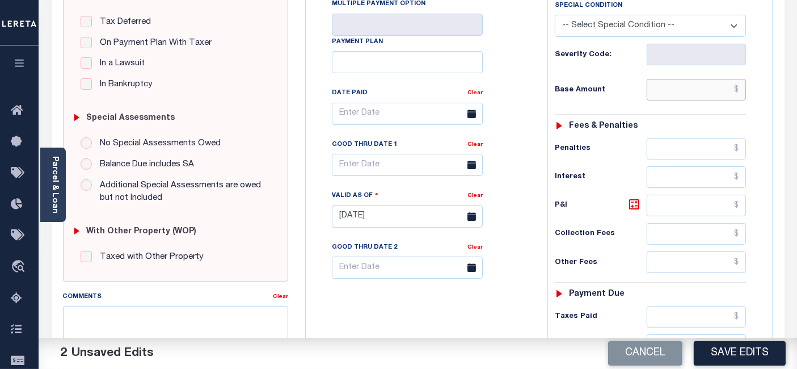
click at [738, 89] on input "text" at bounding box center [696, 90] width 99 height 22
paste input "6,914.43"
type input "$6,914.43"
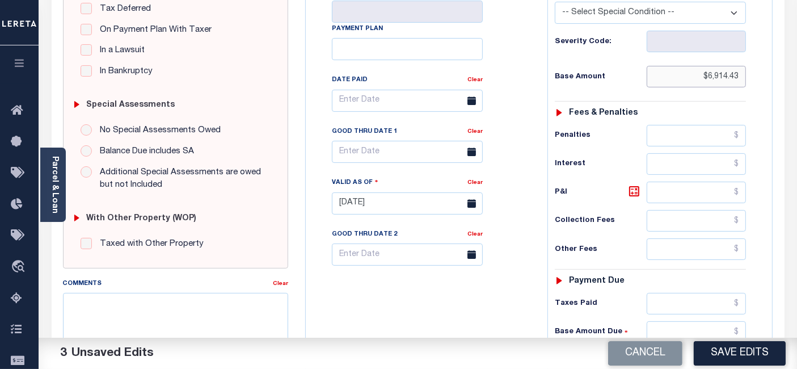
scroll to position [378, 0]
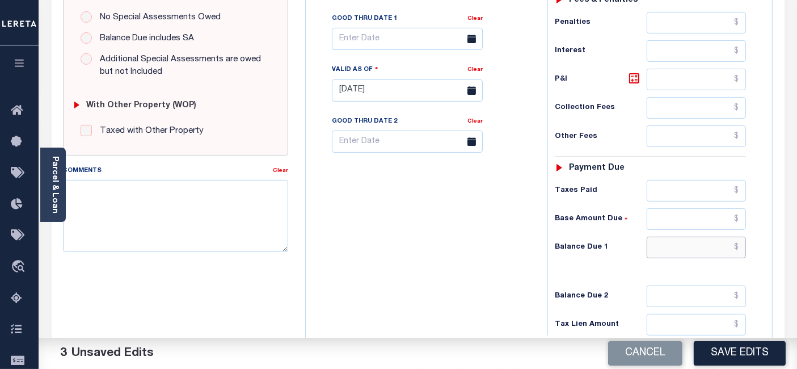
click at [740, 246] on input "text" at bounding box center [696, 248] width 99 height 22
paste input "7,605.87"
type input "$7,605.87"
click at [633, 73] on icon at bounding box center [634, 78] width 10 height 10
type input "$691.44"
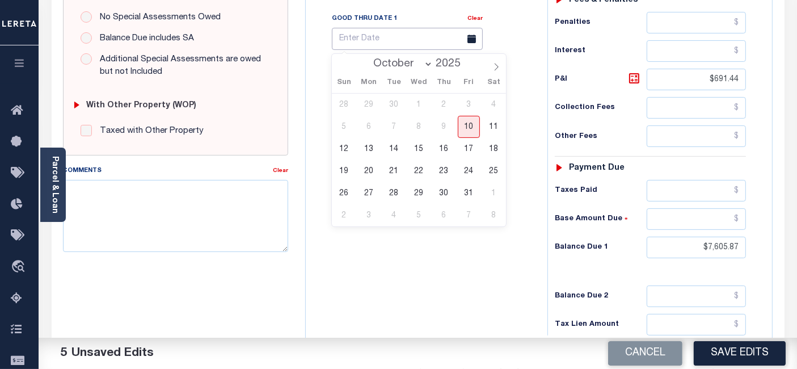
click at [373, 40] on input "text" at bounding box center [407, 39] width 151 height 22
click at [468, 127] on span "10" at bounding box center [469, 127] width 22 height 22
type input "[DATE]"
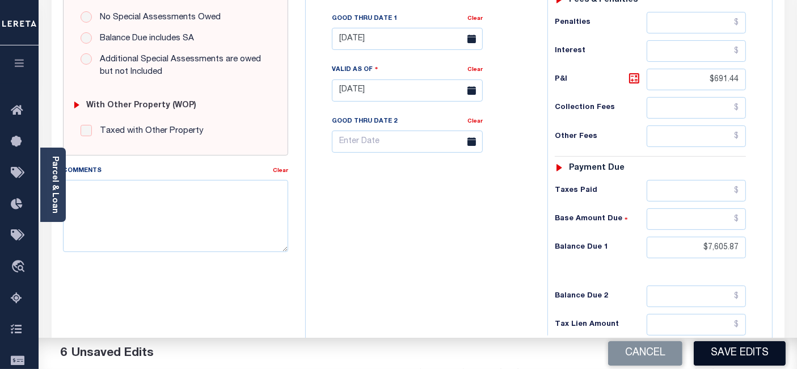
click at [715, 347] on button "Save Edits" at bounding box center [740, 353] width 92 height 24
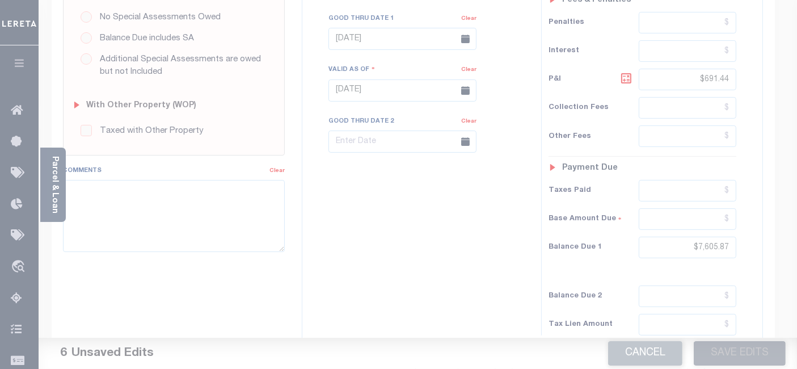
scroll to position [355, 0]
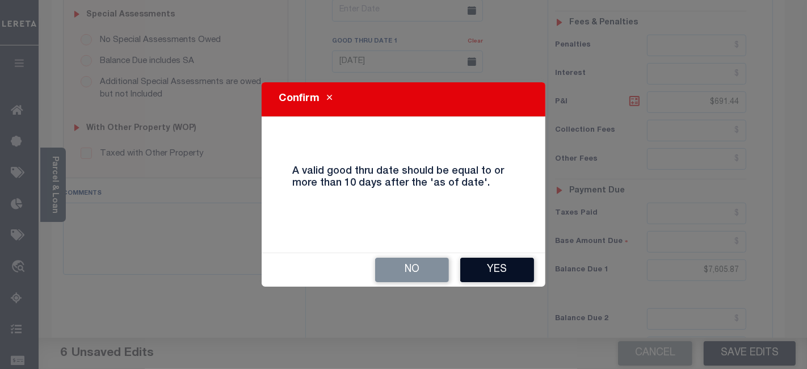
click at [506, 266] on button "Yes" at bounding box center [497, 270] width 74 height 24
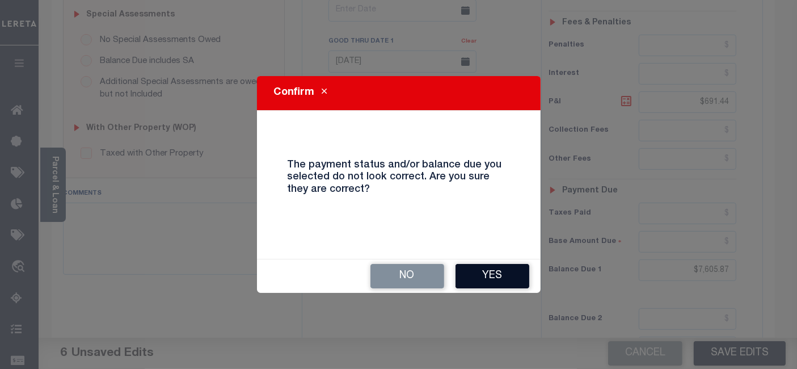
click at [499, 276] on button "Yes" at bounding box center [493, 276] width 74 height 24
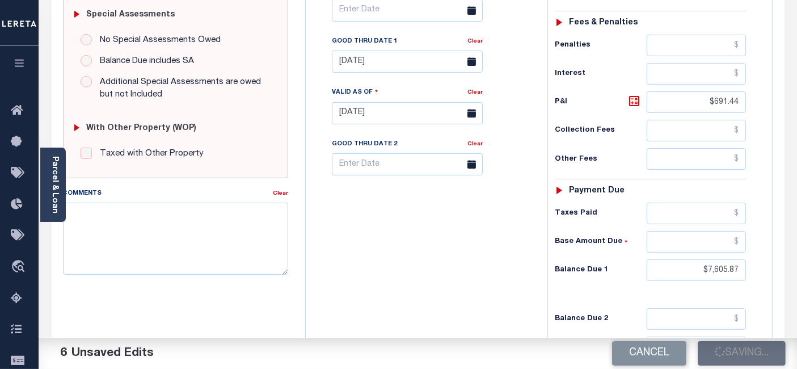
checkbox input "false"
type input "$6,914.43"
type input "$691.44"
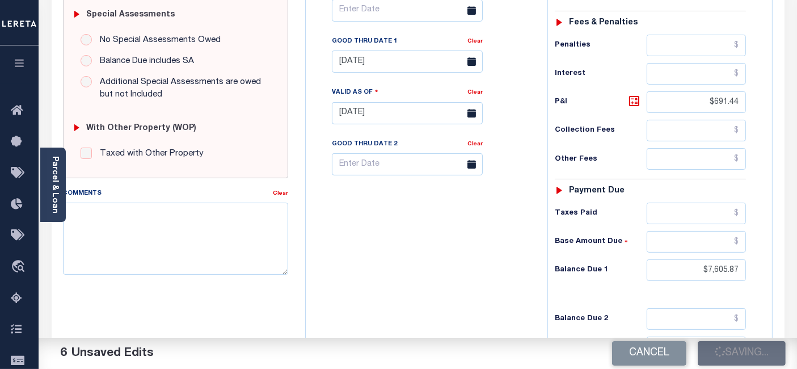
type input "$7,605.87"
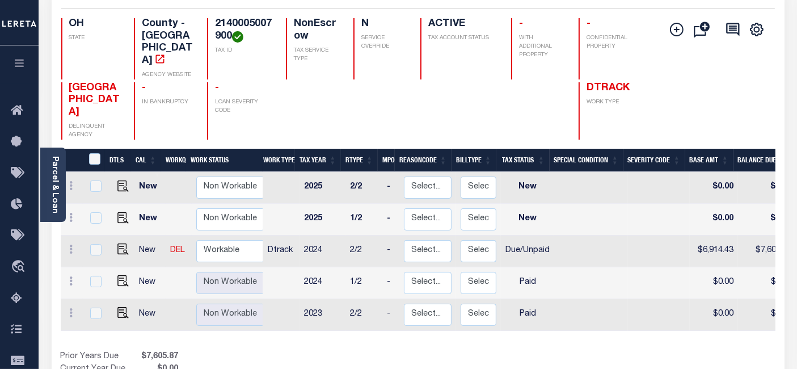
scroll to position [126, 0]
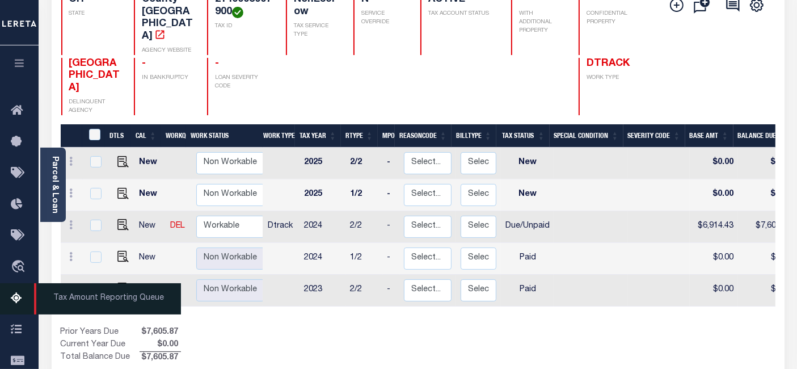
click at [14, 301] on icon at bounding box center [20, 299] width 18 height 14
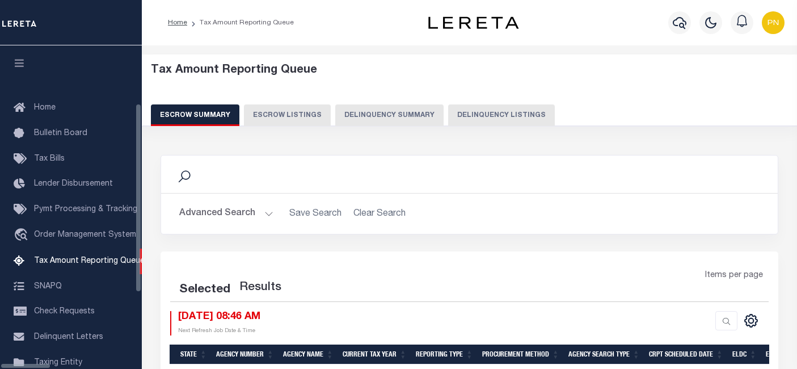
select select "100"
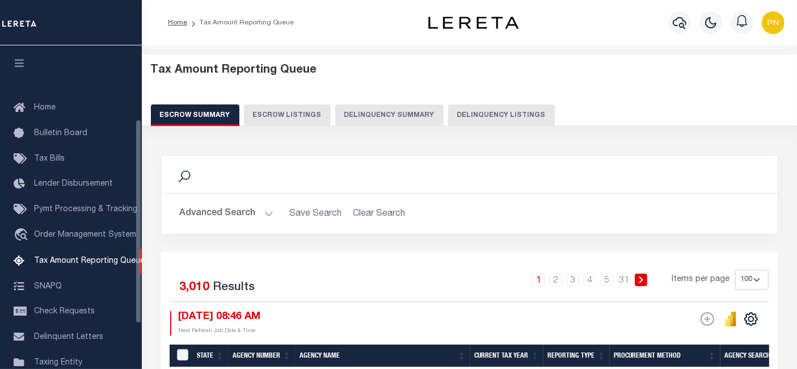
scroll to position [116, 0]
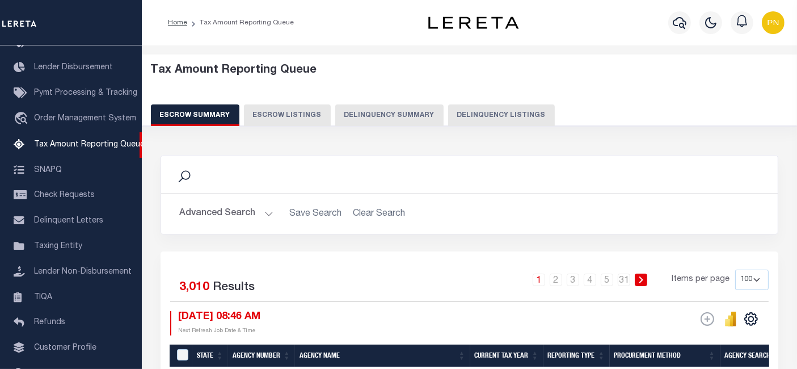
click at [477, 122] on button "Delinquency Listings" at bounding box center [501, 115] width 107 height 22
select select "100"
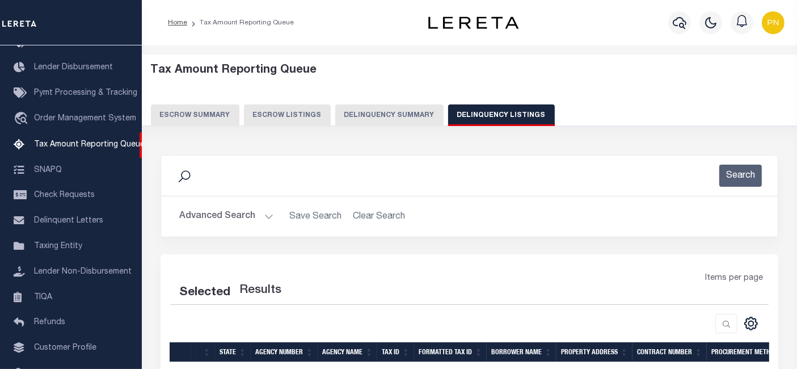
select select "100"
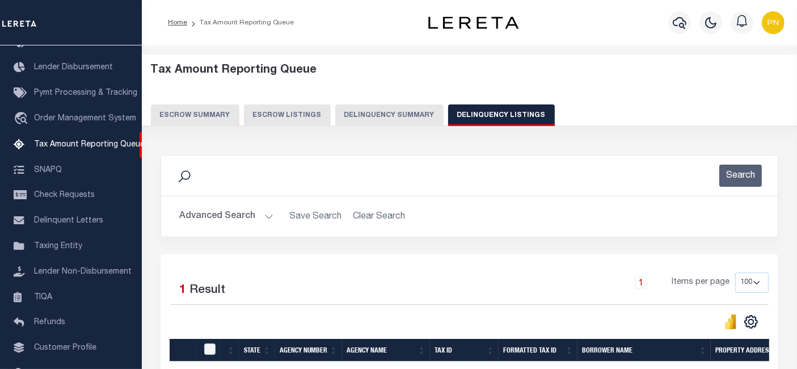
click at [651, 262] on div "Selected 1 Result 1 Items per page 10 25 50 100 500" at bounding box center [470, 329] width 618 height 151
click at [207, 350] on input "checkbox" at bounding box center [209, 348] width 11 height 11
checkbox input "true"
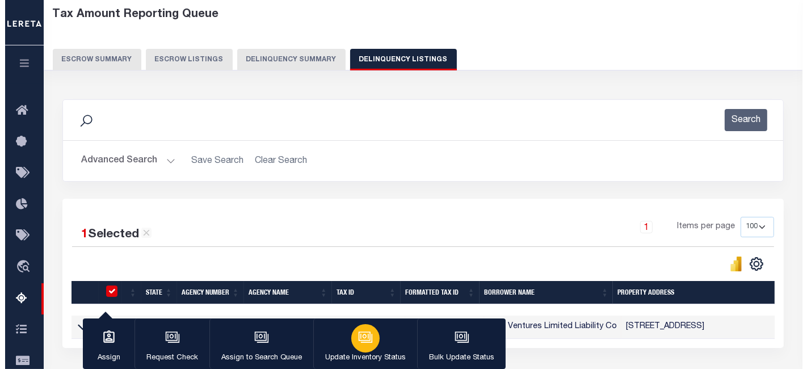
scroll to position [63, 0]
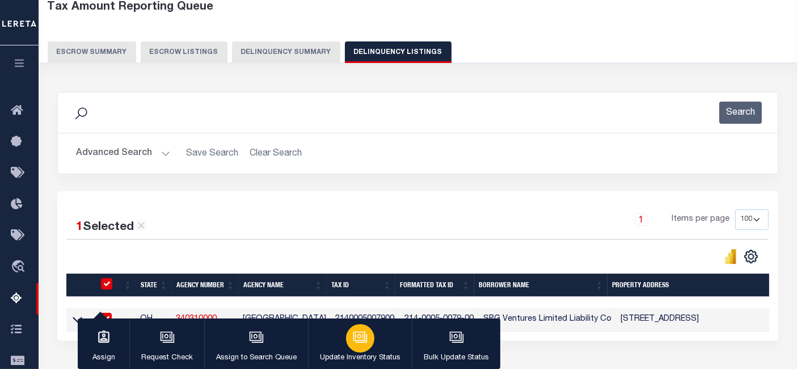
click at [360, 348] on div "button" at bounding box center [360, 338] width 28 height 28
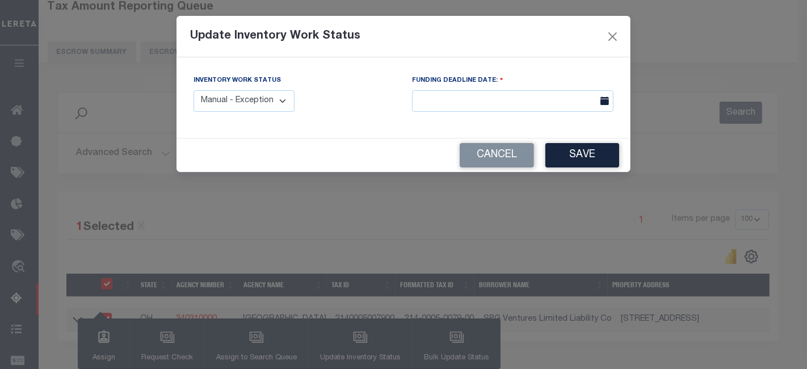
click at [274, 101] on select "Manual - Exception Pended - Awaiting Search Late Add Exception Completed" at bounding box center [244, 101] width 101 height 22
select select "4"
click at [194, 90] on select "Manual - Exception Pended - Awaiting Search Late Add Exception Completed" at bounding box center [244, 101] width 101 height 22
click at [577, 152] on button "Save" at bounding box center [582, 155] width 74 height 24
